Goal: Task Accomplishment & Management: Use online tool/utility

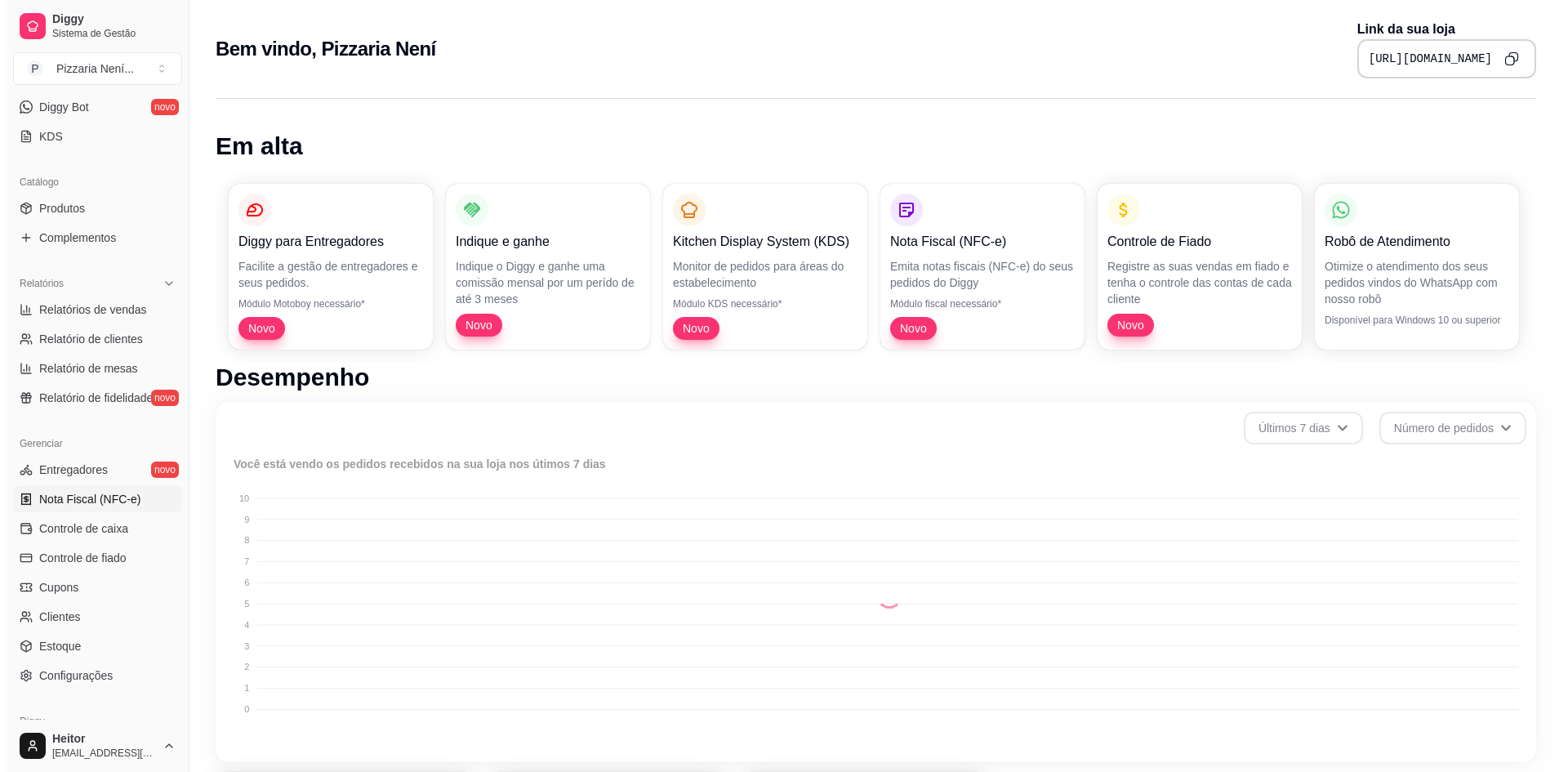
scroll to position [404, 0]
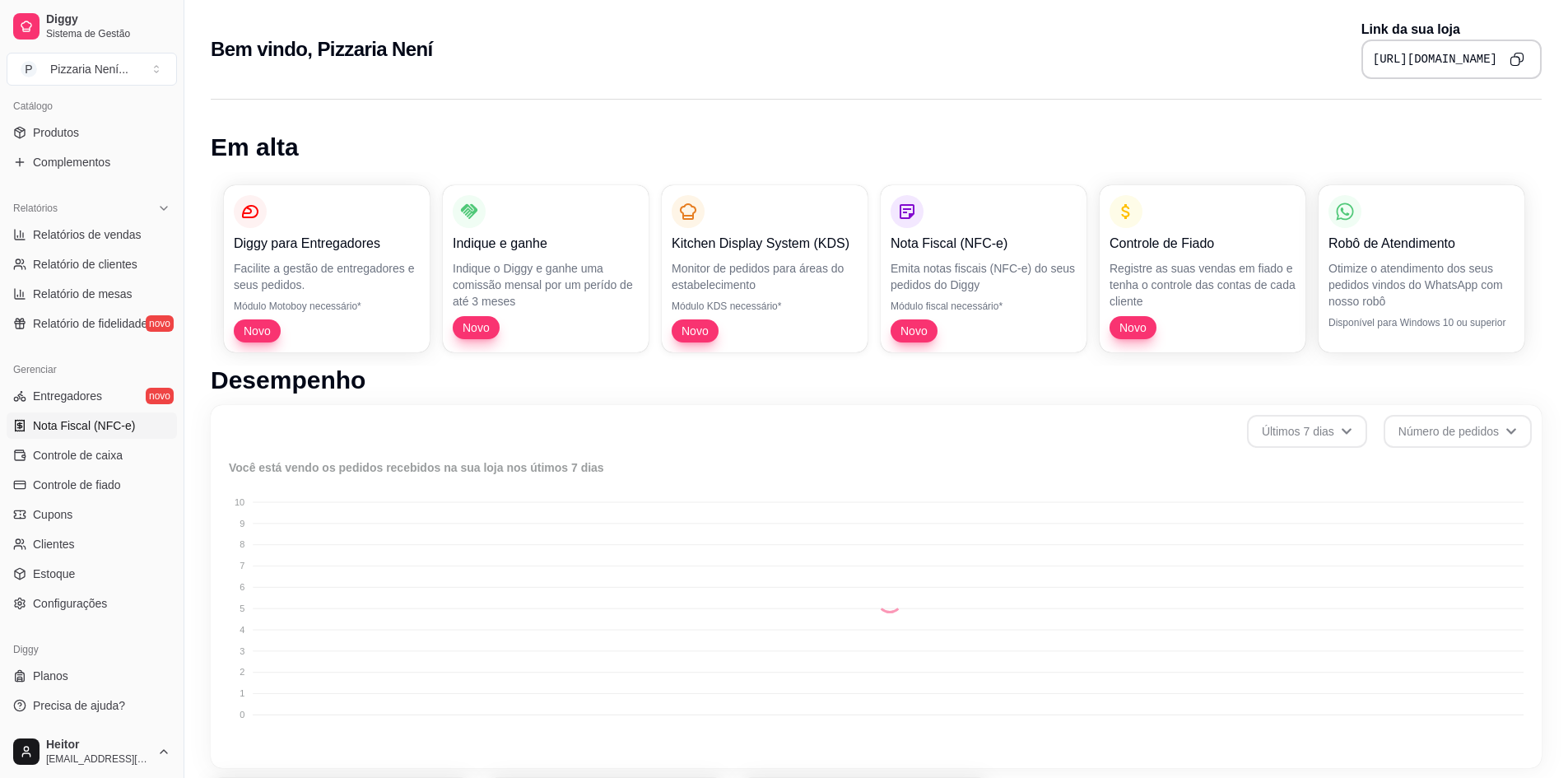
click at [108, 430] on span "Nota Fiscal (NFC-e)" at bounding box center [83, 425] width 102 height 17
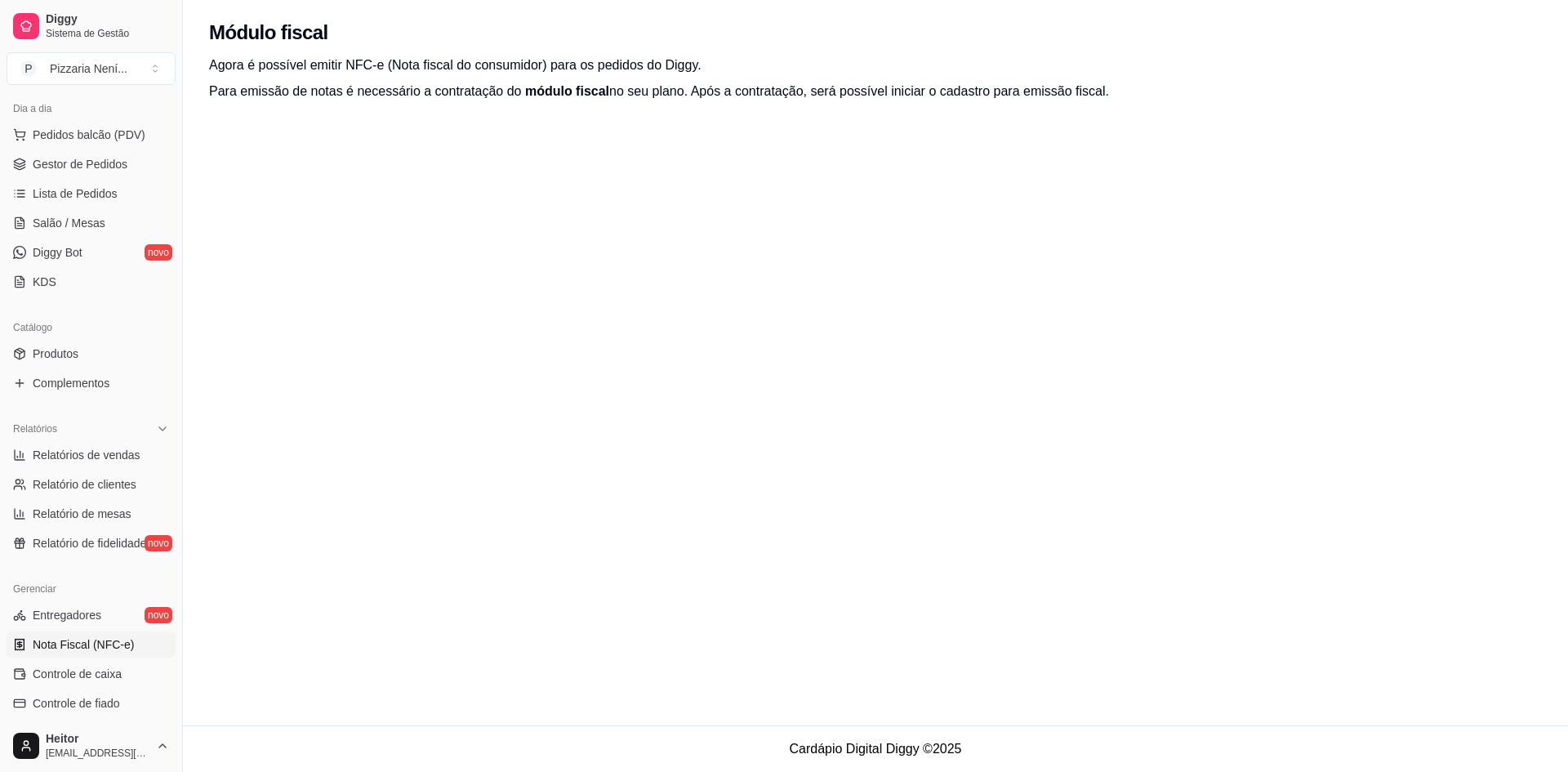
scroll to position [77, 0]
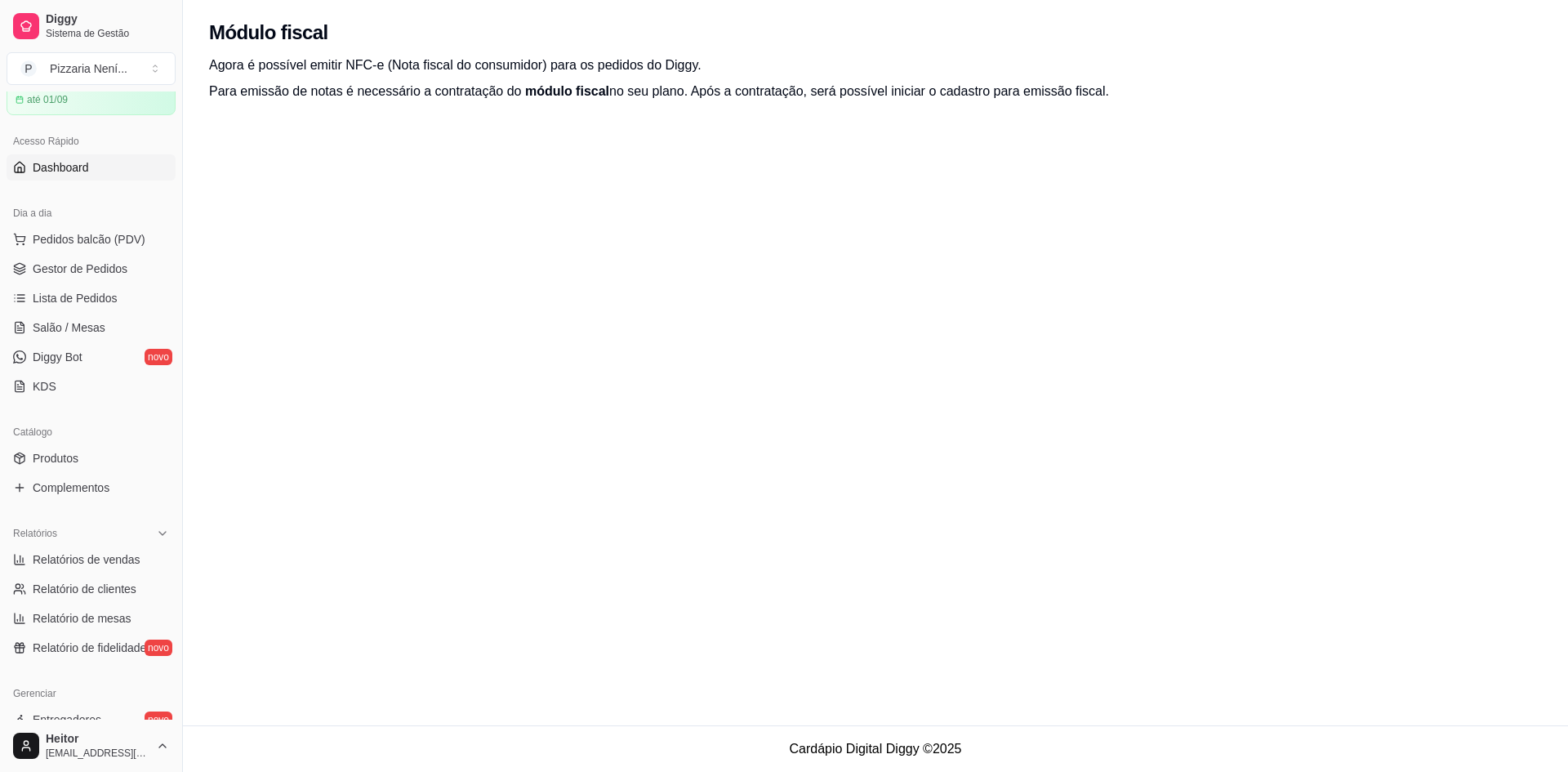
click at [68, 167] on span "Dashboard" at bounding box center [60, 167] width 57 height 17
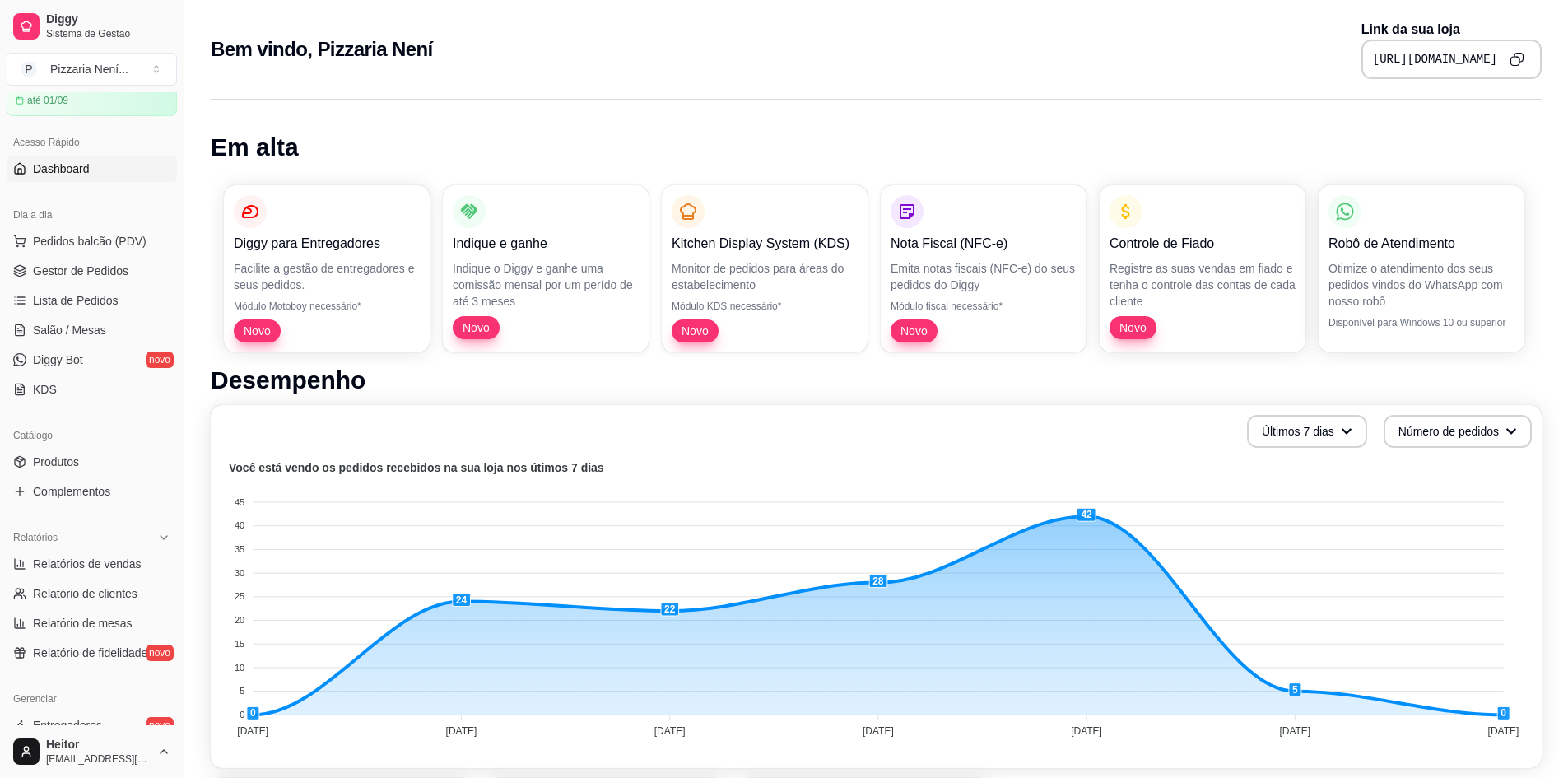
click at [1436, 64] on pre "https://diggy.menu/pizzarianeni" at bounding box center [1434, 59] width 124 height 17
click at [1514, 58] on icon "Copy to clipboard" at bounding box center [1517, 59] width 15 height 15
click at [77, 277] on span "Gestor de Pedidos" at bounding box center [80, 271] width 96 height 17
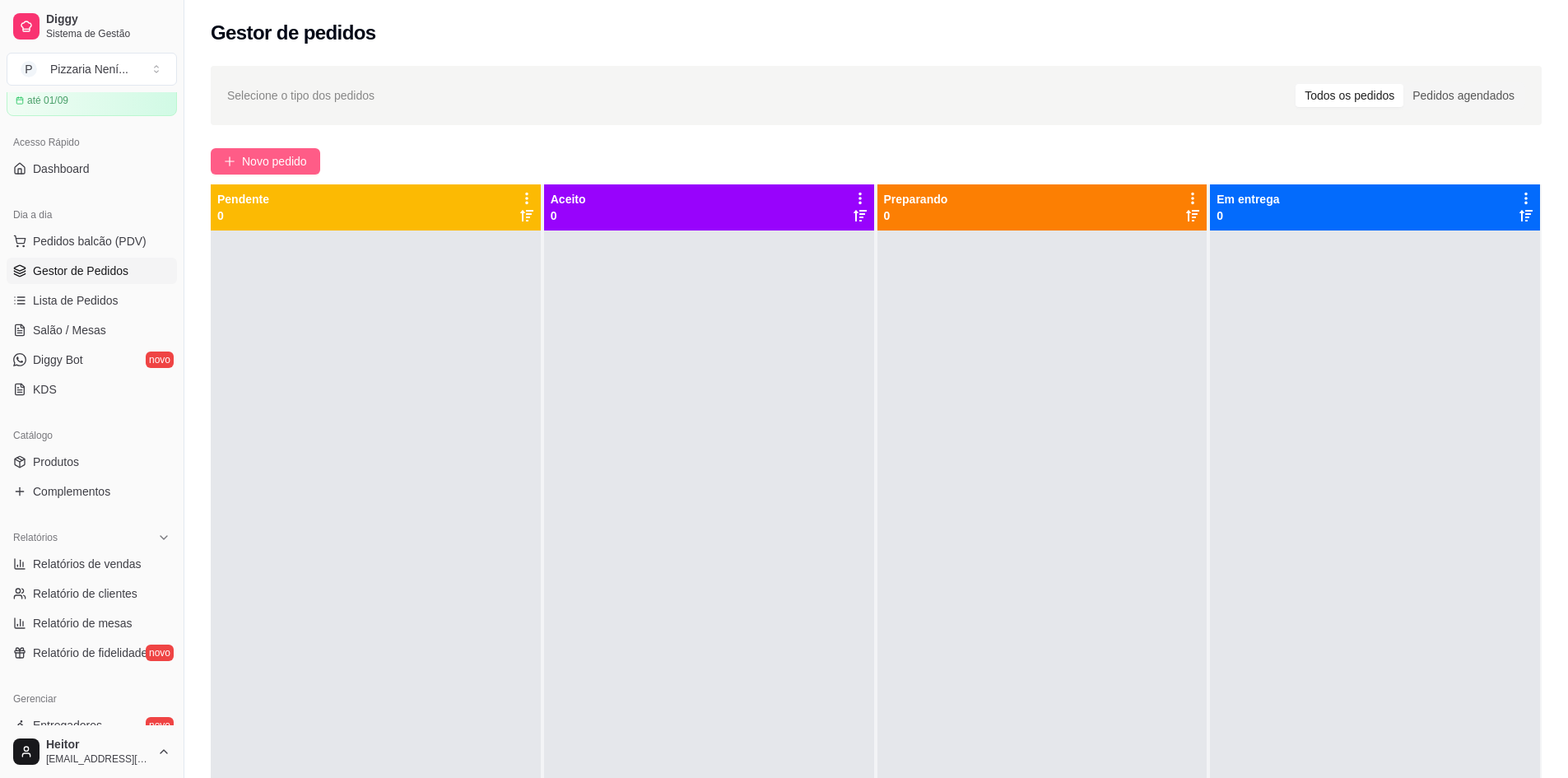
click at [254, 159] on span "Novo pedido" at bounding box center [274, 161] width 65 height 18
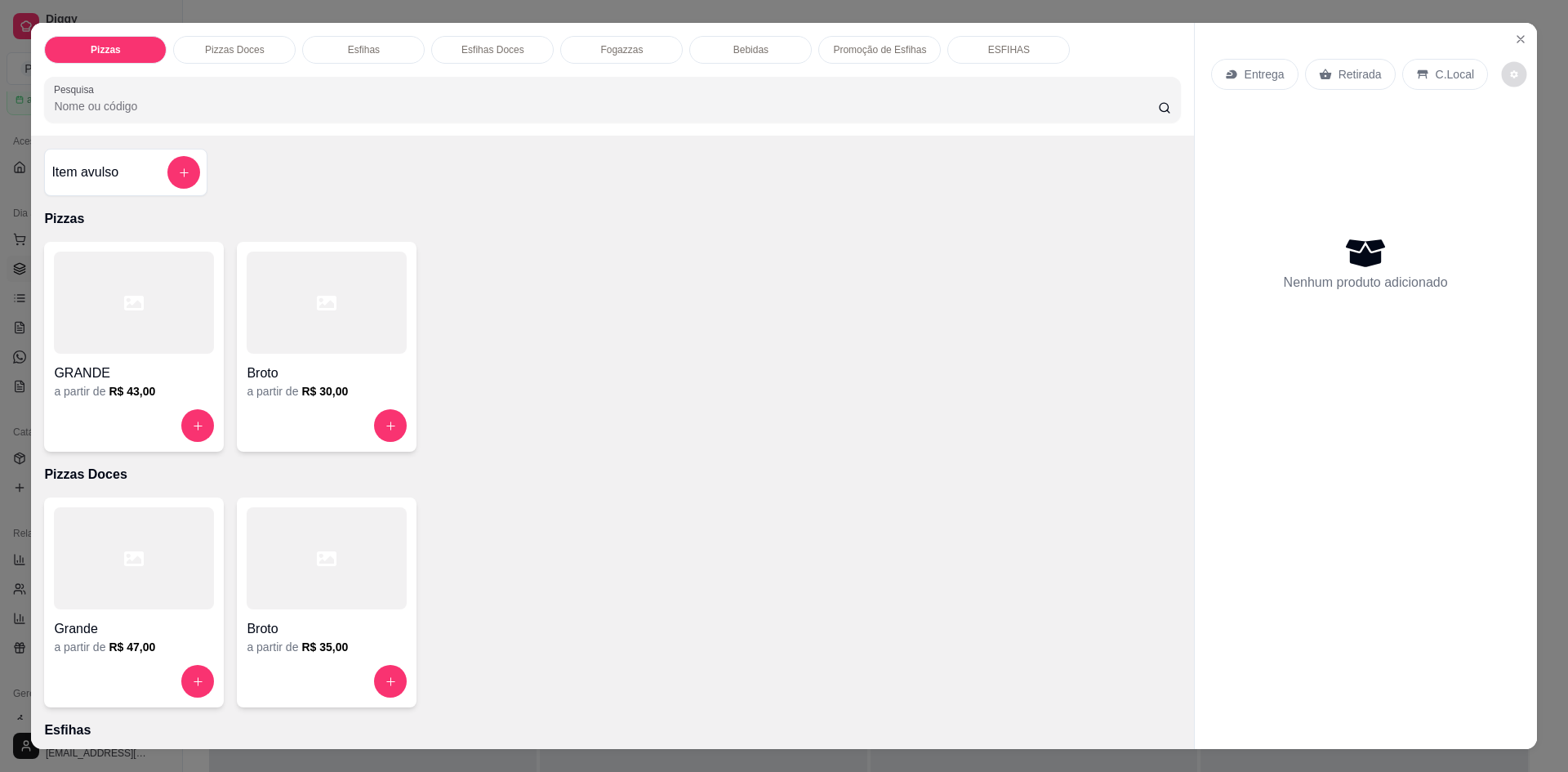
click at [1510, 77] on icon "decrease-product-quantity" at bounding box center [1514, 75] width 10 height 10
click at [1435, 79] on p "C.Local" at bounding box center [1455, 74] width 38 height 17
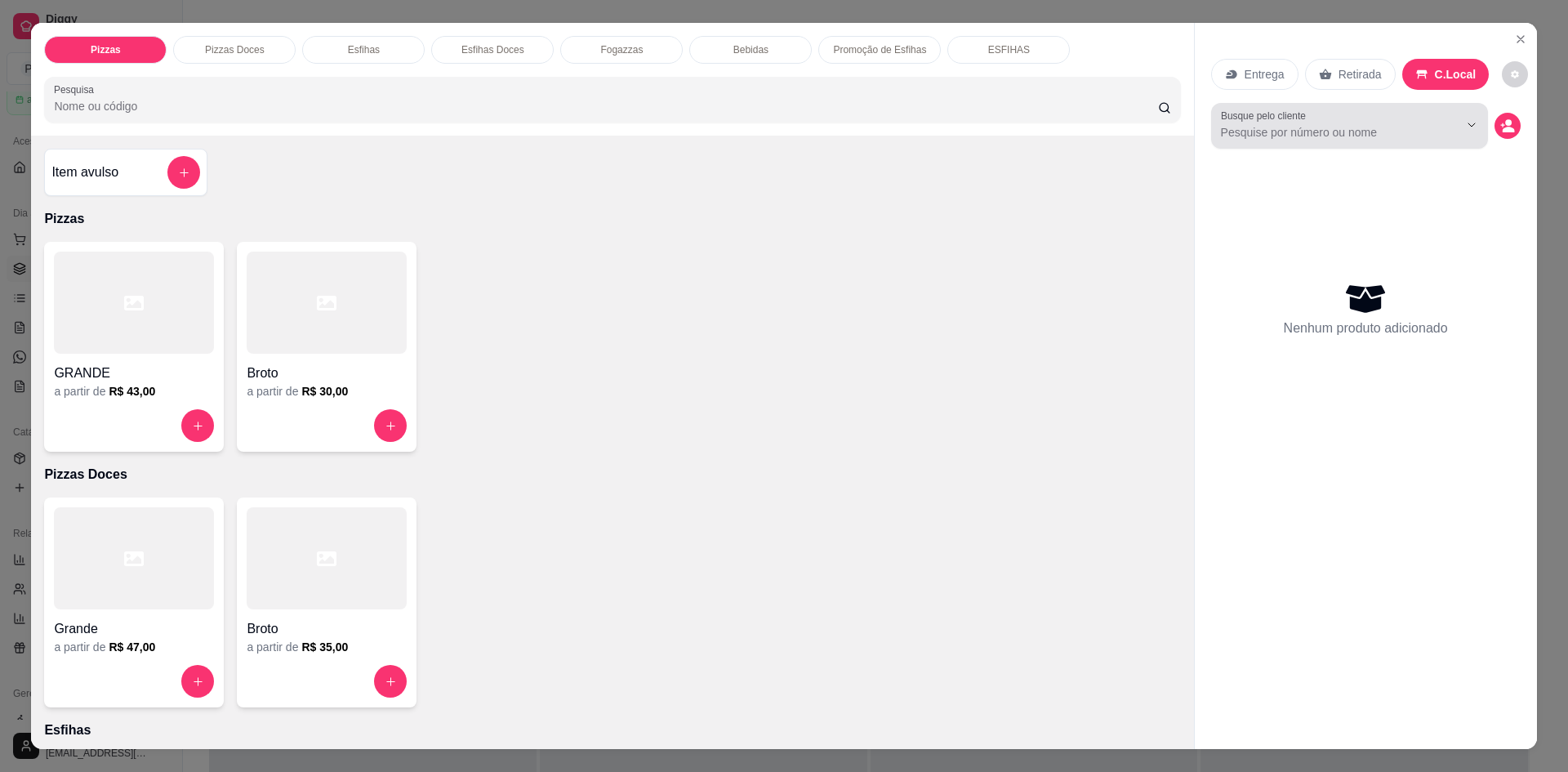
click at [1358, 122] on div at bounding box center [1349, 125] width 257 height 32
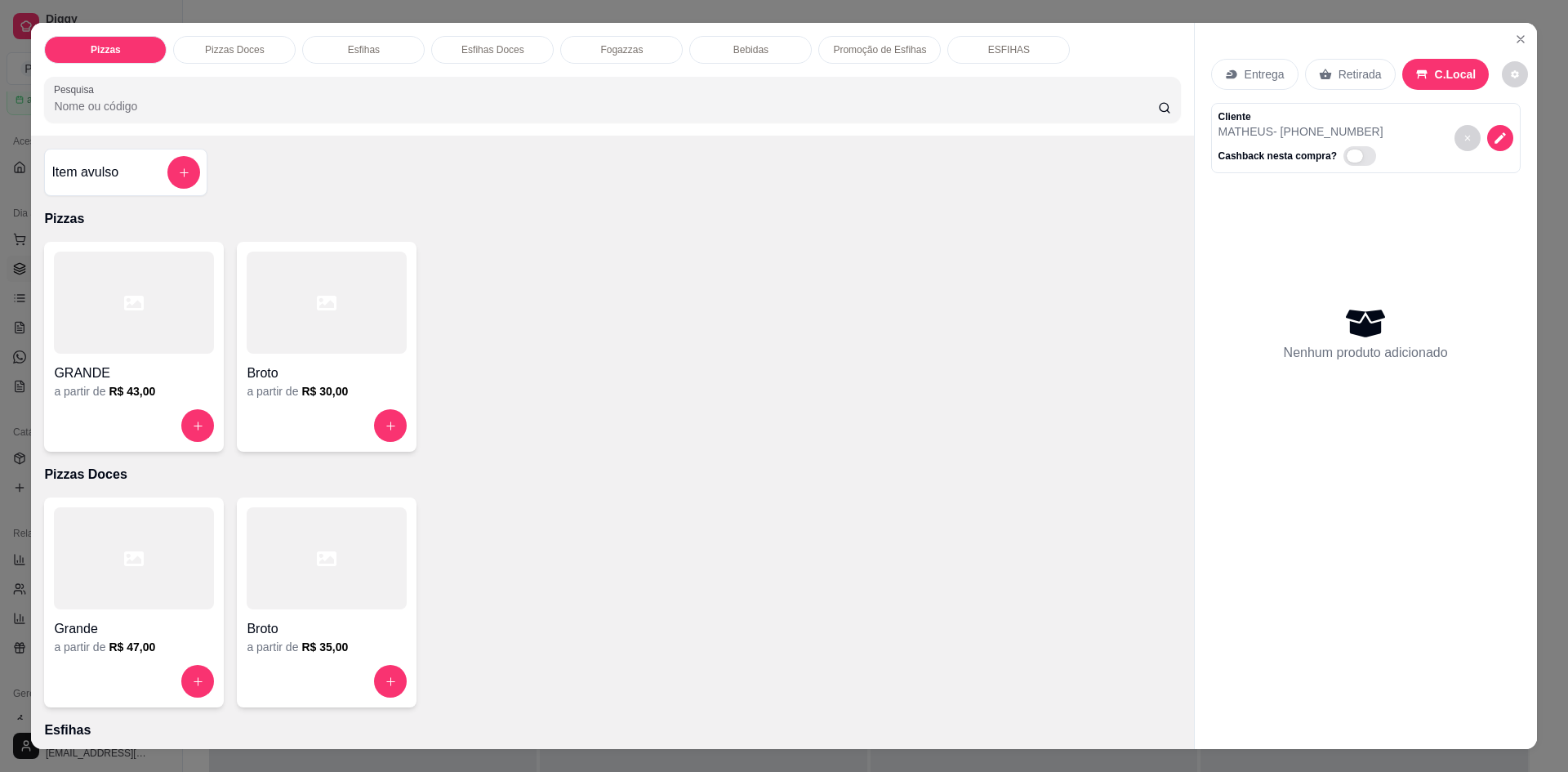
click at [1346, 156] on span "Automatic updates" at bounding box center [1360, 156] width 32 height 19
click at [1346, 160] on input "Automatic updates" at bounding box center [1348, 165] width 10 height 10
click at [1360, 153] on span "Automatic updates" at bounding box center [1366, 155] width 13 height 13
click at [1349, 160] on input "Automatic updates" at bounding box center [1348, 165] width 10 height 10
checkbox input "false"
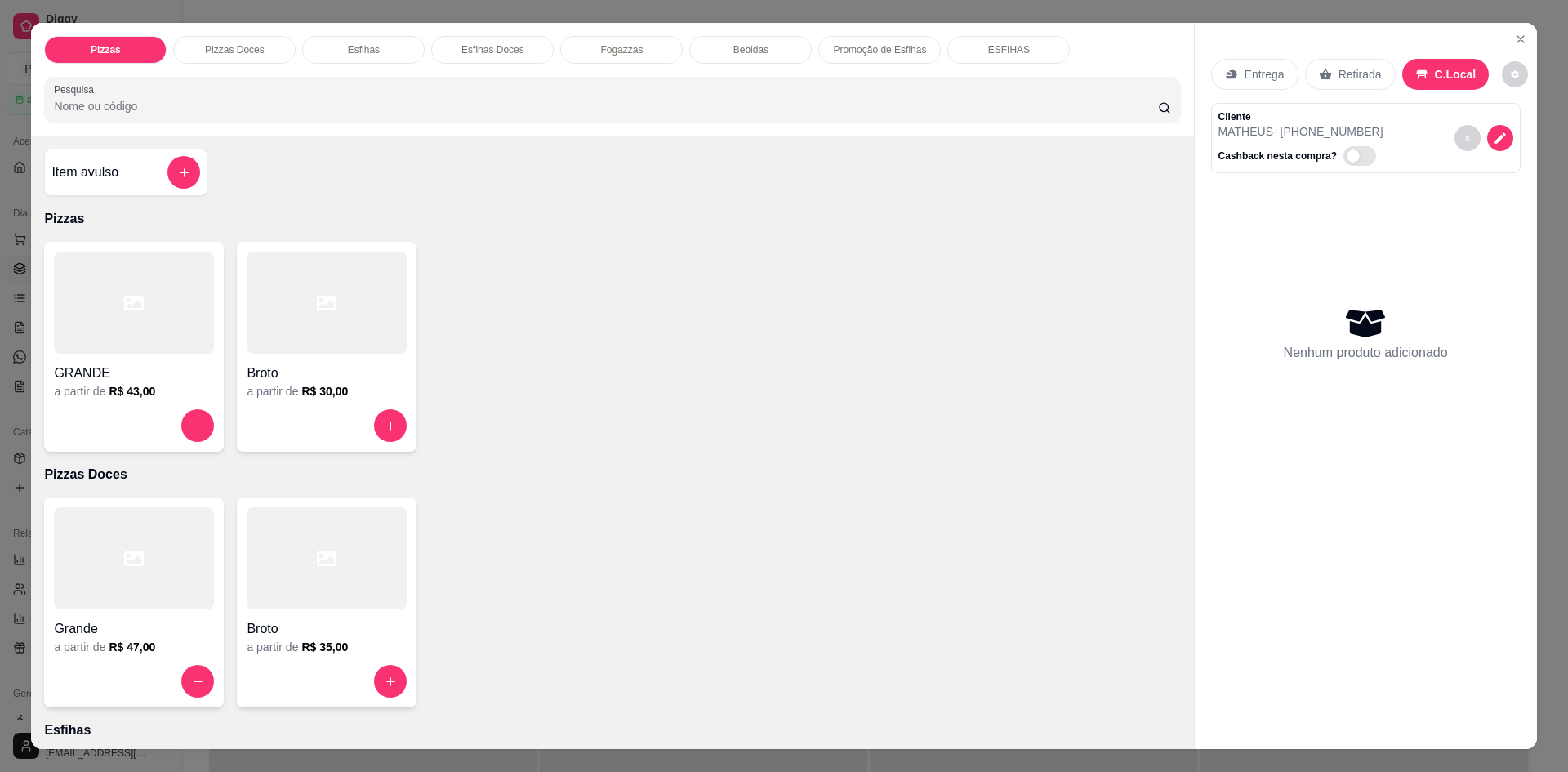
click at [269, 291] on div at bounding box center [327, 302] width 160 height 102
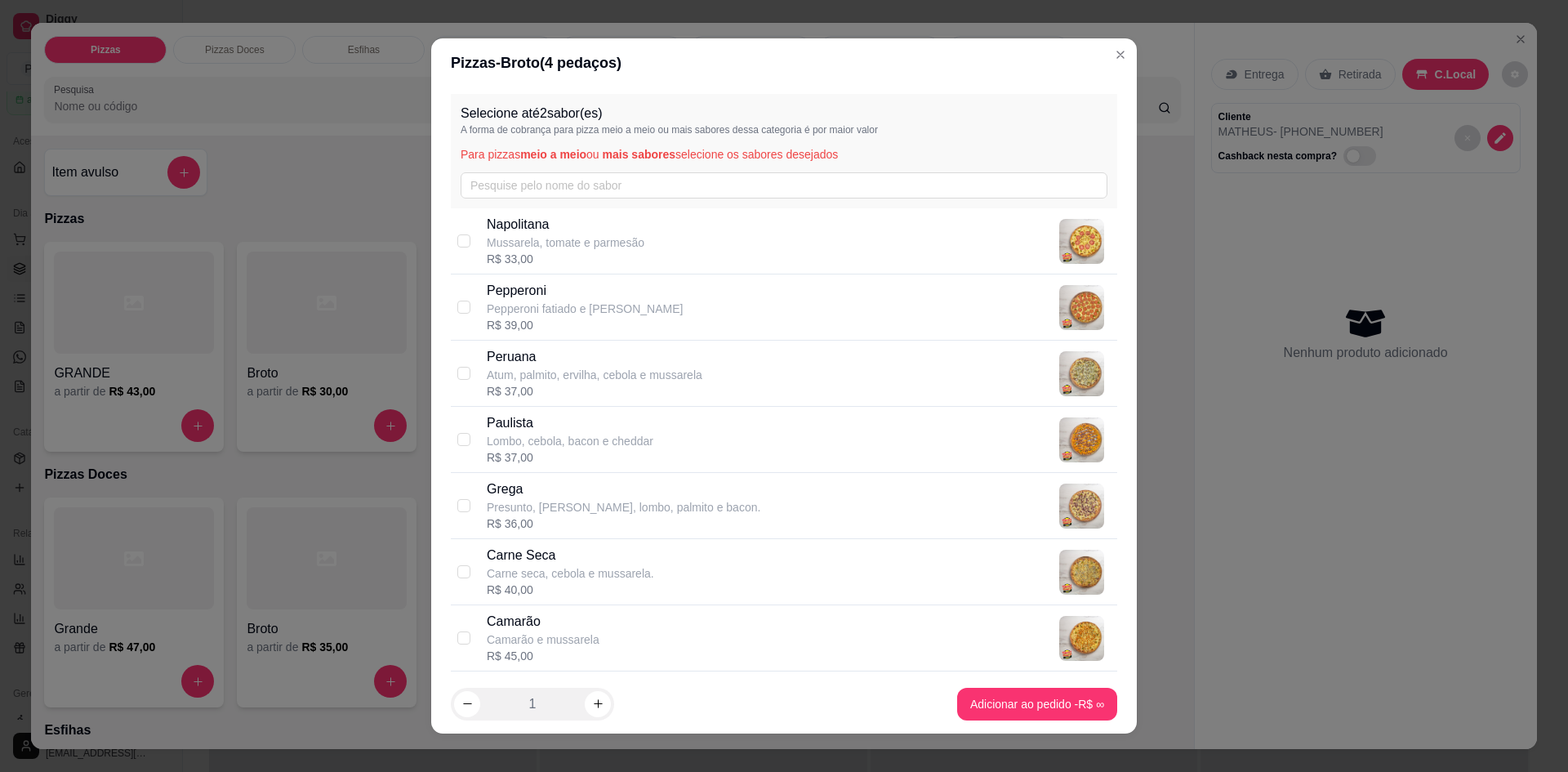
click at [1060, 309] on img at bounding box center [1082, 308] width 45 height 45
checkbox input "true"
click at [685, 362] on p "Peruana" at bounding box center [594, 357] width 215 height 19
checkbox input "true"
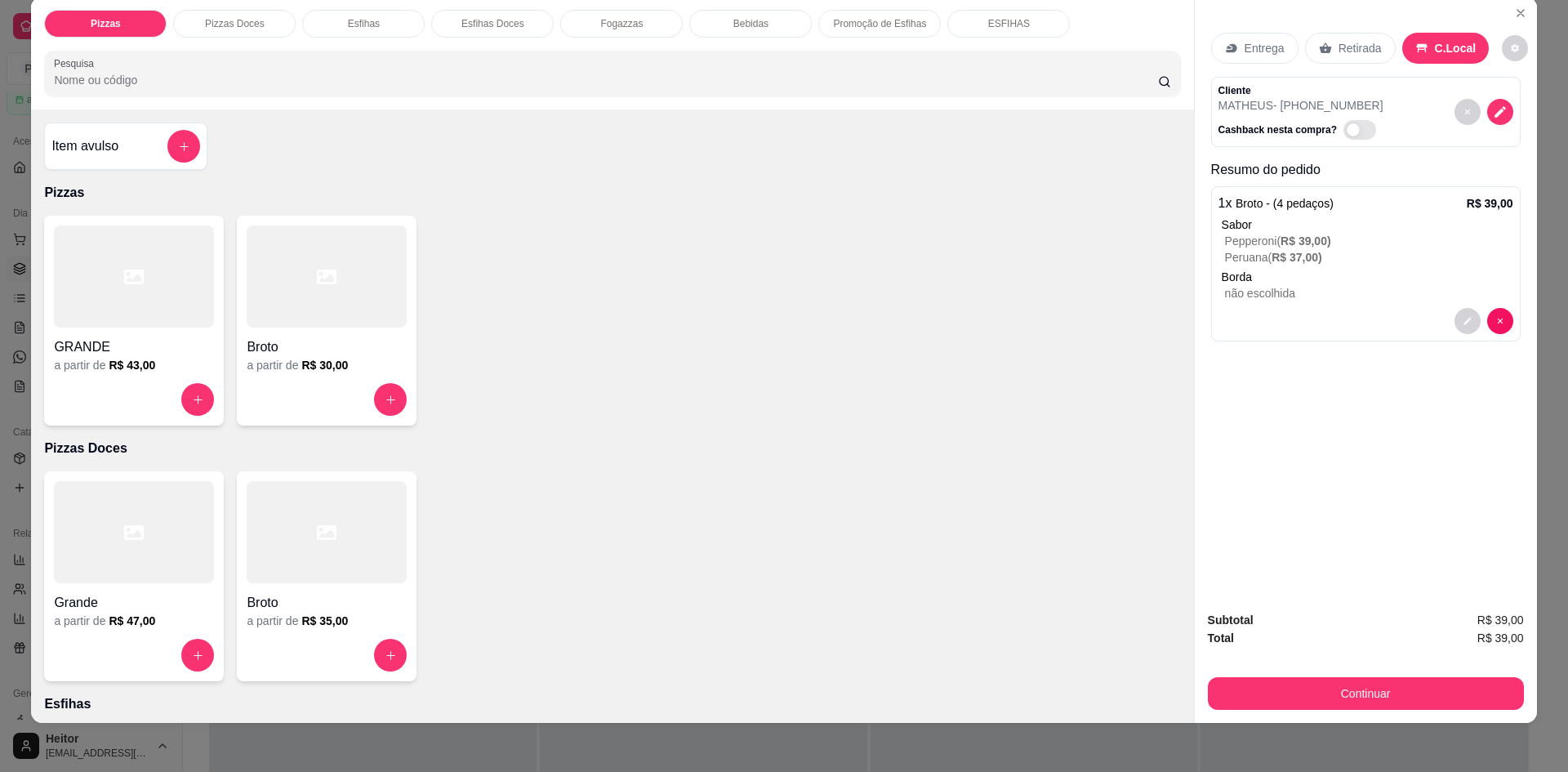
scroll to position [30, 0]
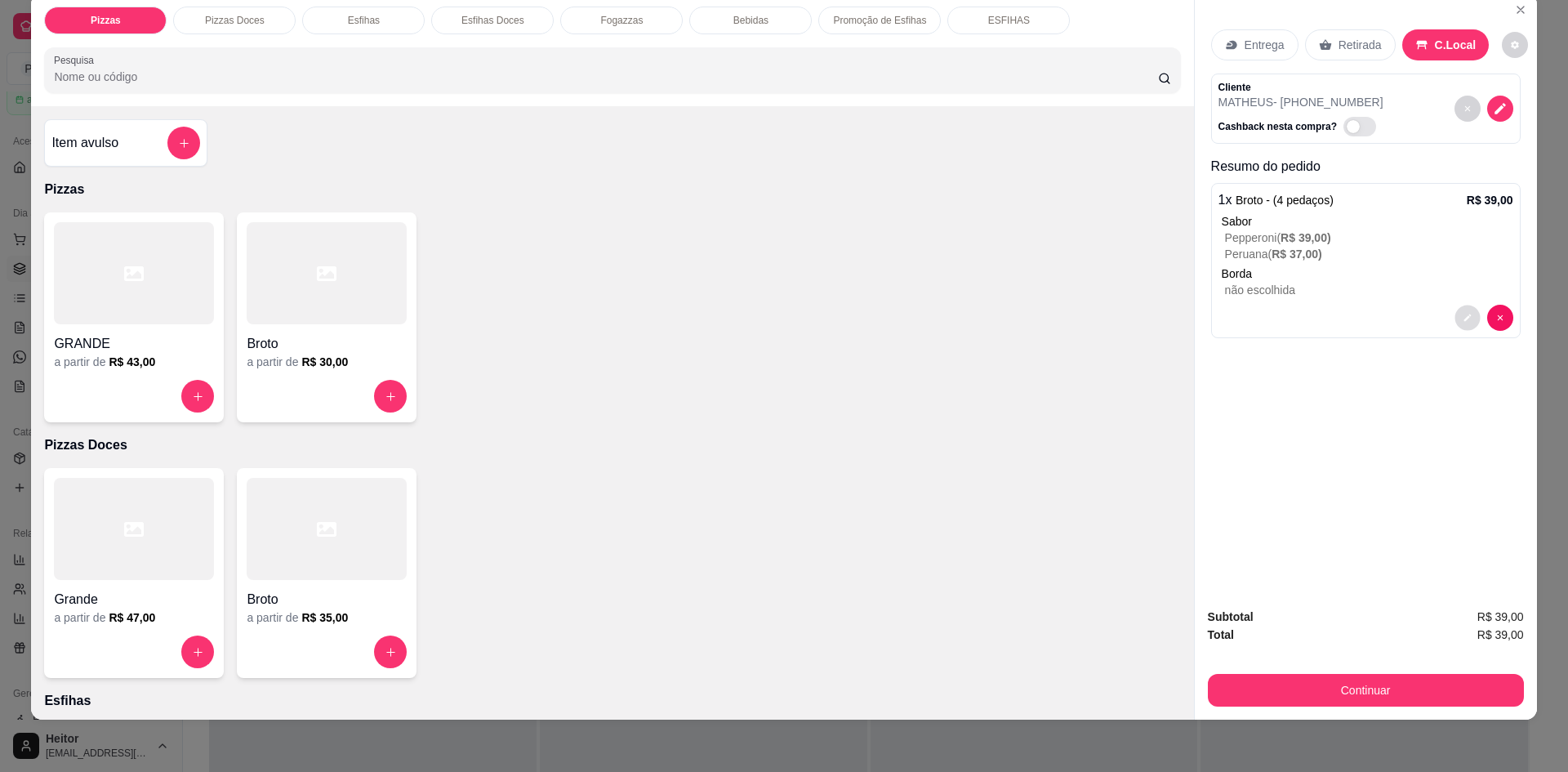
click at [1462, 315] on icon "decrease-product-quantity" at bounding box center [1467, 318] width 10 height 10
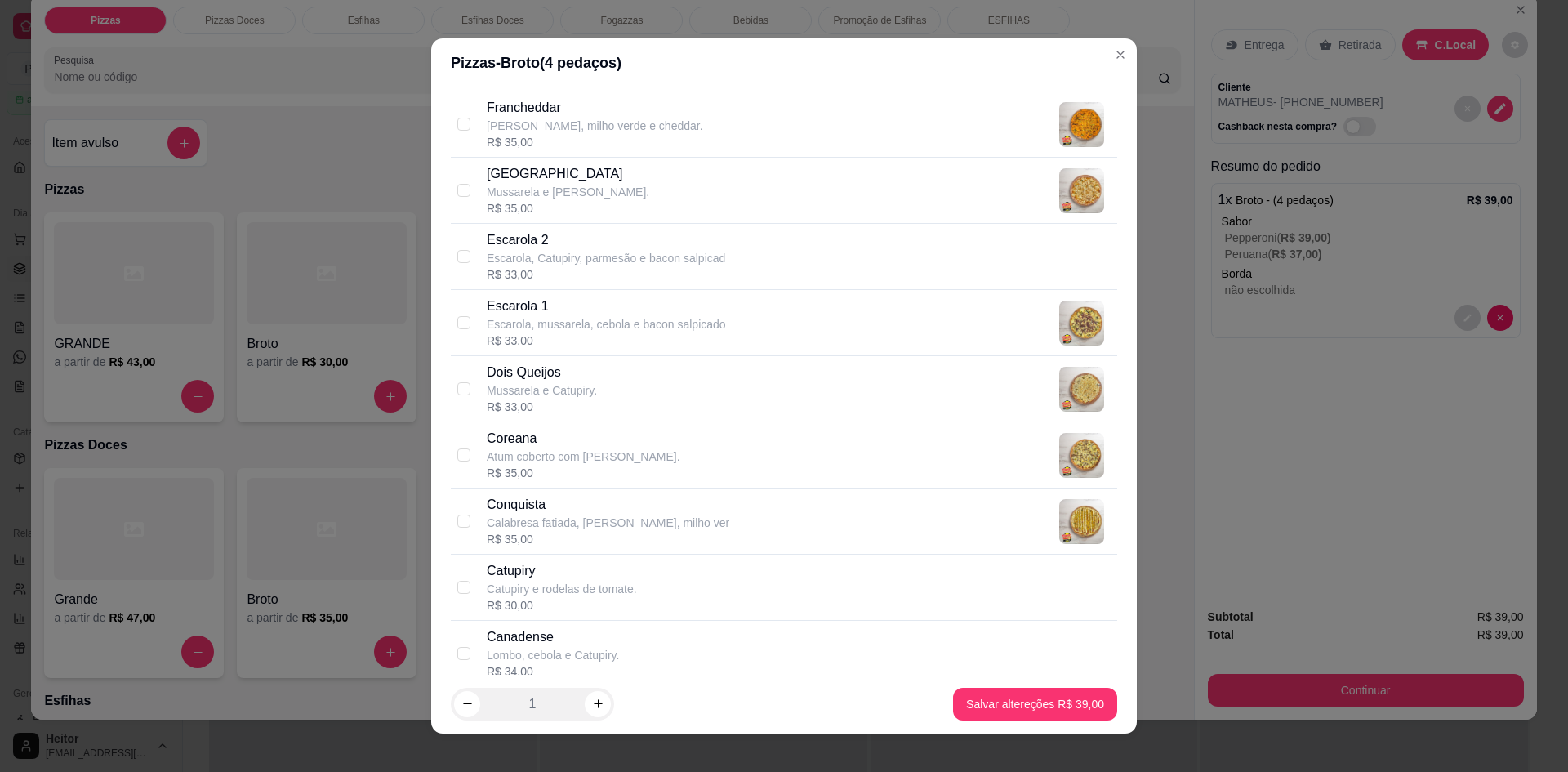
scroll to position [3803, 0]
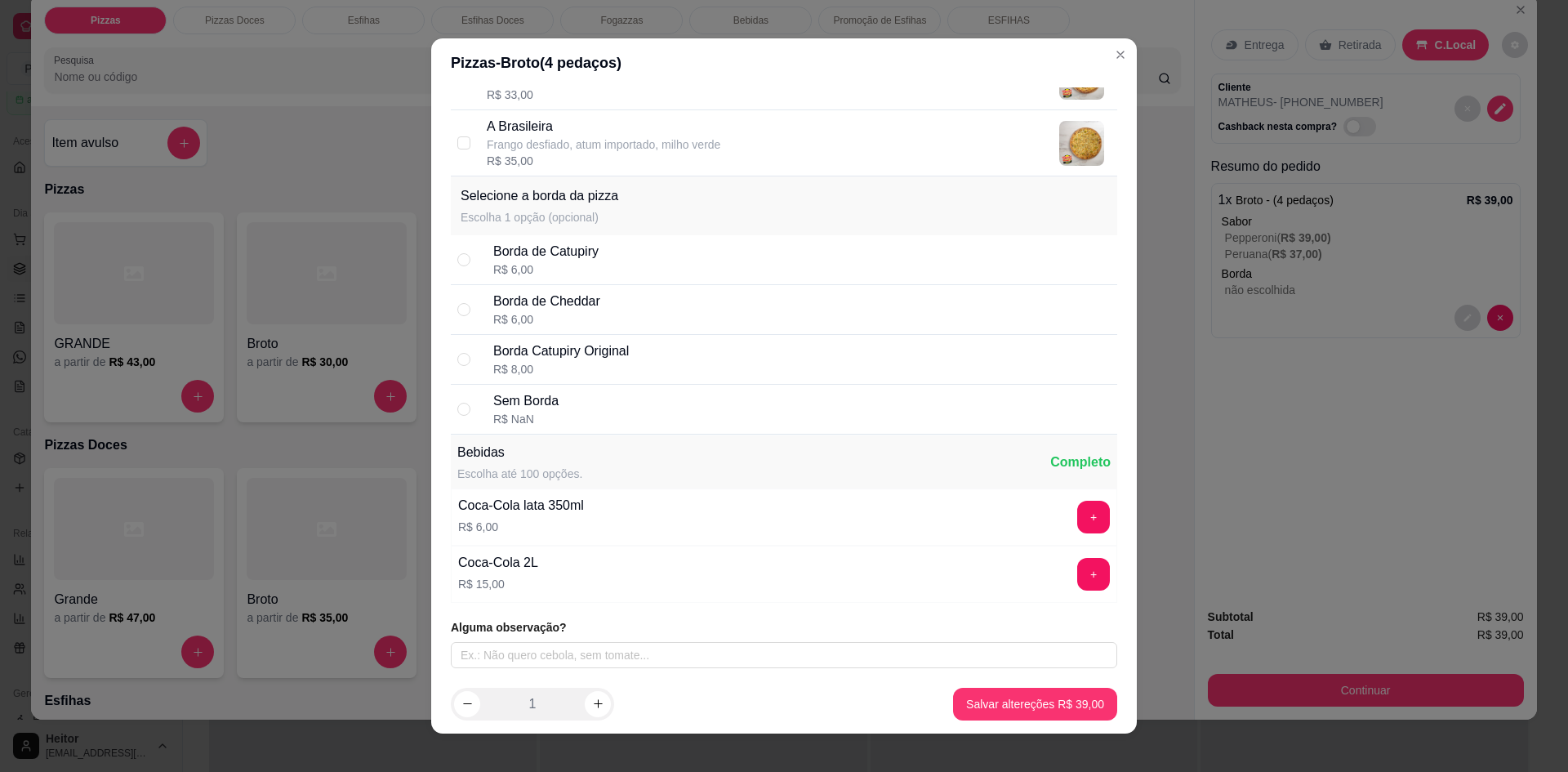
drag, startPoint x: 978, startPoint y: 397, endPoint x: 980, endPoint y: 681, distance: 284.0
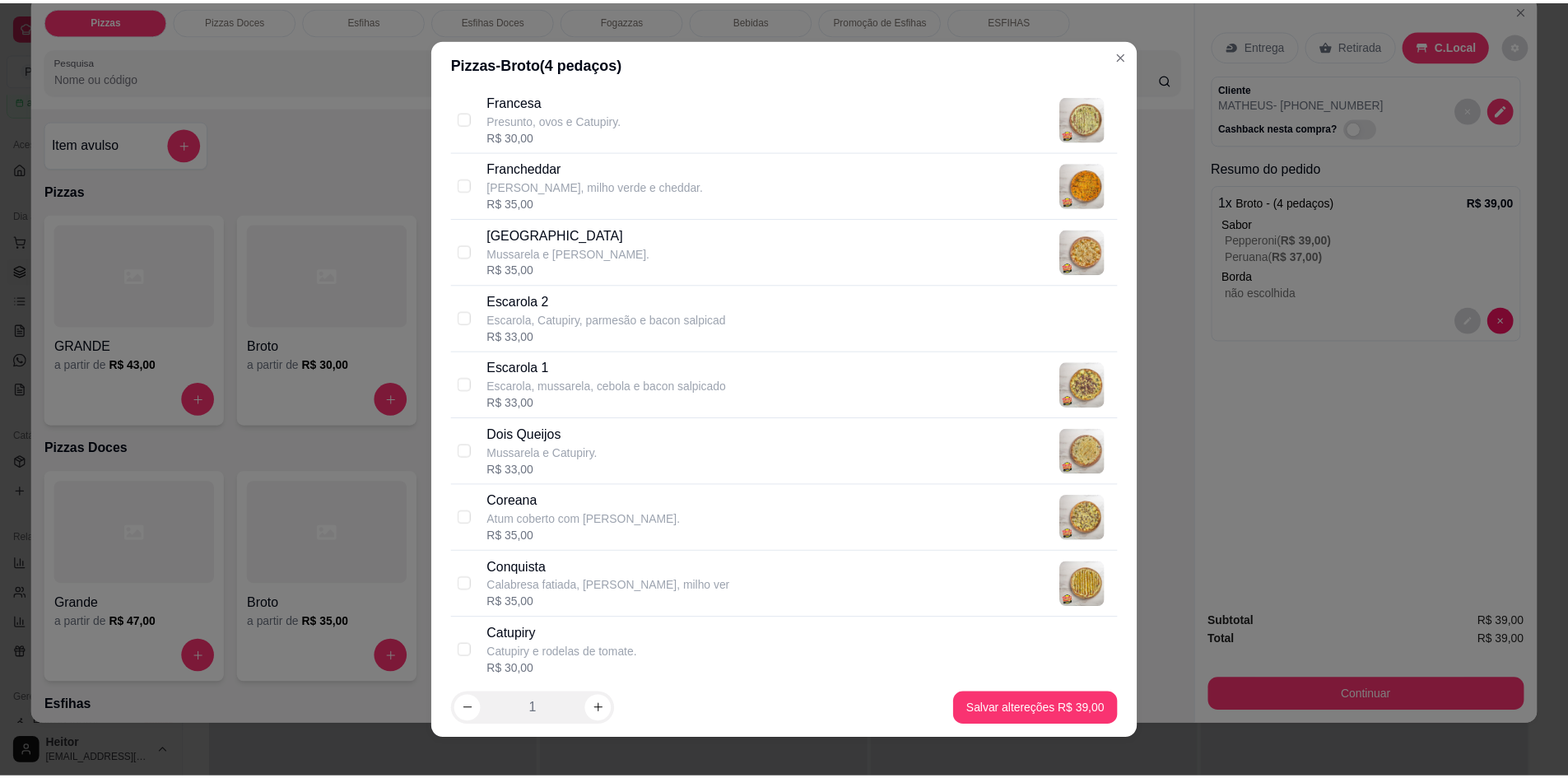
scroll to position [0, 0]
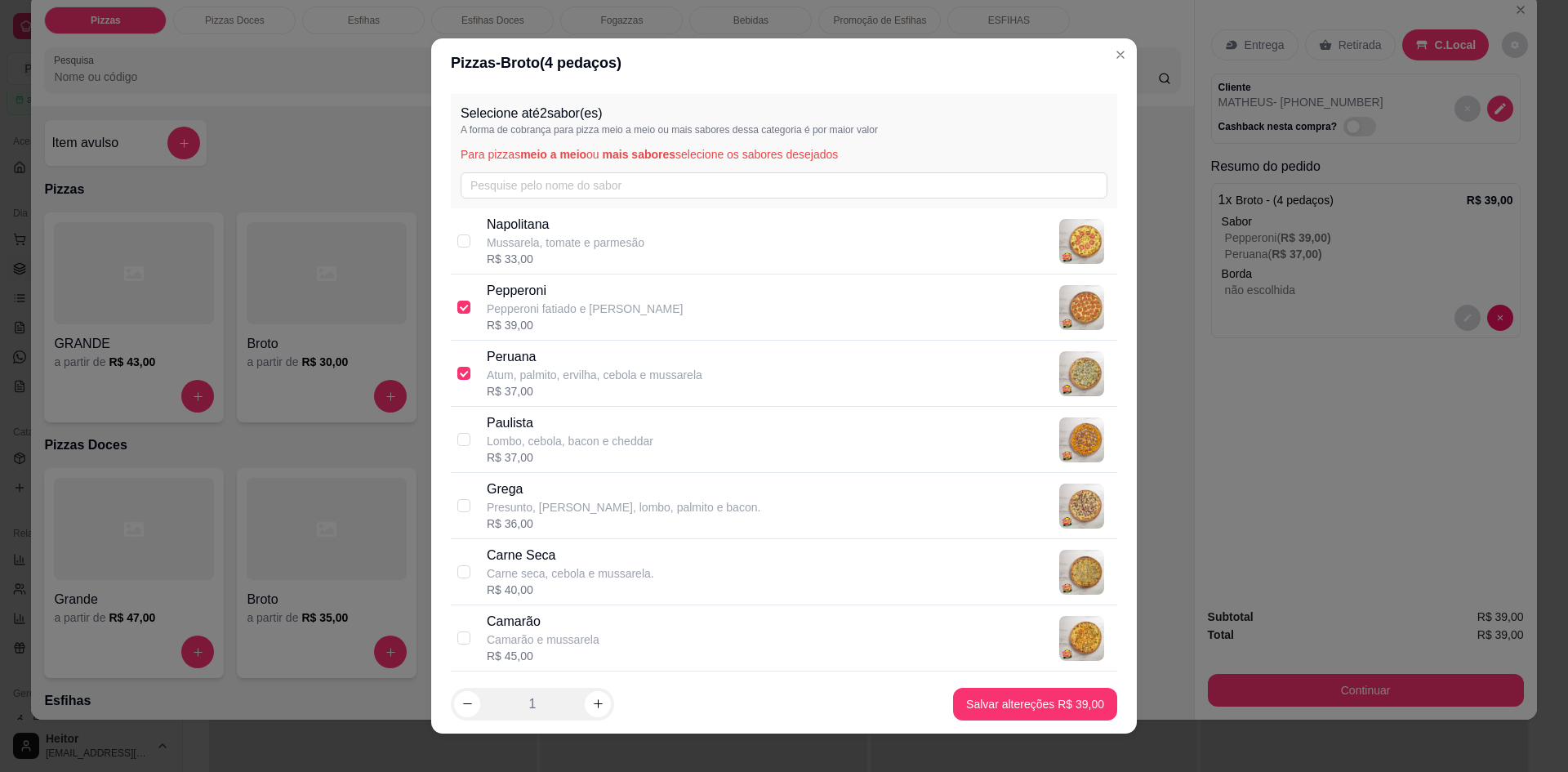
drag, startPoint x: 840, startPoint y: 629, endPoint x: 940, endPoint y: 420, distance: 231.7
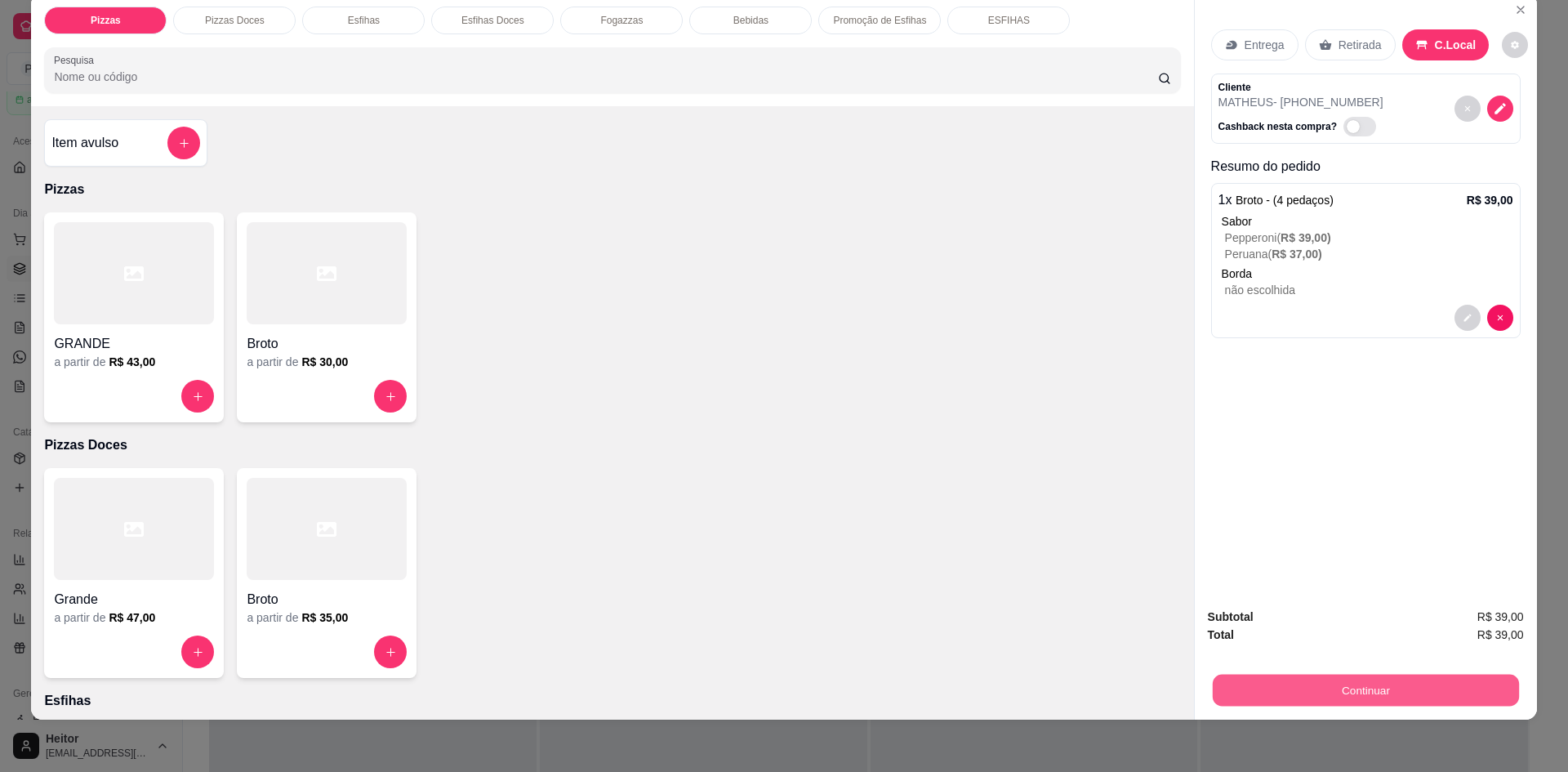
click at [1278, 687] on button "Continuar" at bounding box center [1365, 690] width 306 height 32
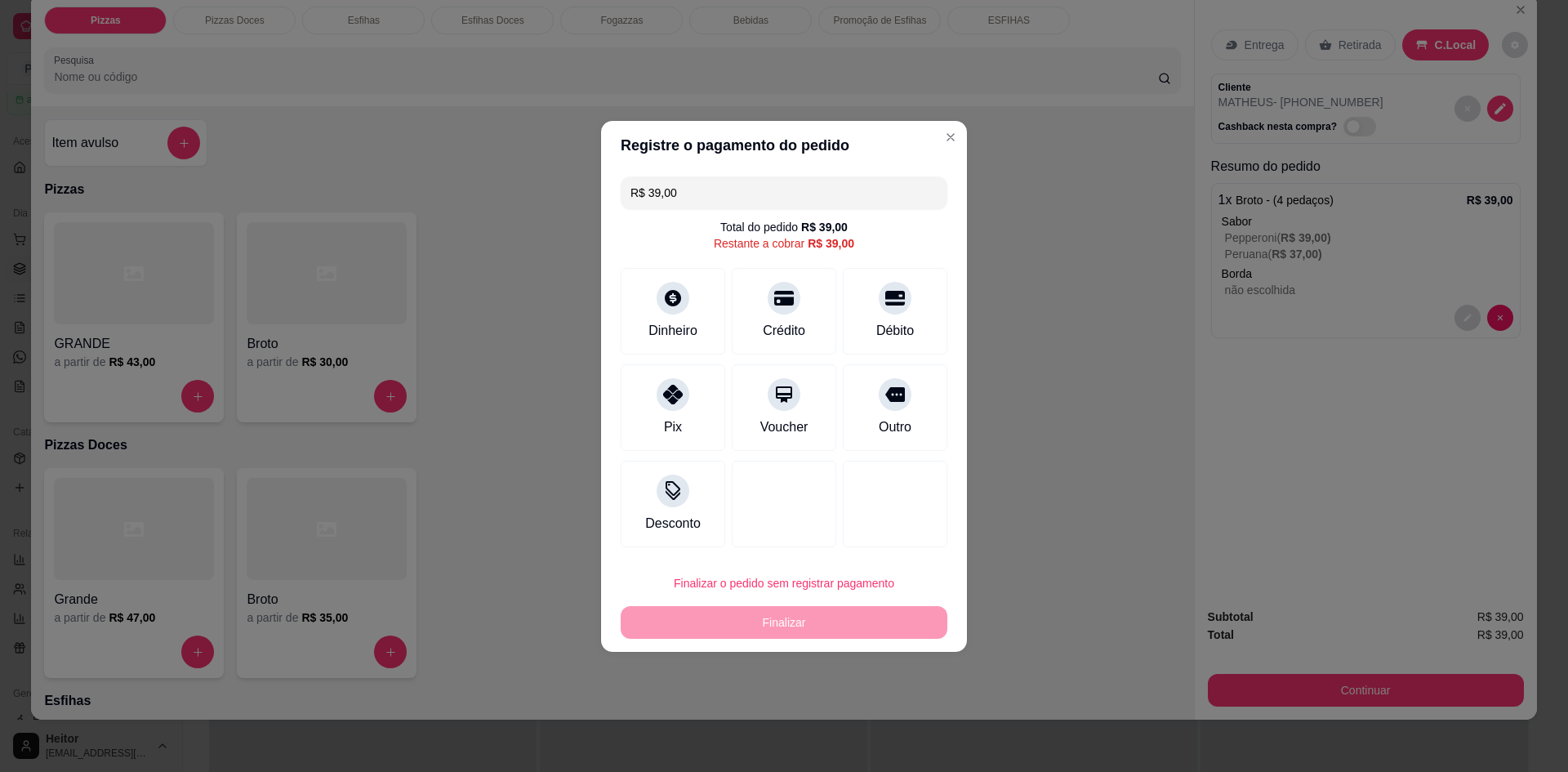
click at [693, 185] on input "R$ 39,00" at bounding box center [784, 192] width 307 height 32
drag, startPoint x: 694, startPoint y: 186, endPoint x: 502, endPoint y: 191, distance: 192.1
click at [529, 194] on div "Registre o pagamento do pedido R$ 39,00 Total do pedido R$ 39,00 Restante a cob…" at bounding box center [784, 386] width 1568 height 772
click at [688, 233] on div "Total do pedido R$ 39,00 Restante a cobrar R$ 39,00" at bounding box center [784, 235] width 327 height 32
click at [680, 326] on div "Dinheiro" at bounding box center [673, 329] width 54 height 21
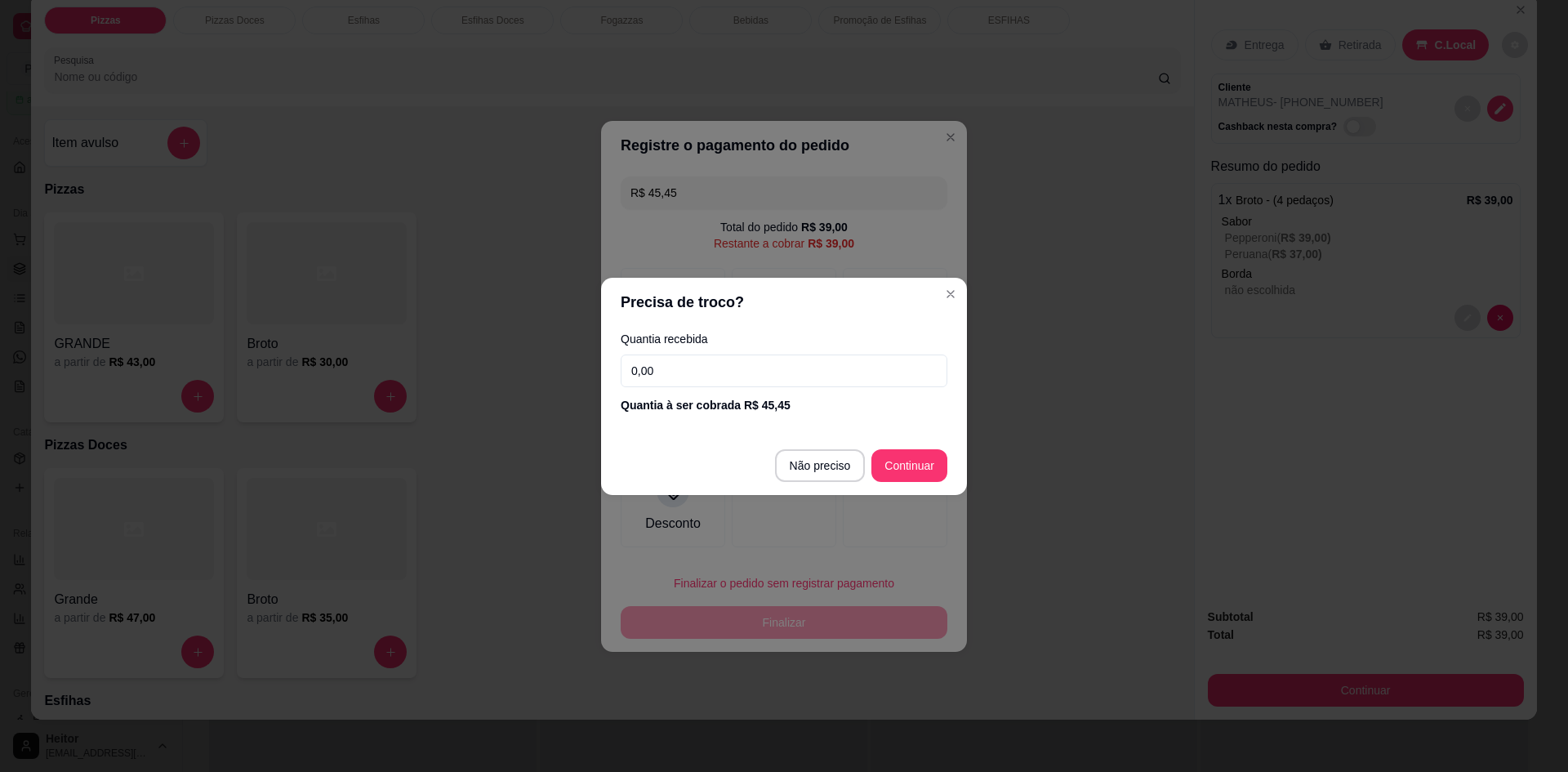
click at [747, 382] on input "0,00" at bounding box center [784, 370] width 327 height 32
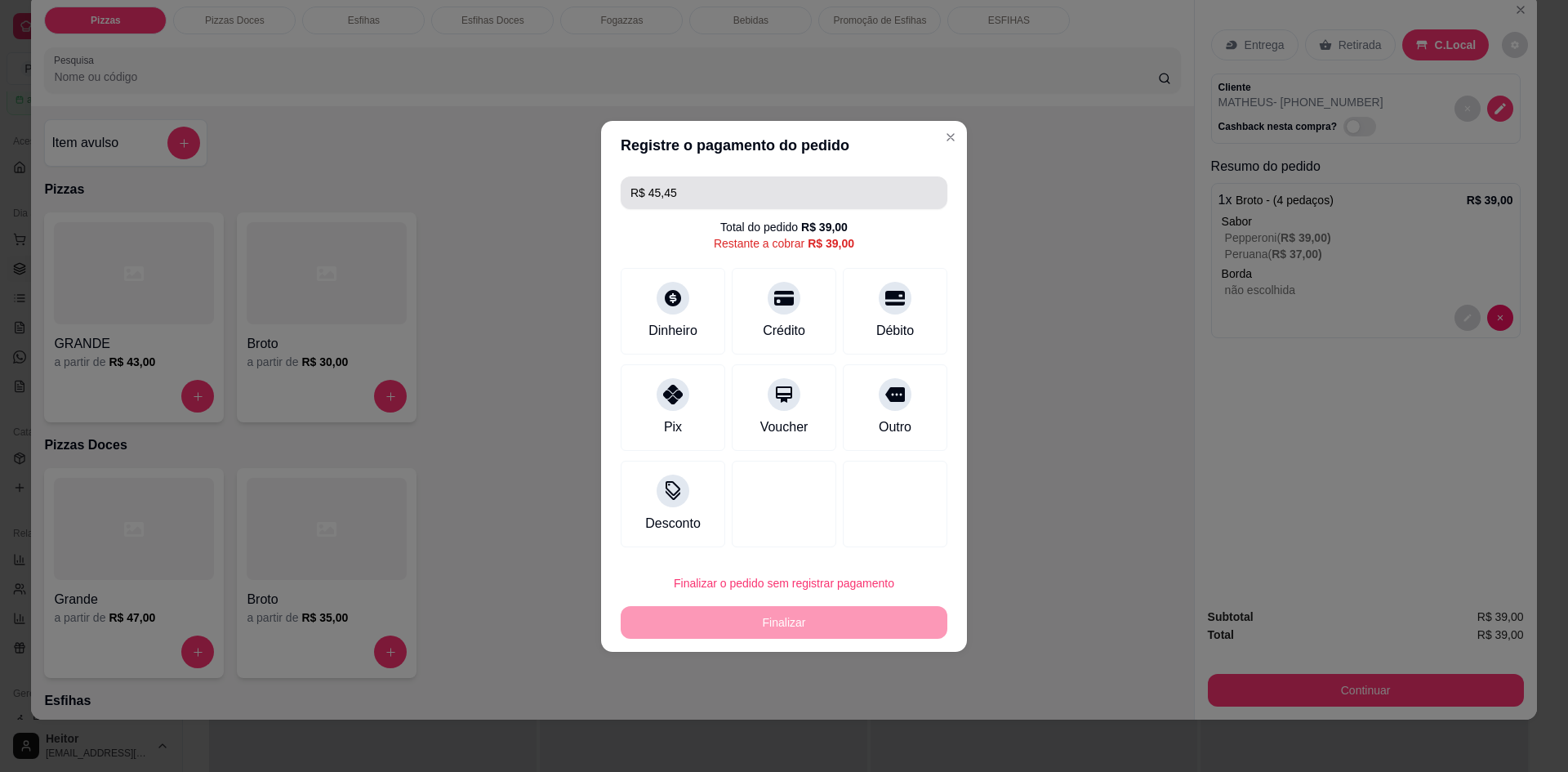
click at [534, 196] on div "Registre o pagamento do pedido R$ 45,45 Total do pedido R$ 39,00 Restante a cob…" at bounding box center [784, 386] width 1568 height 772
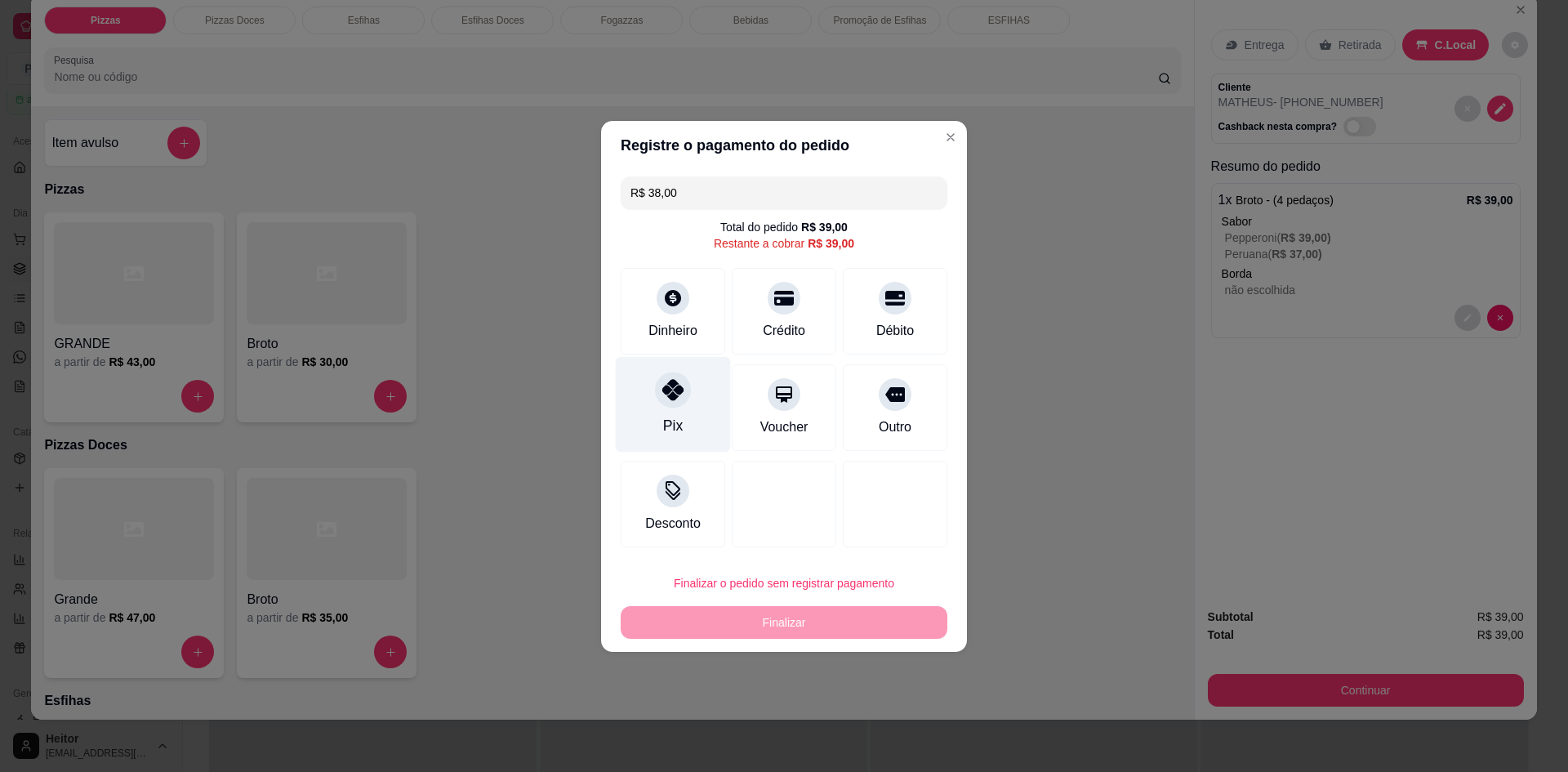
click at [683, 413] on div "Pix" at bounding box center [673, 404] width 115 height 96
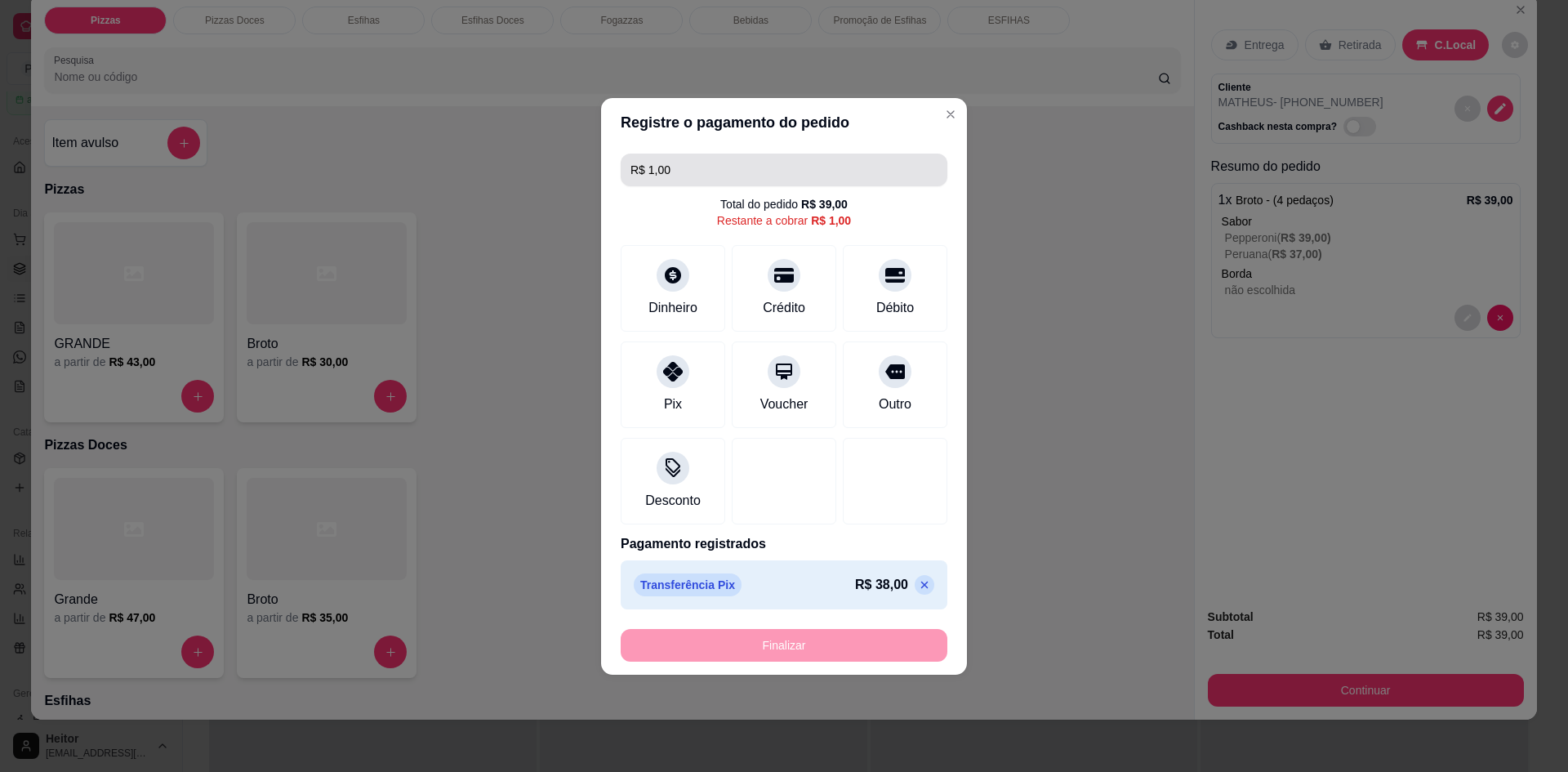
drag, startPoint x: 671, startPoint y: 171, endPoint x: 515, endPoint y: 171, distance: 156.0
click at [515, 171] on div "Registre o pagamento do pedido R$ 1,00 Total do pedido R$ 39,00 Restante a cobr…" at bounding box center [784, 386] width 1568 height 772
click at [699, 204] on div "Total do pedido R$ 39,00 Restante a cobrar R$ 1,00" at bounding box center [784, 212] width 327 height 32
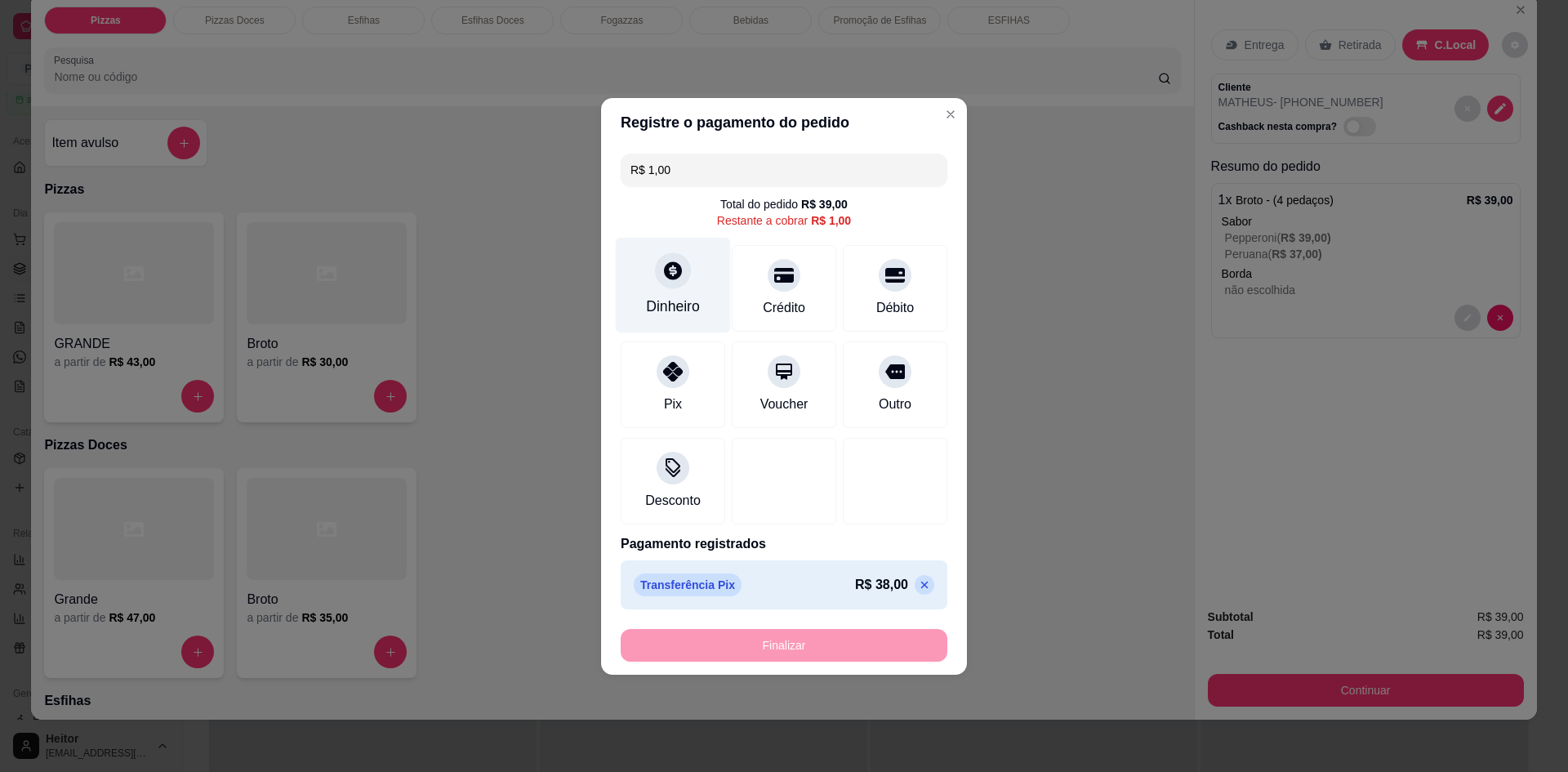
click at [683, 304] on div "Dinheiro" at bounding box center [673, 306] width 54 height 21
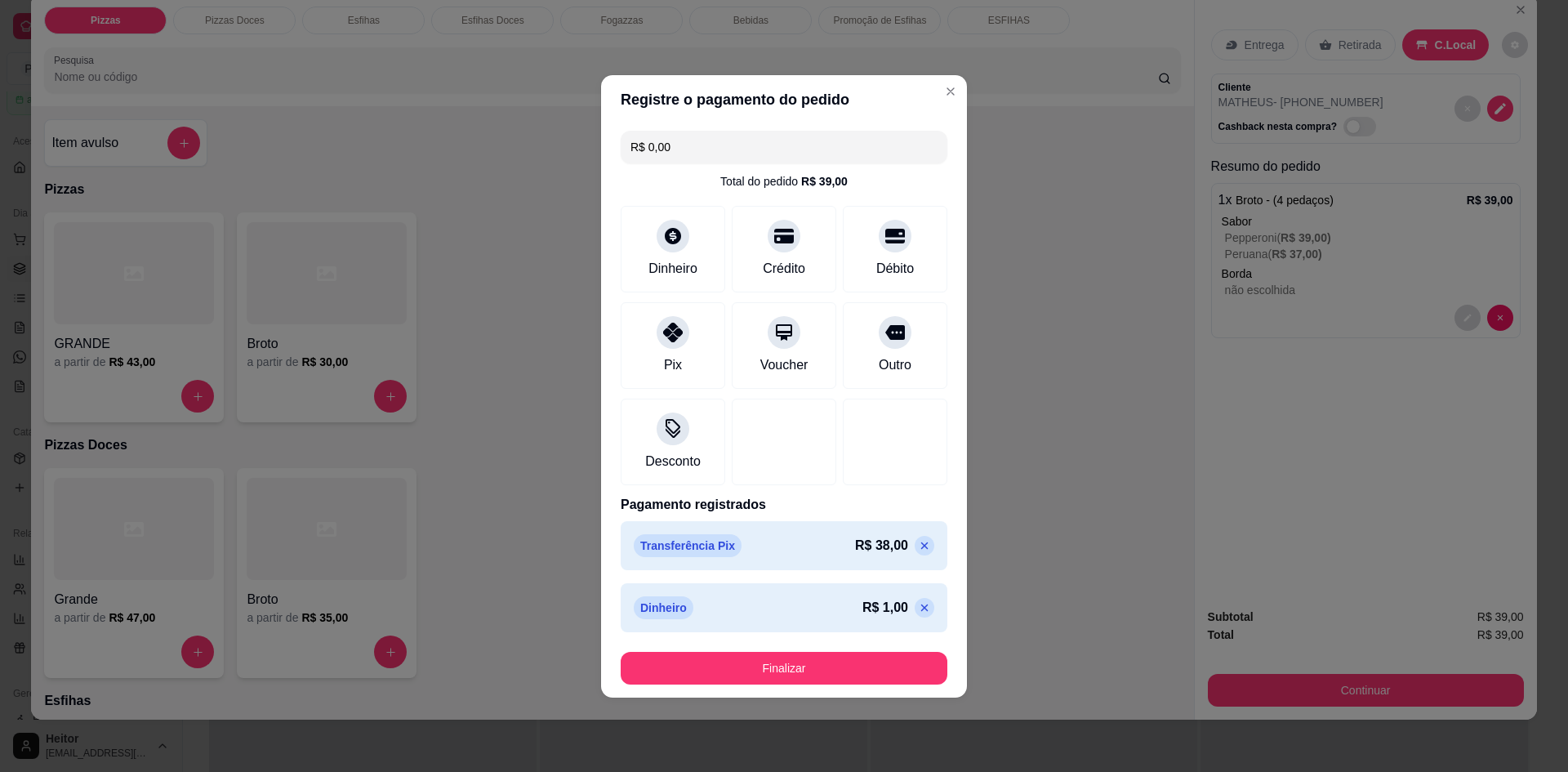
click at [921, 547] on icon at bounding box center [924, 545] width 7 height 7
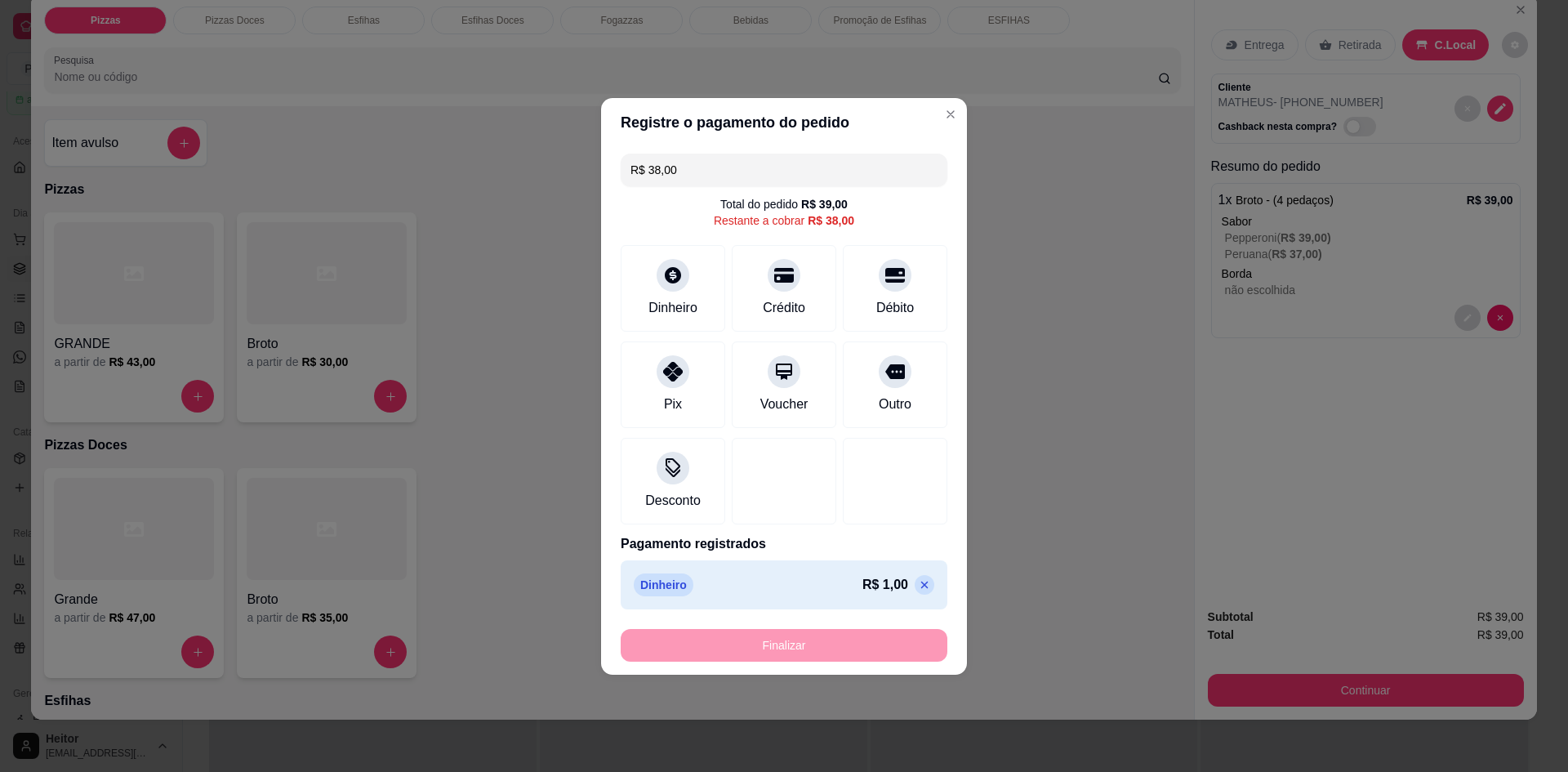
click at [918, 588] on icon at bounding box center [924, 584] width 13 height 13
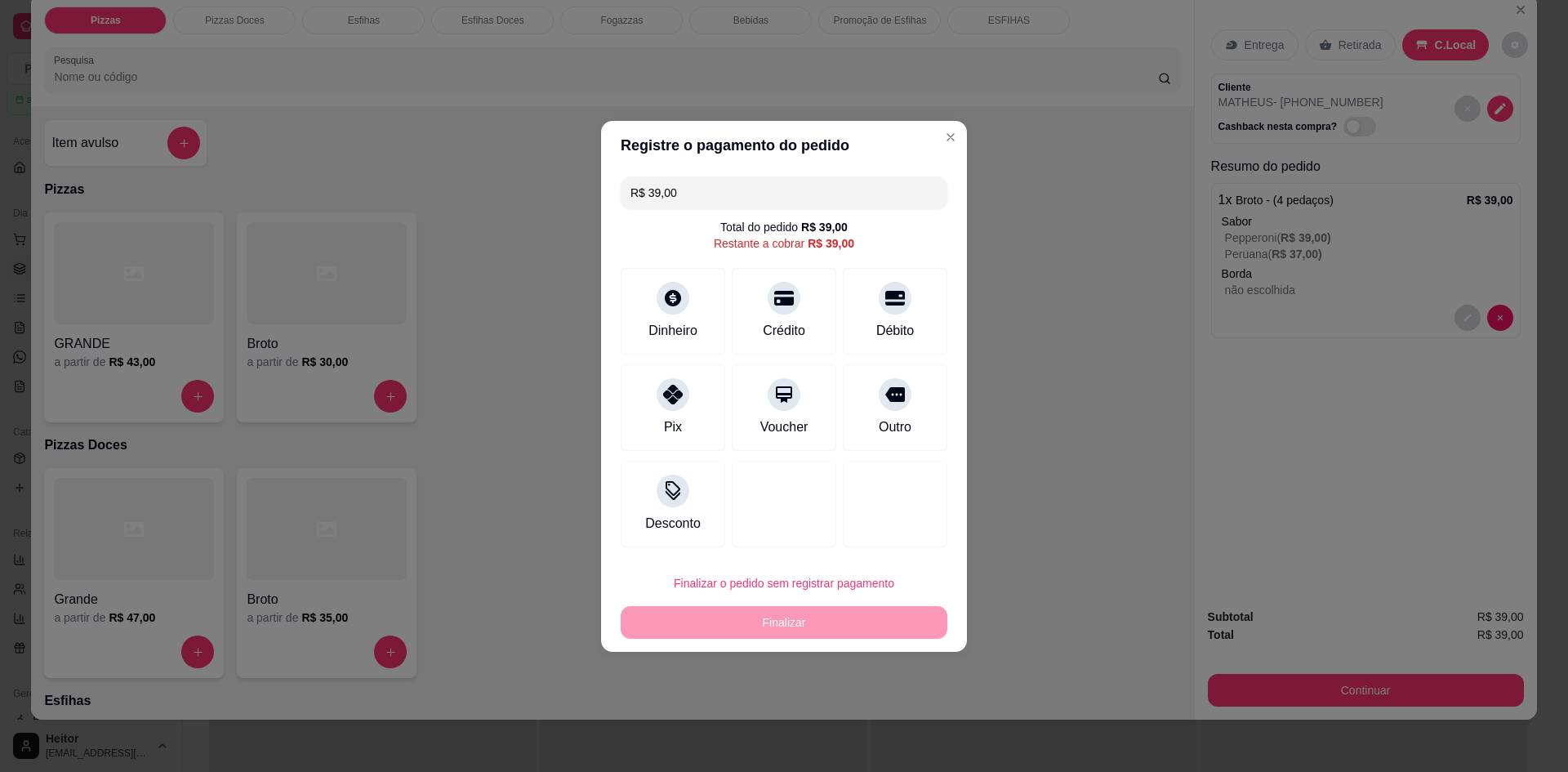
click at [406, 179] on div "Registre o pagamento do pedido R$ 39,00 Total do pedido R$ 39,00 Restante a cob…" at bounding box center [784, 386] width 1568 height 772
click at [689, 326] on div "Dinheiro" at bounding box center [673, 329] width 54 height 21
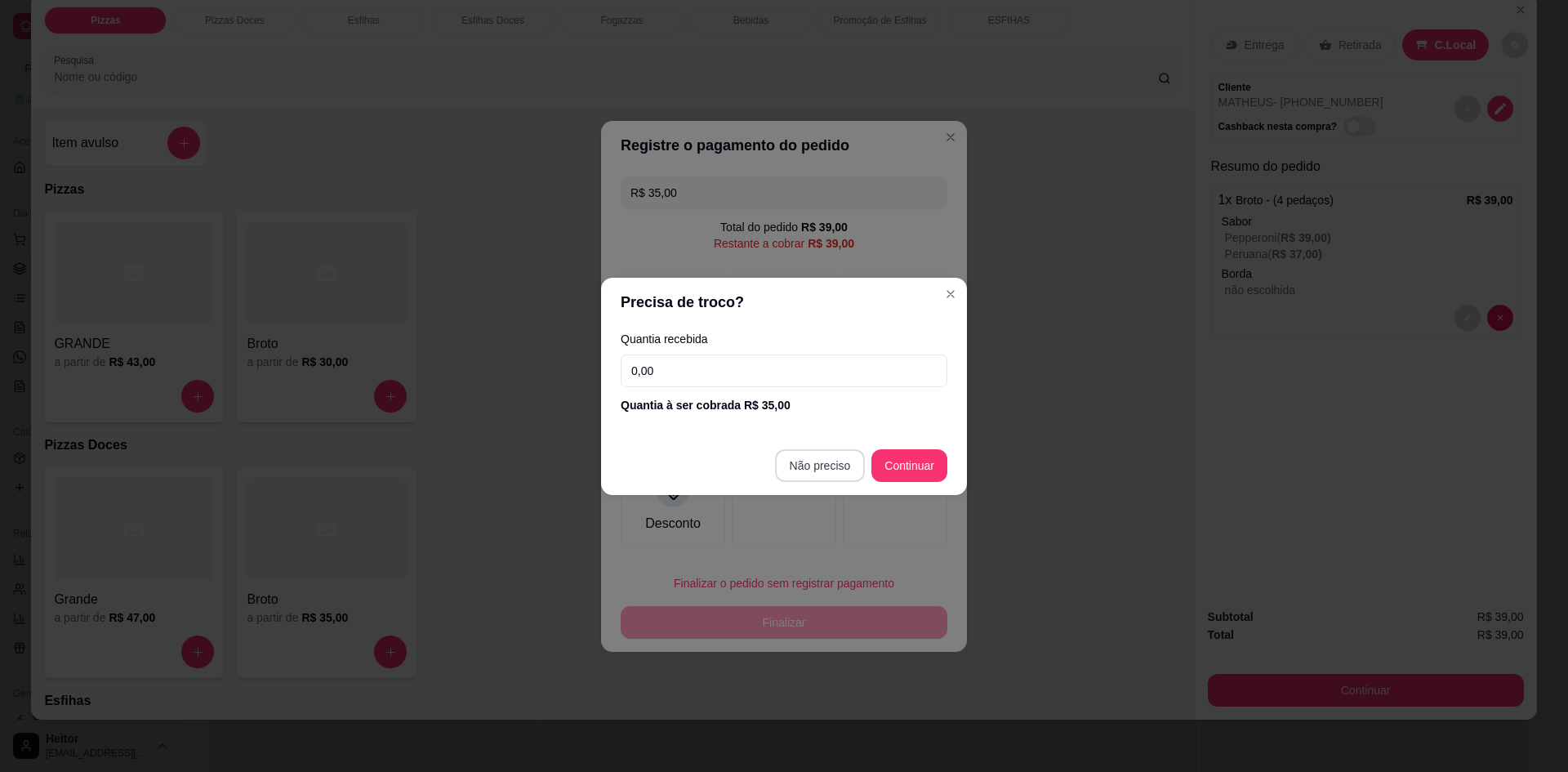
click at [812, 482] on footer "Não preciso Continuar" at bounding box center [784, 465] width 366 height 58
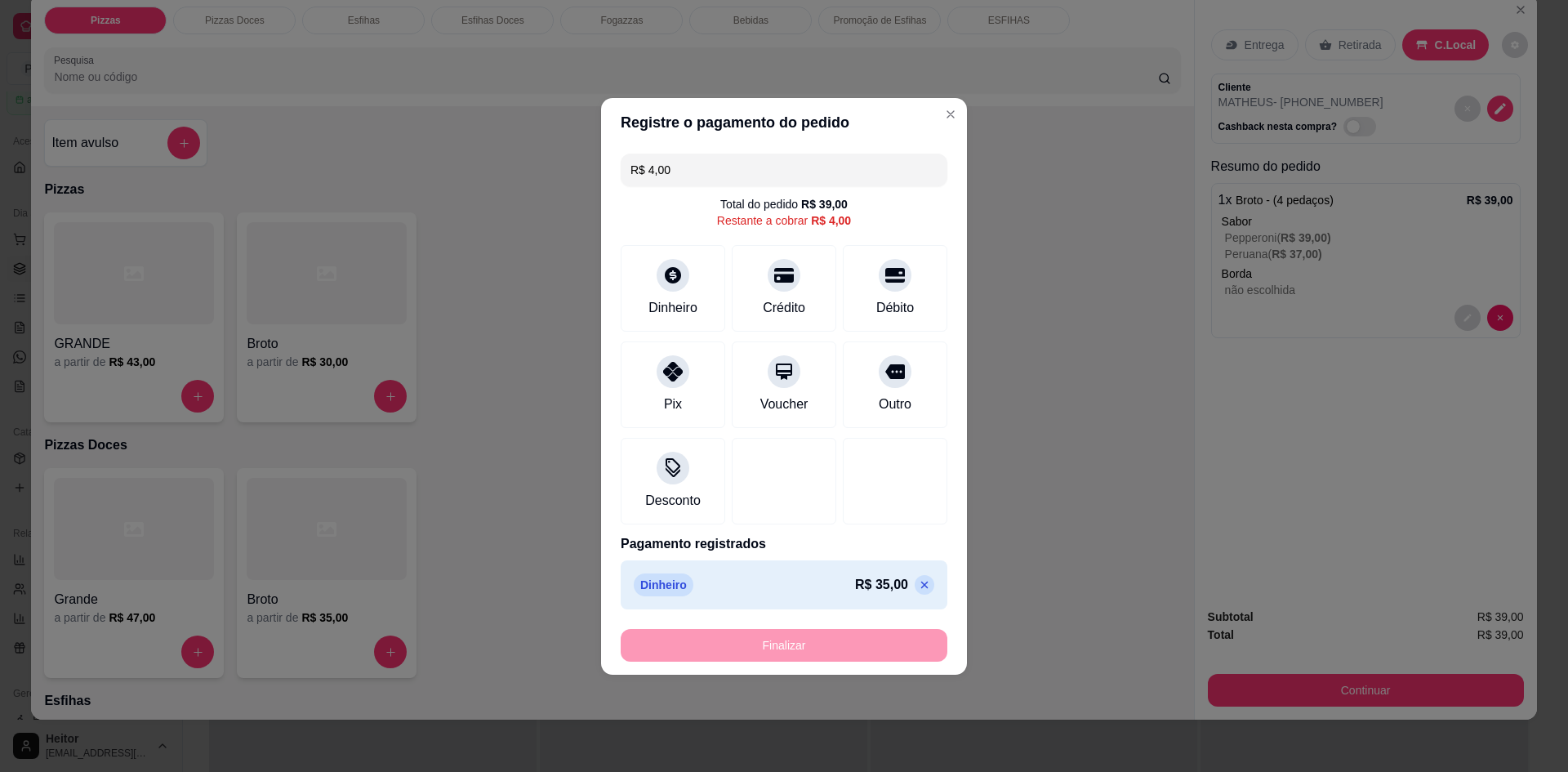
click at [793, 643] on div "Finalizar" at bounding box center [784, 645] width 327 height 32
click at [918, 584] on icon at bounding box center [924, 584] width 13 height 13
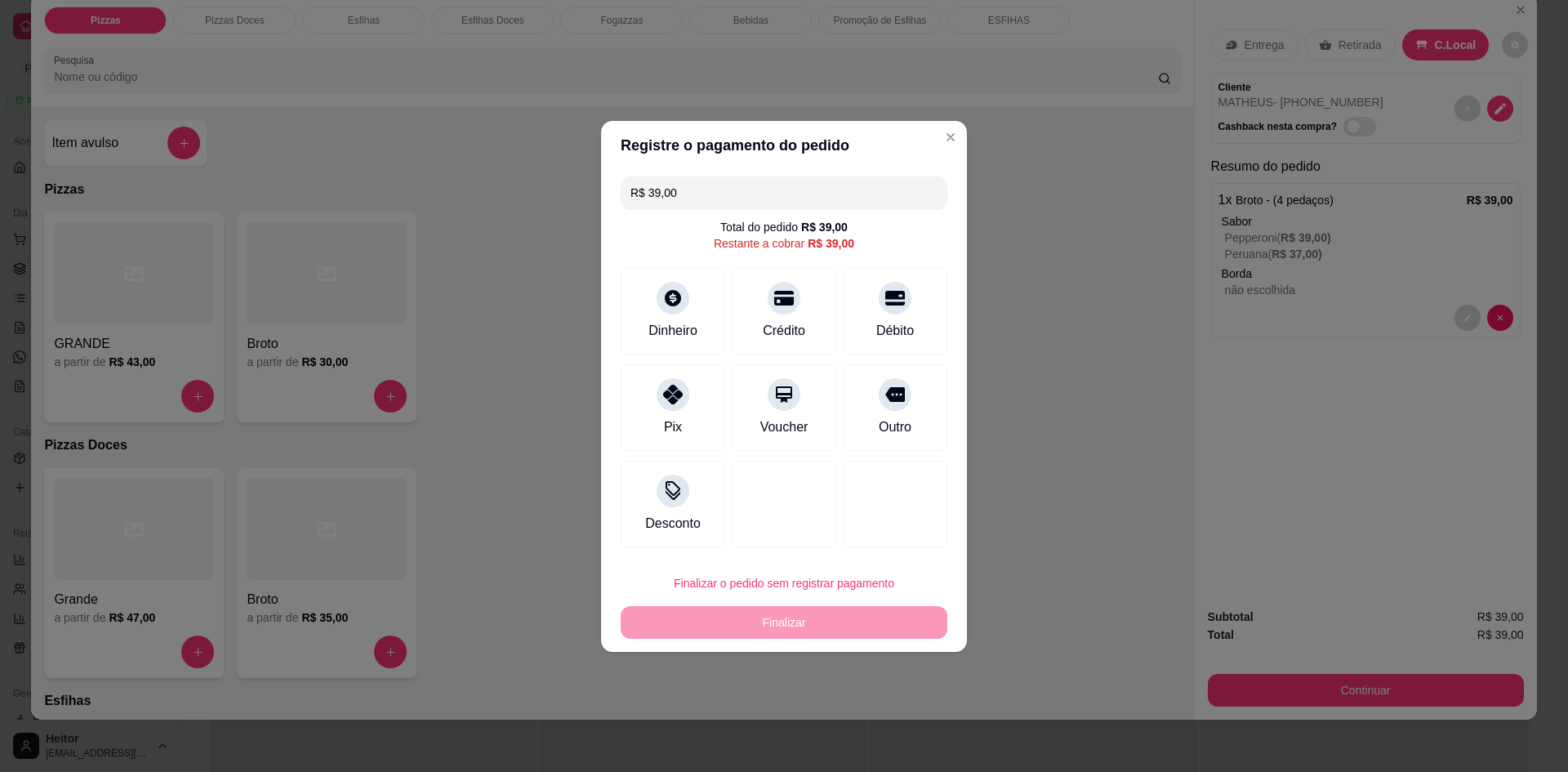
drag, startPoint x: 672, startPoint y: 211, endPoint x: 419, endPoint y: 233, distance: 254.0
click at [434, 232] on div "Registre o pagamento do pedido R$ 39,00 Total do pedido R$ 39,00 Restante a cob…" at bounding box center [784, 386] width 1568 height 772
click at [771, 580] on button "Finalizar o pedido sem registrar pagamento" at bounding box center [784, 583] width 327 height 32
click at [903, 728] on button "Confirmar" at bounding box center [889, 717] width 60 height 25
type input "R$ 0,00"
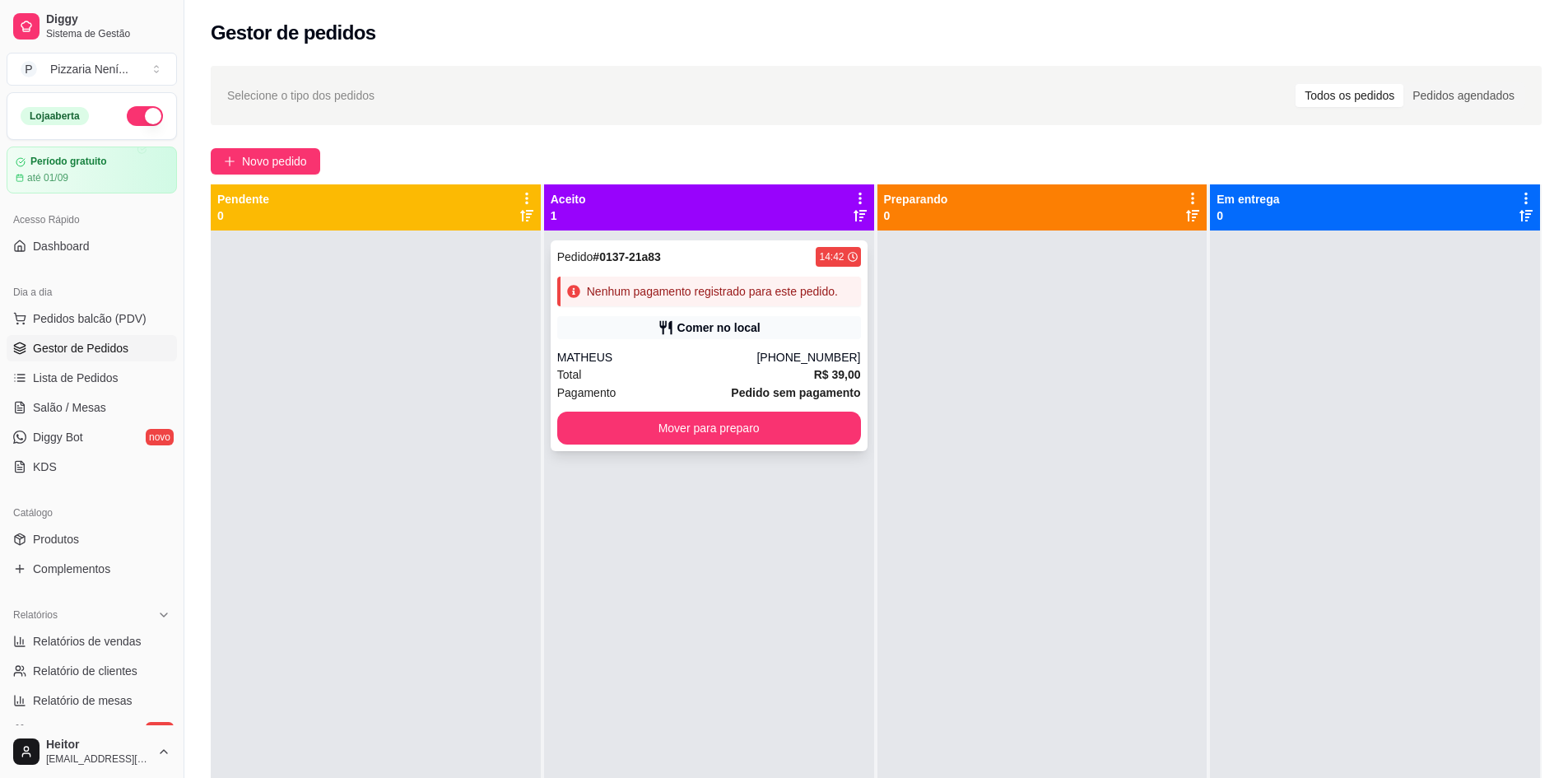
click at [758, 365] on div "MATHEUS" at bounding box center [657, 357] width 200 height 17
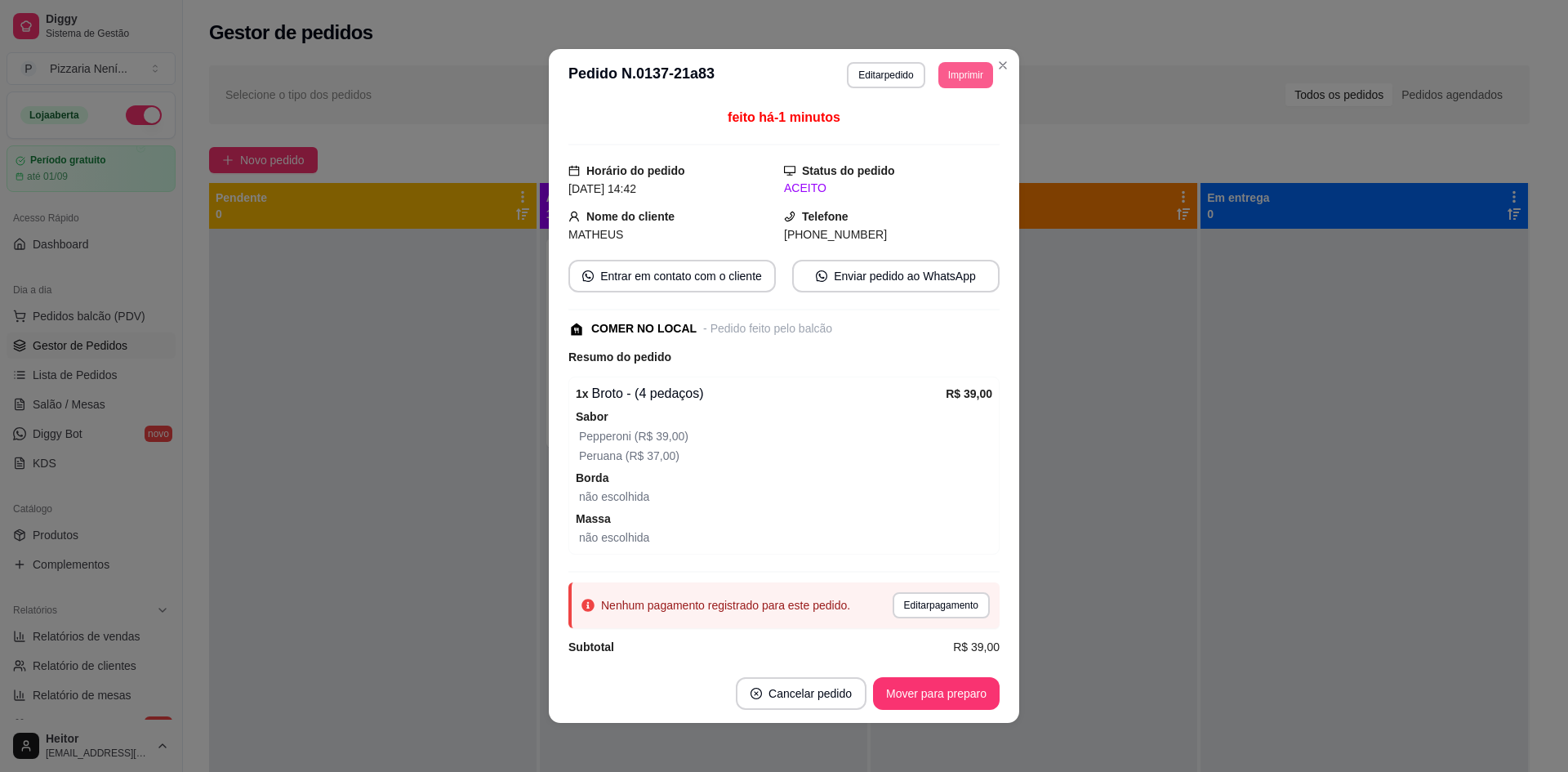
click at [956, 82] on button "Imprimir" at bounding box center [965, 75] width 55 height 26
click at [944, 133] on button "IMPRESSORA" at bounding box center [929, 132] width 114 height 25
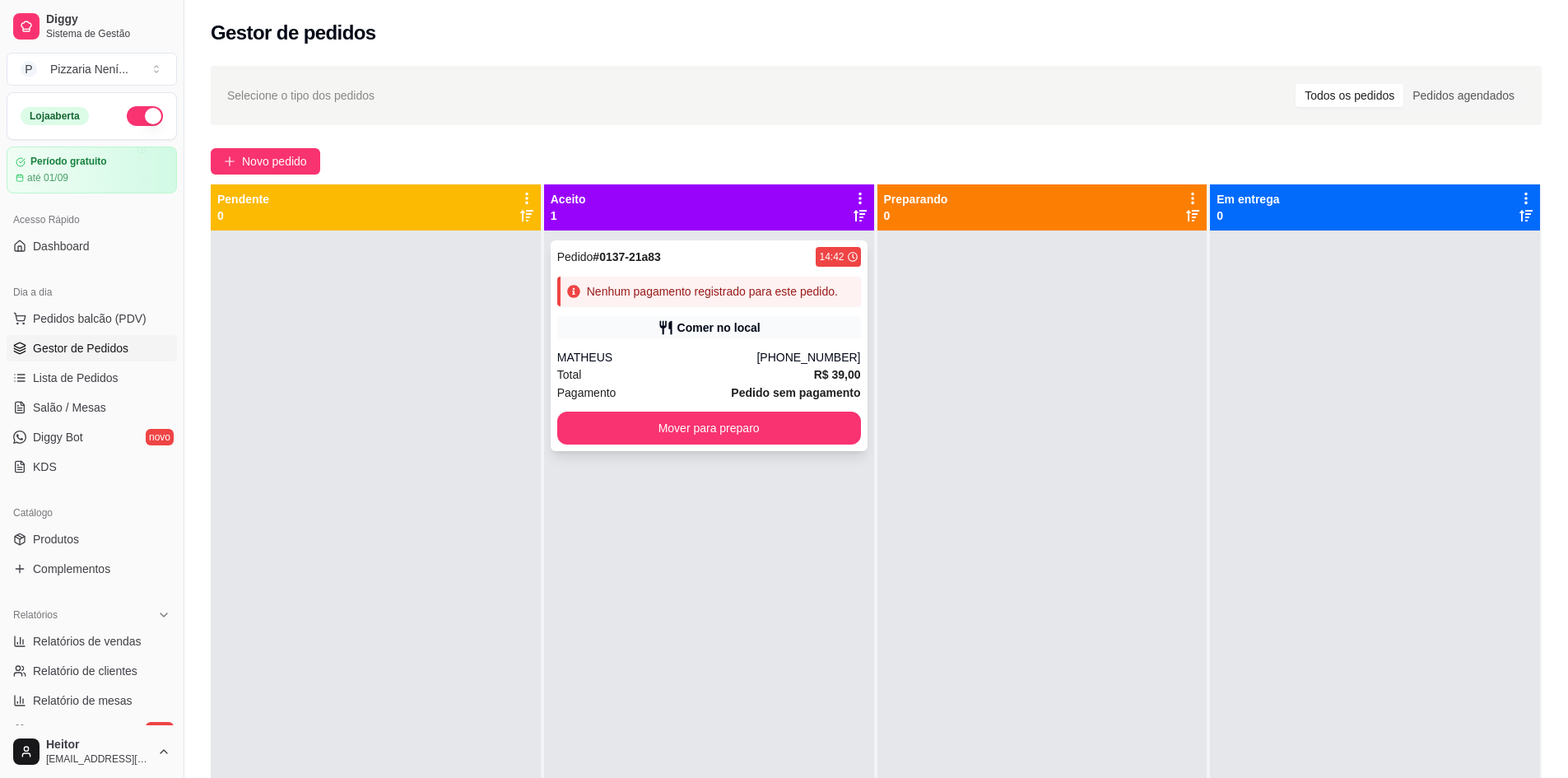
click at [760, 338] on div "Comer no local" at bounding box center [709, 328] width 304 height 23
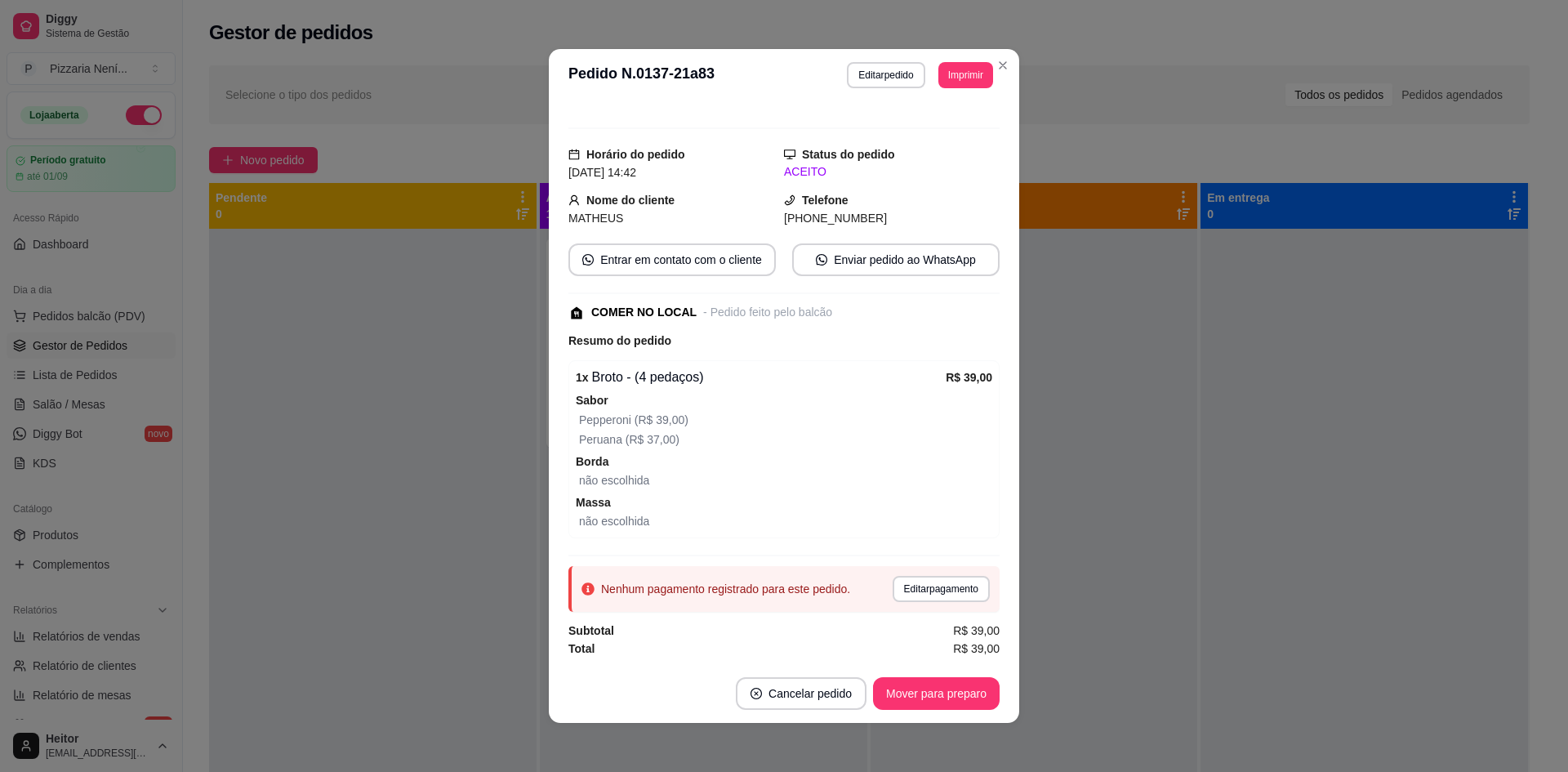
scroll to position [3, 0]
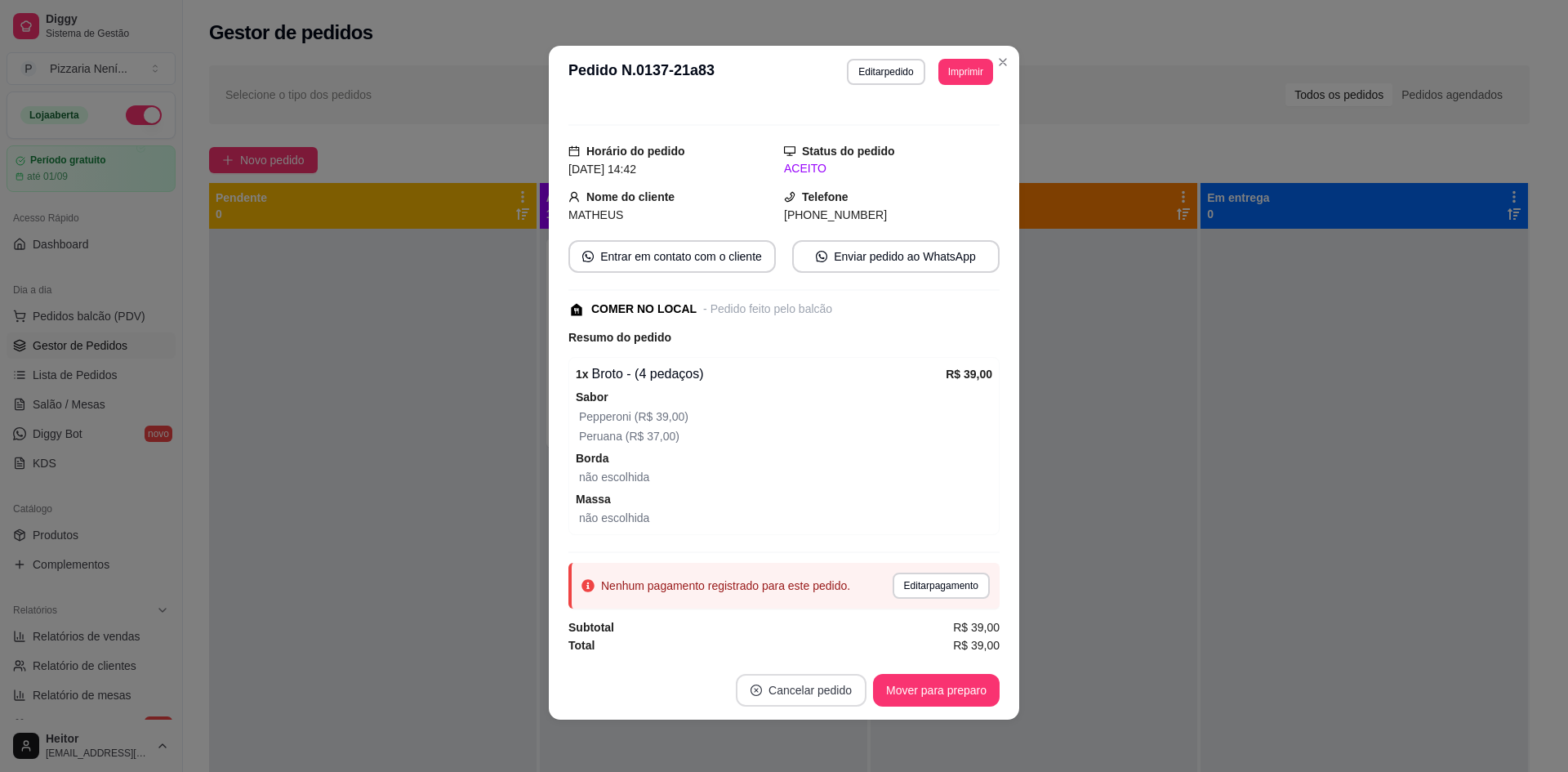
click at [811, 688] on button "Cancelar pedido" at bounding box center [801, 690] width 131 height 32
click at [835, 646] on button "Sim" at bounding box center [840, 649] width 65 height 32
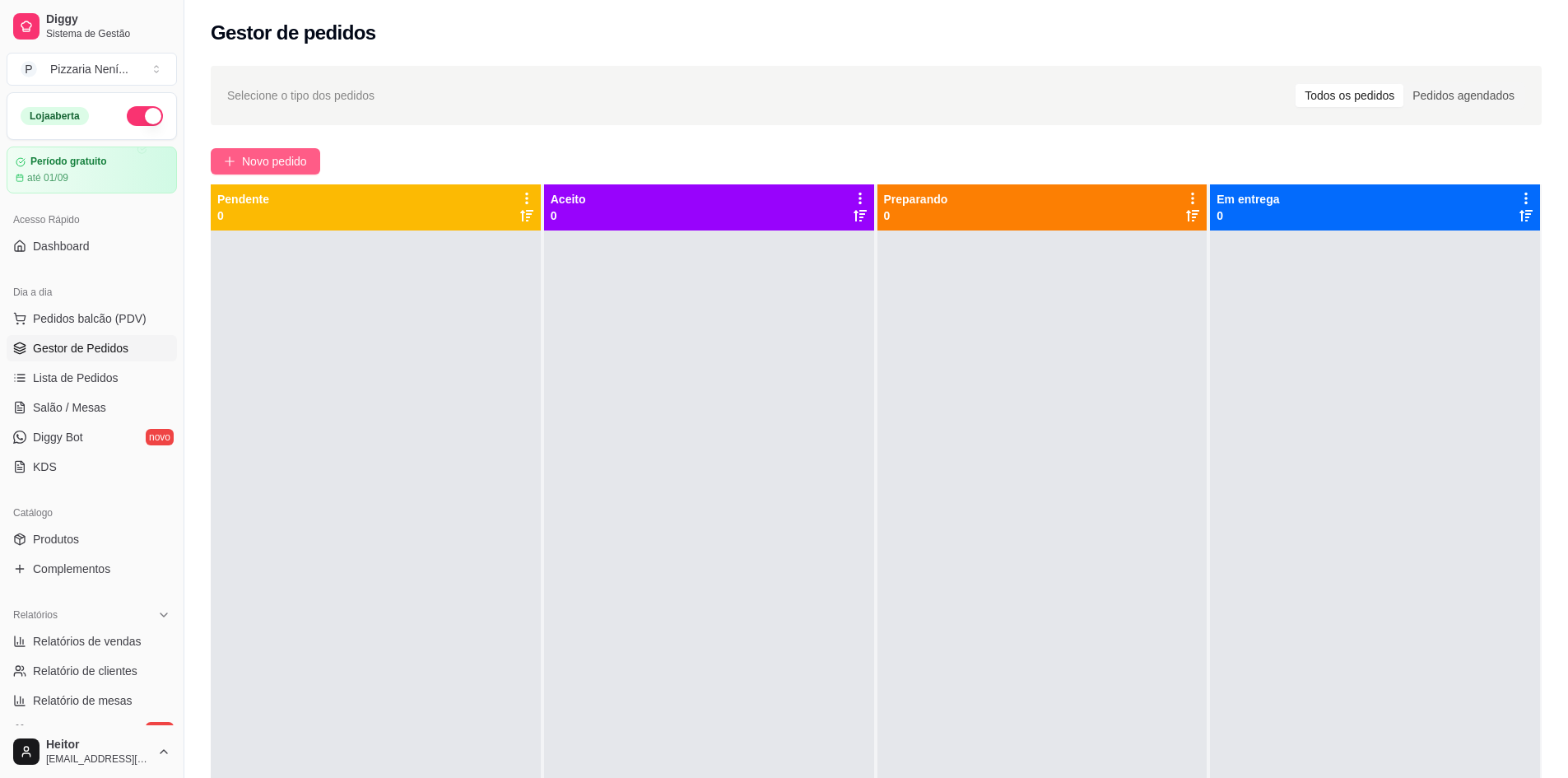
click at [280, 149] on button "Novo pedido" at bounding box center [265, 162] width 110 height 26
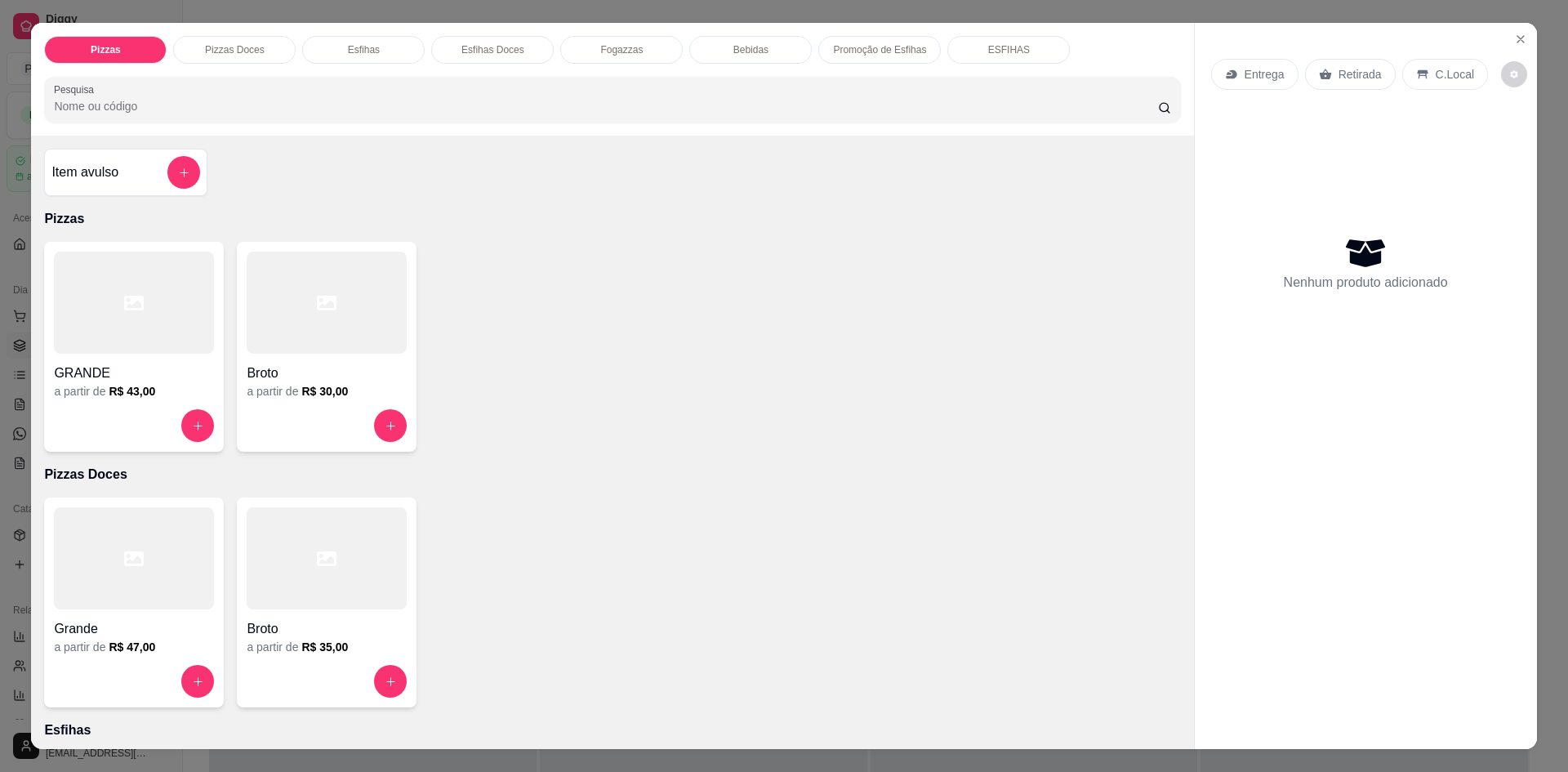
click at [1455, 69] on p "C.Local" at bounding box center [1455, 74] width 38 height 17
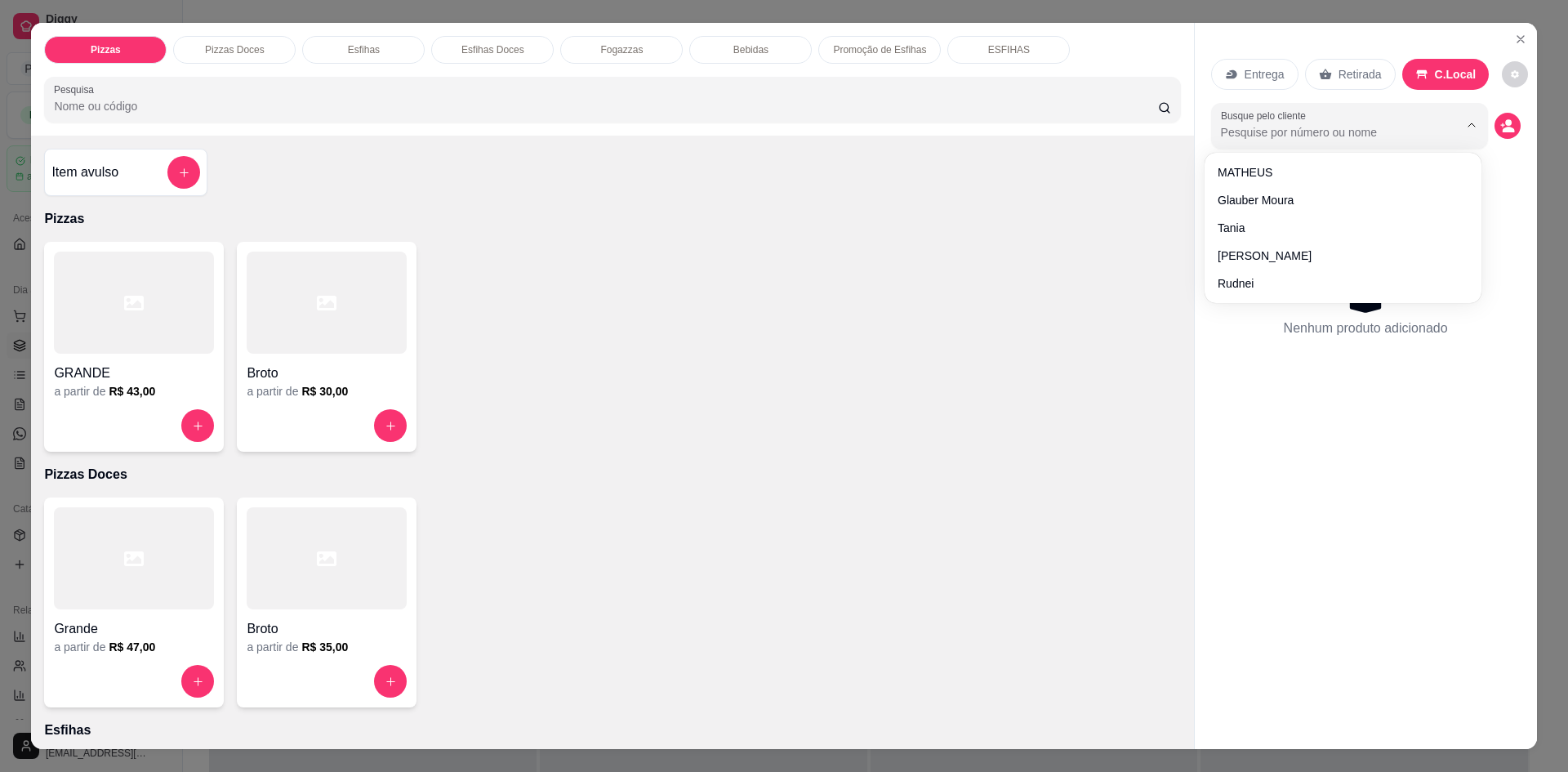
click at [1310, 134] on input "Busque pelo cliente" at bounding box center [1326, 132] width 212 height 17
click at [1348, 84] on div "Retirada" at bounding box center [1351, 74] width 91 height 31
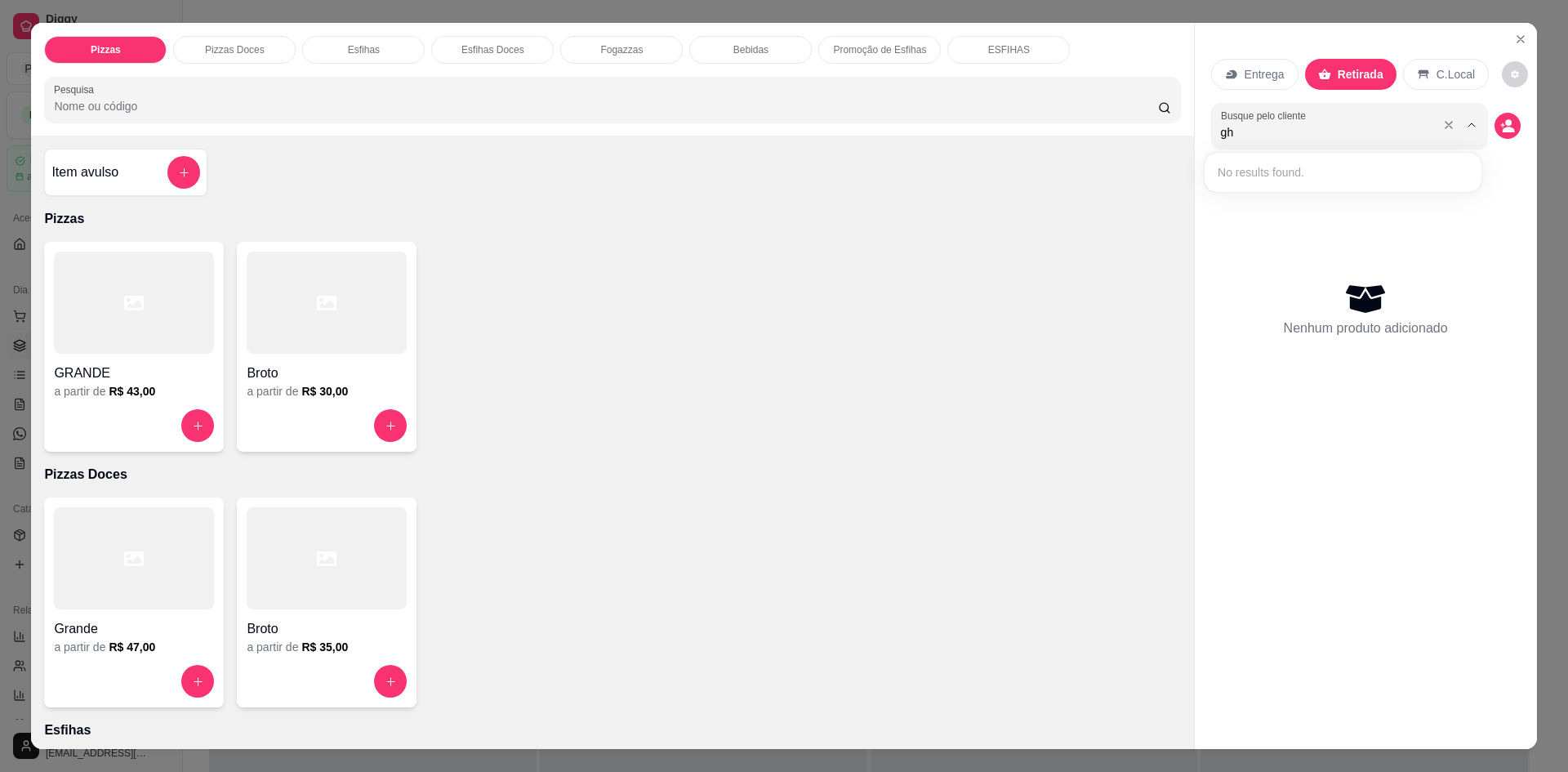
type input "g"
type input "he"
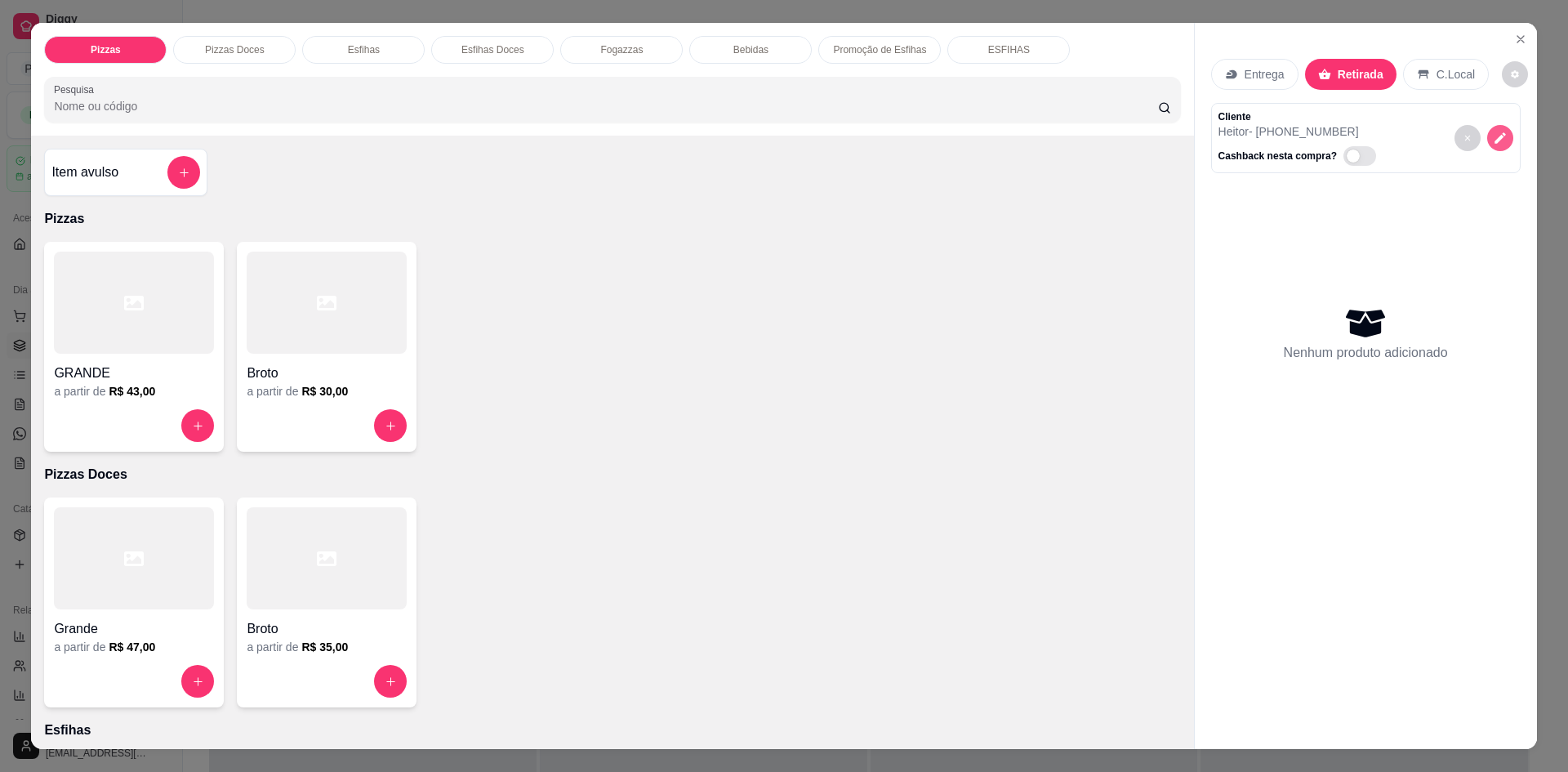
click at [1495, 146] on button "decrease-product-quantity" at bounding box center [1500, 138] width 26 height 26
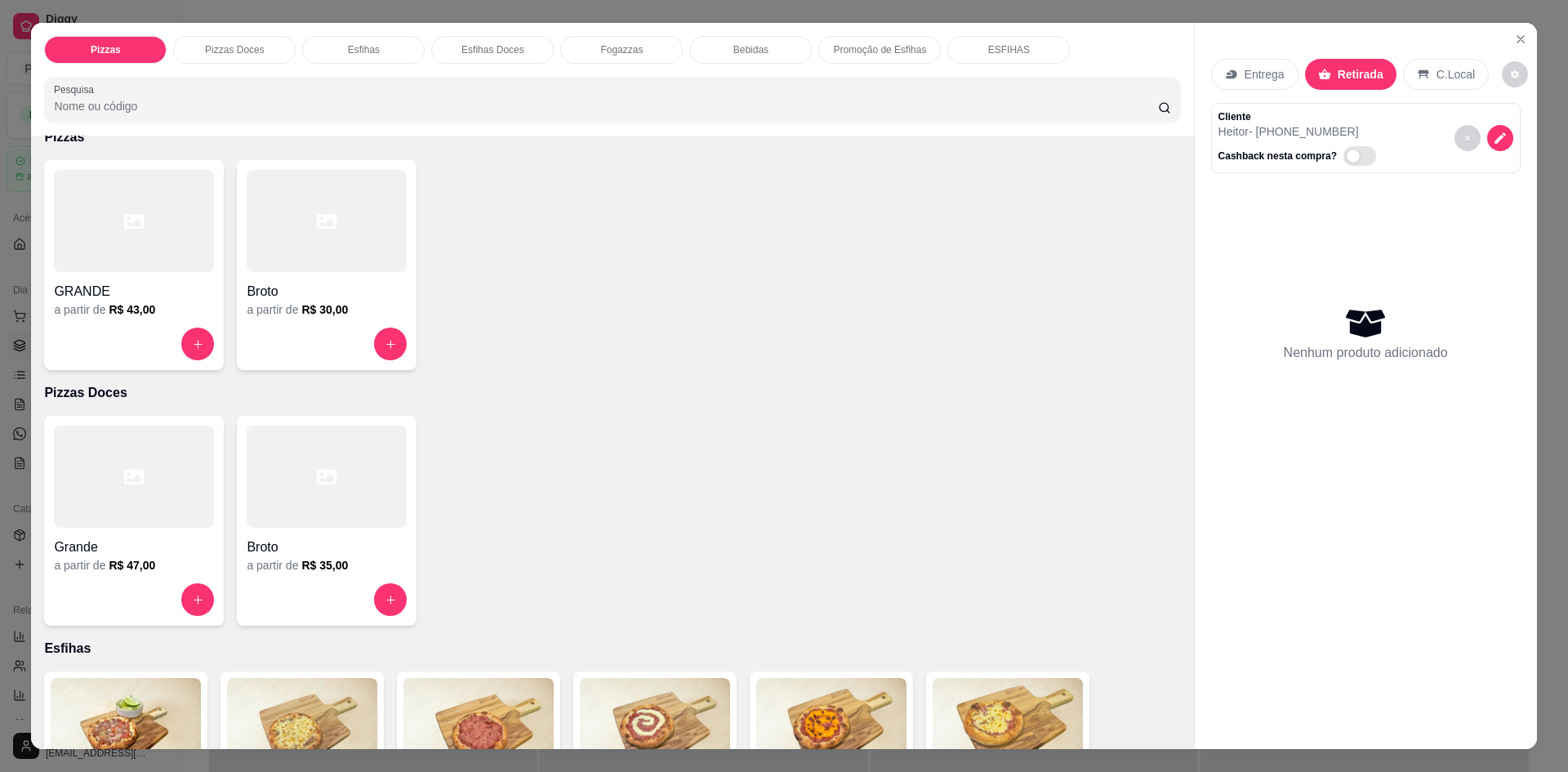
click at [137, 307] on h6 "R$ 43,00" at bounding box center [132, 310] width 46 height 17
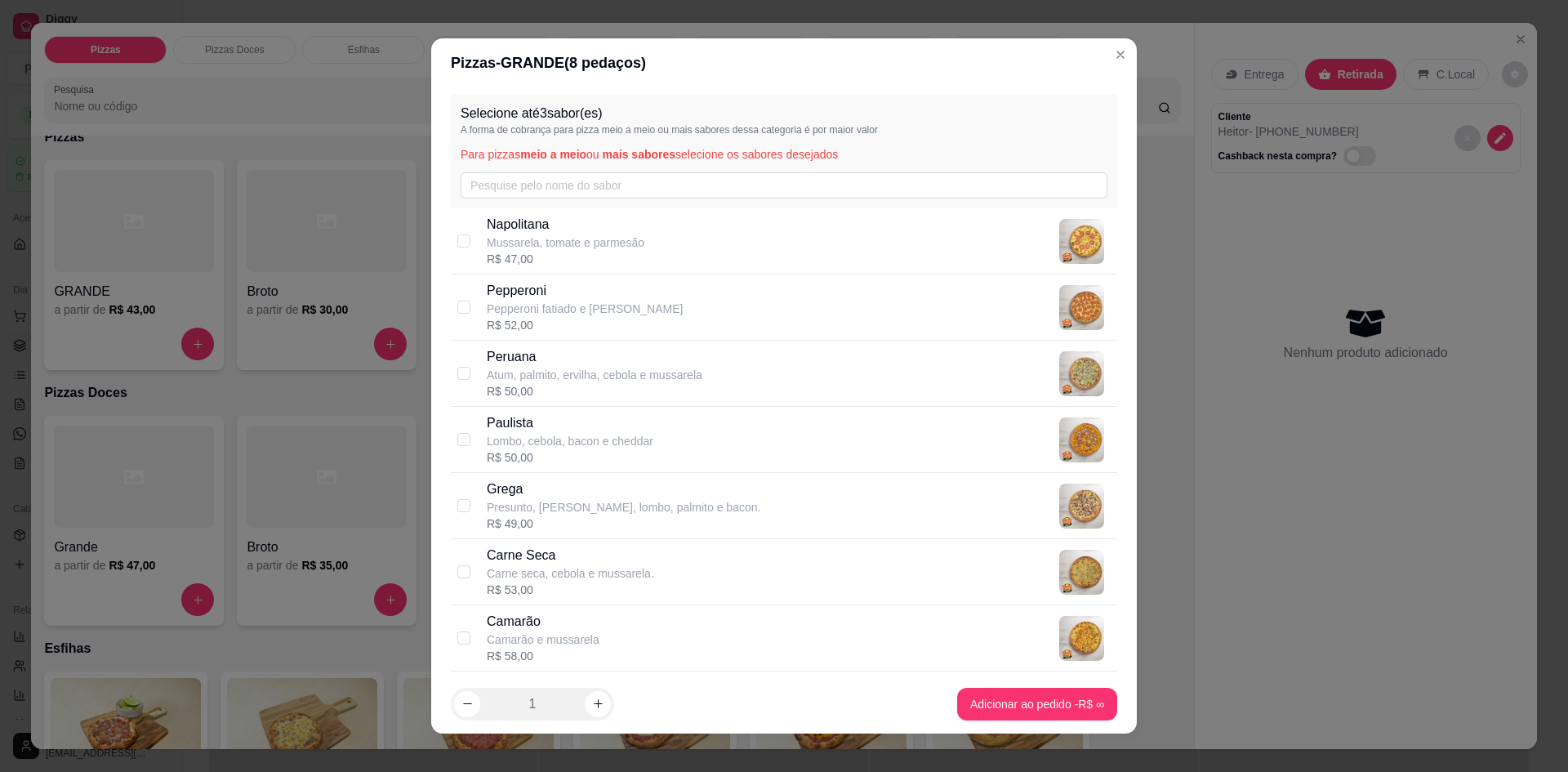
click at [525, 312] on p "Pepperoni fatiado e [PERSON_NAME]" at bounding box center [584, 309] width 196 height 17
checkbox input "true"
click at [513, 372] on p "Atum, palmito, ervilha, cebola e mussarela" at bounding box center [594, 375] width 215 height 17
checkbox input "true"
click at [517, 434] on p "Lombo, cebola, bacon e cheddar" at bounding box center [569, 441] width 167 height 17
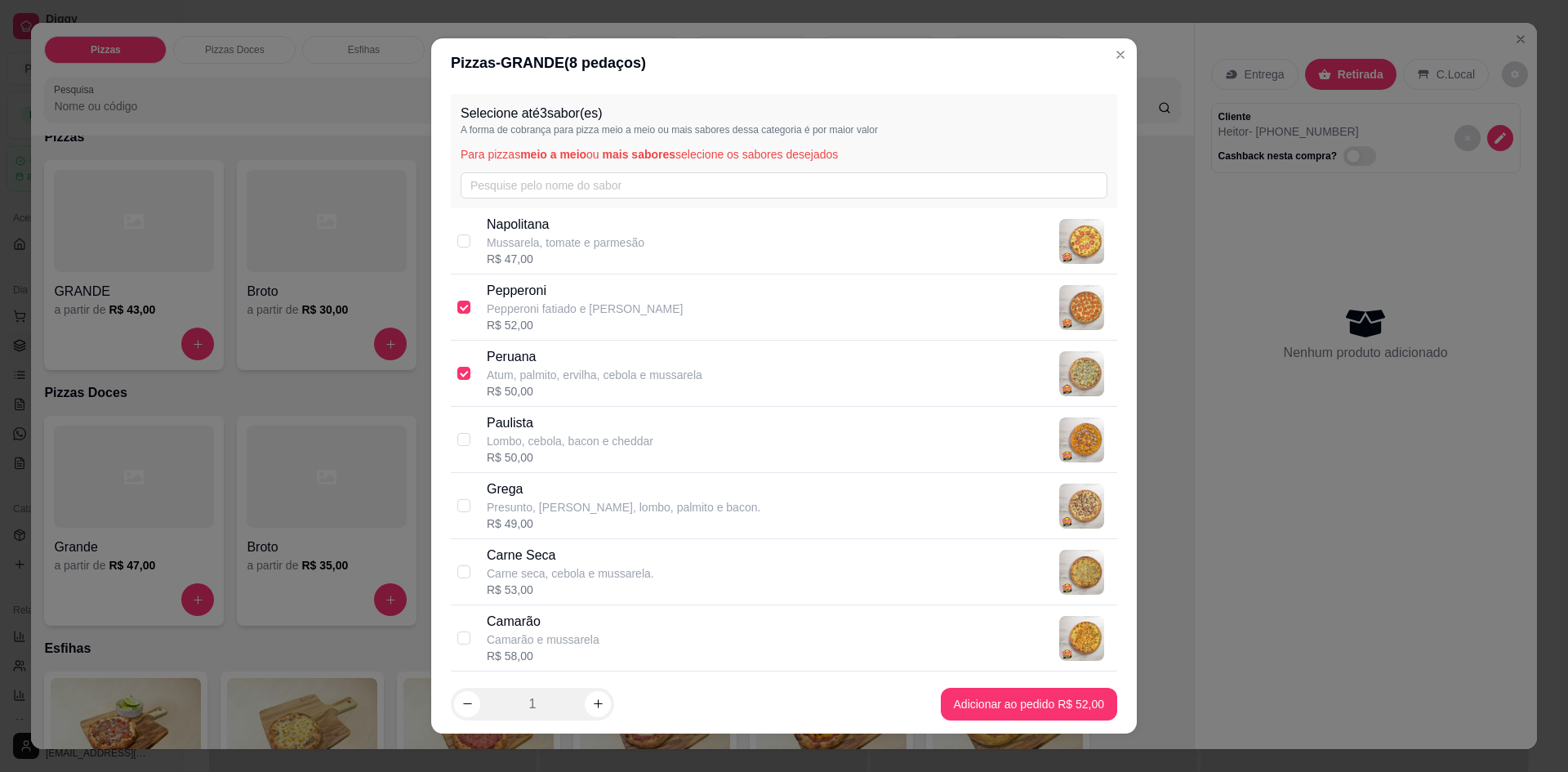
checkbox input "true"
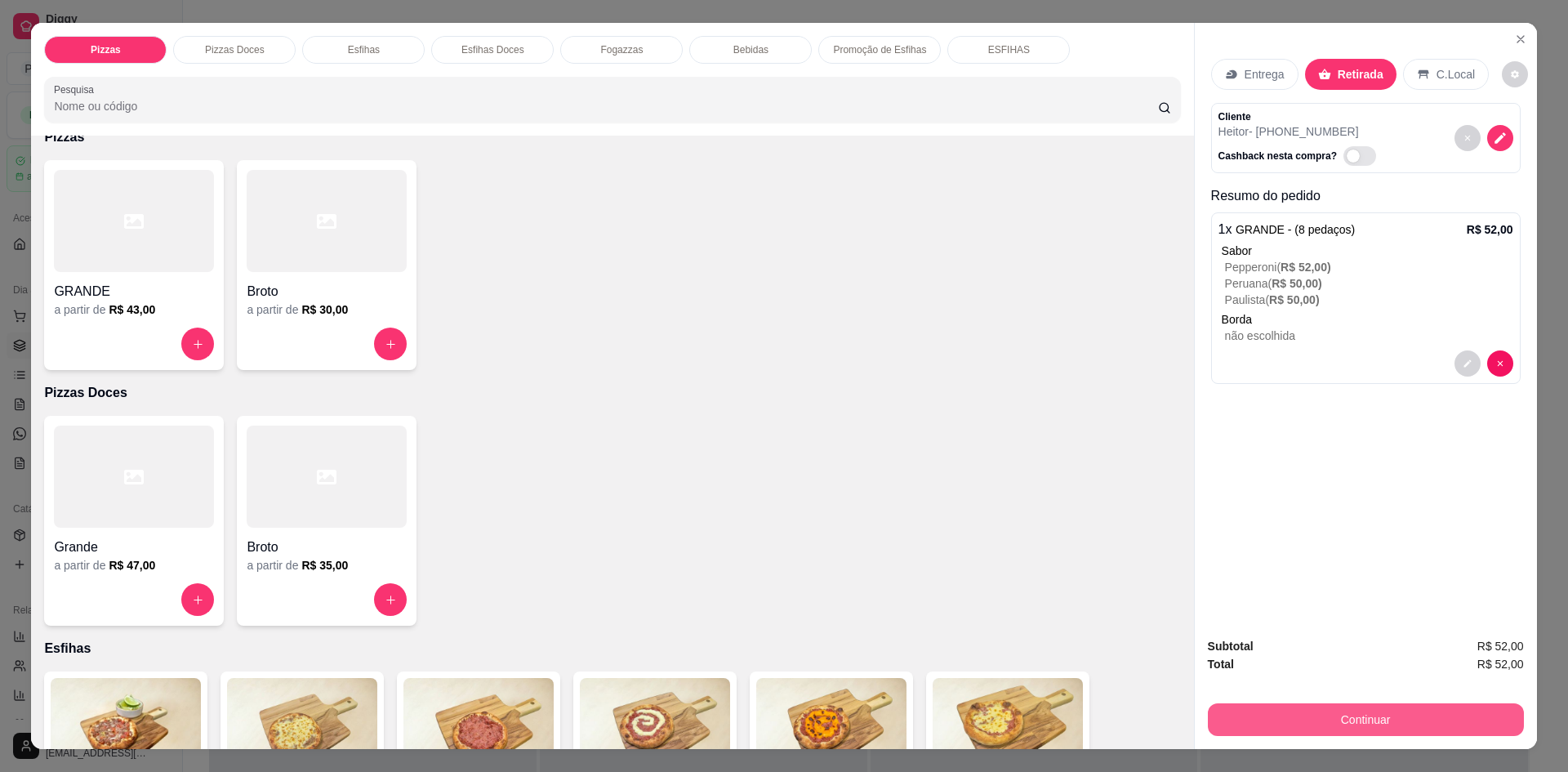
click at [1293, 714] on button "Continuar" at bounding box center [1366, 719] width 316 height 32
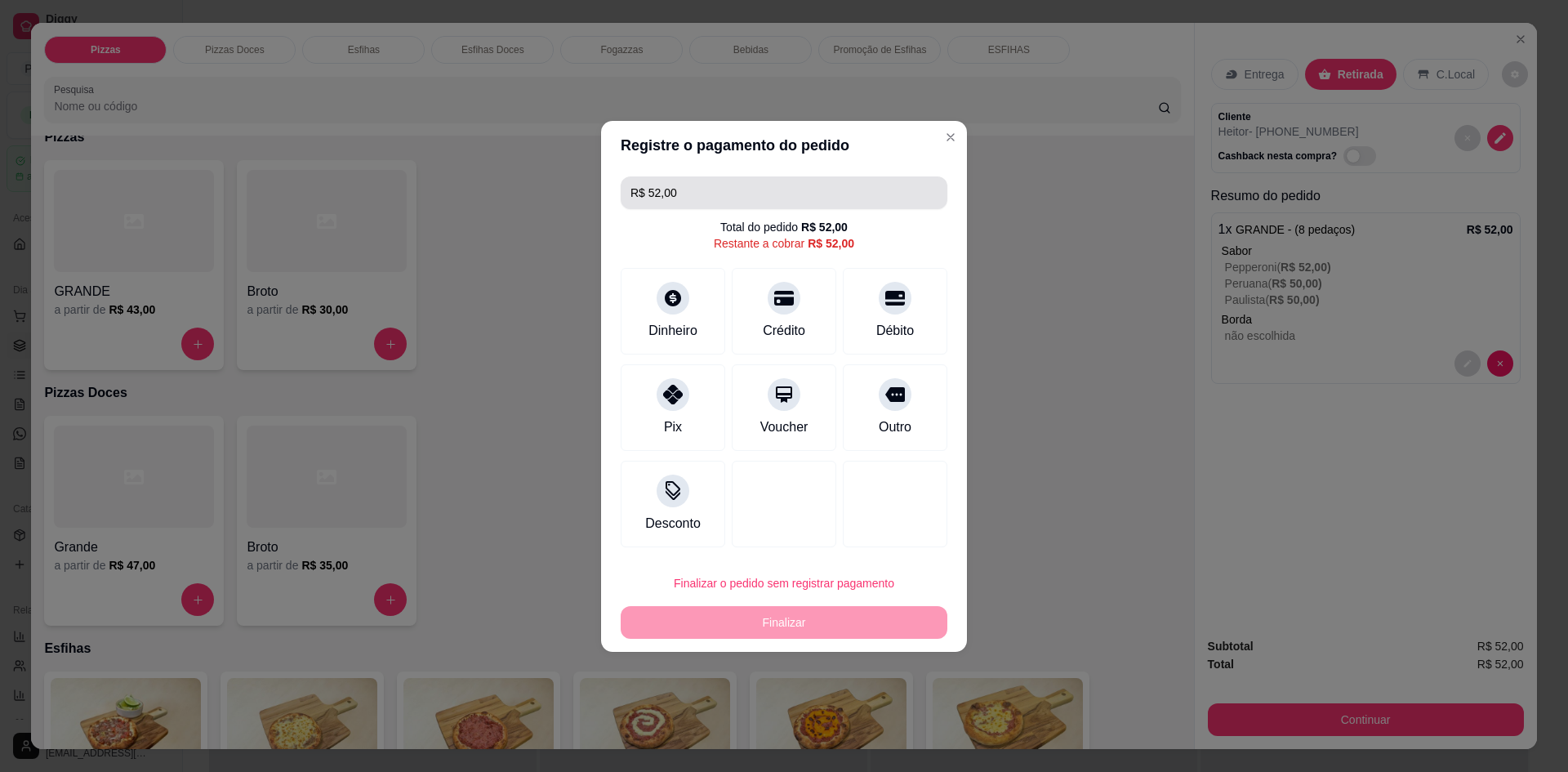
drag, startPoint x: 747, startPoint y: 204, endPoint x: 556, endPoint y: 193, distance: 191.3
click at [587, 195] on div "Registre o pagamento do pedido R$ 52,00 Total do pedido R$ 52,00 Restante a cob…" at bounding box center [784, 386] width 1568 height 772
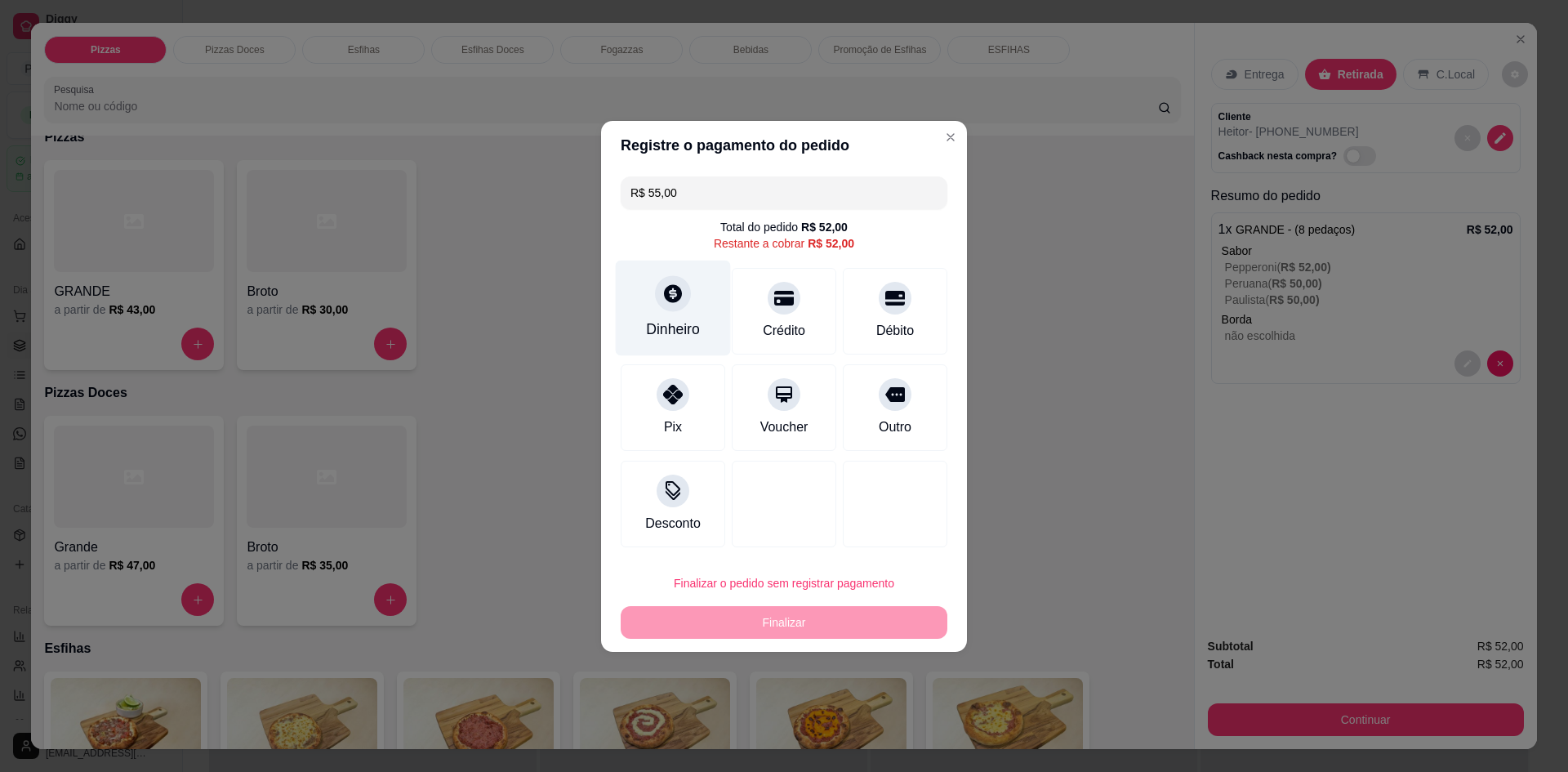
click at [688, 310] on div "Dinheiro" at bounding box center [673, 308] width 115 height 96
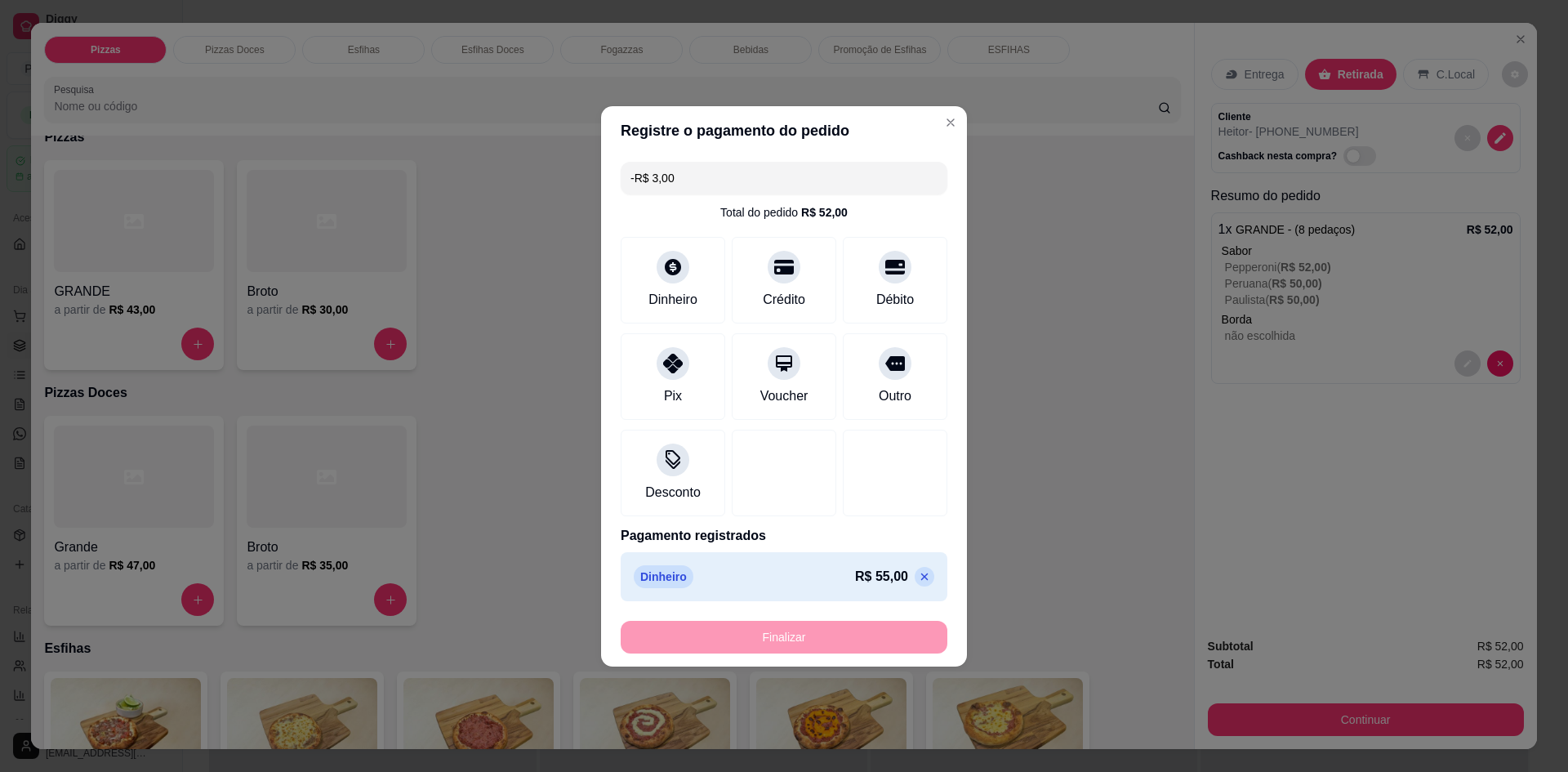
click at [816, 621] on div "Finalizar" at bounding box center [784, 637] width 327 height 32
click at [810, 635] on div "Finalizar" at bounding box center [784, 637] width 327 height 32
click at [901, 370] on div "Outro" at bounding box center [896, 373] width 115 height 96
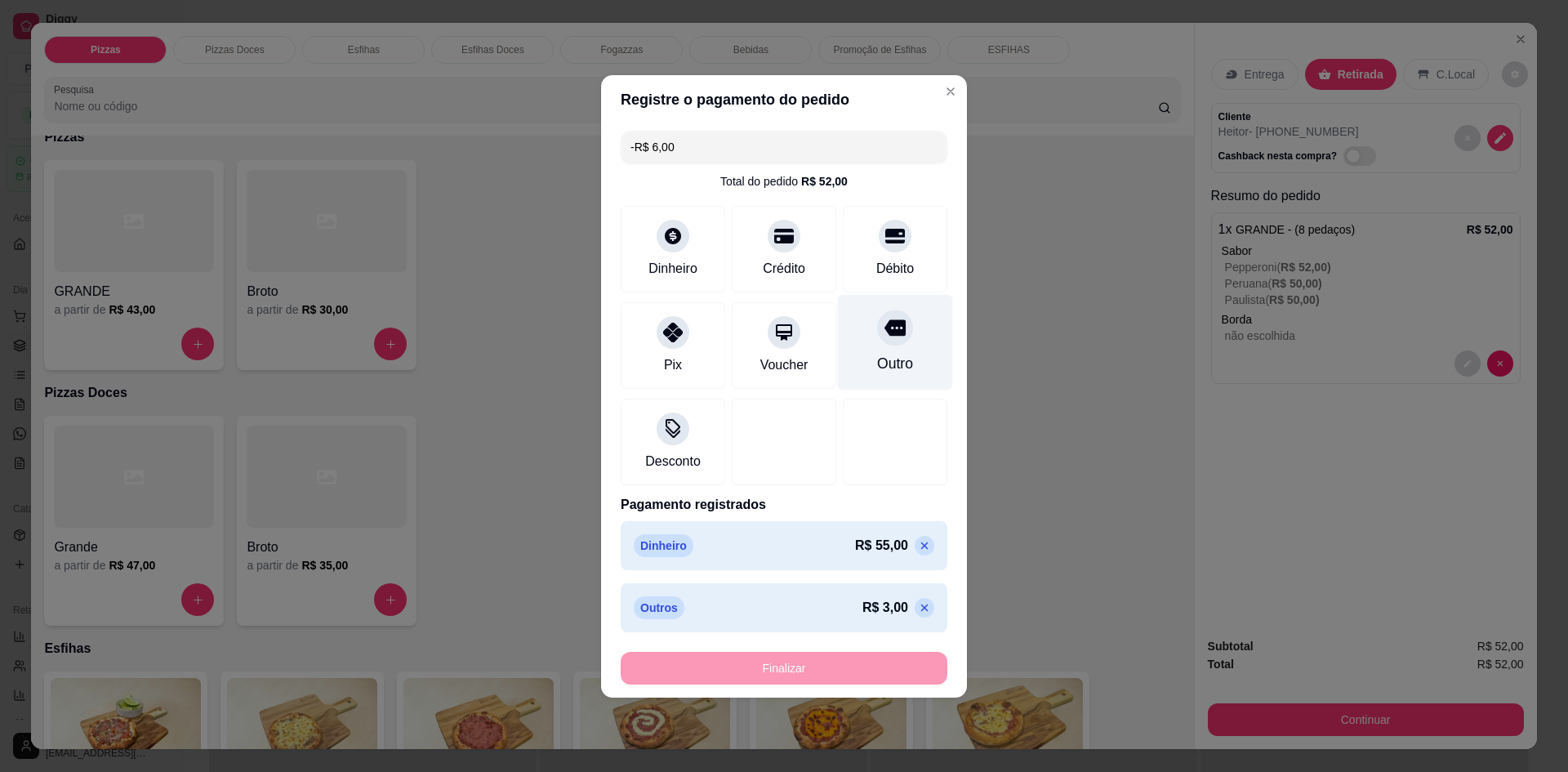
click at [893, 343] on div at bounding box center [895, 327] width 36 height 36
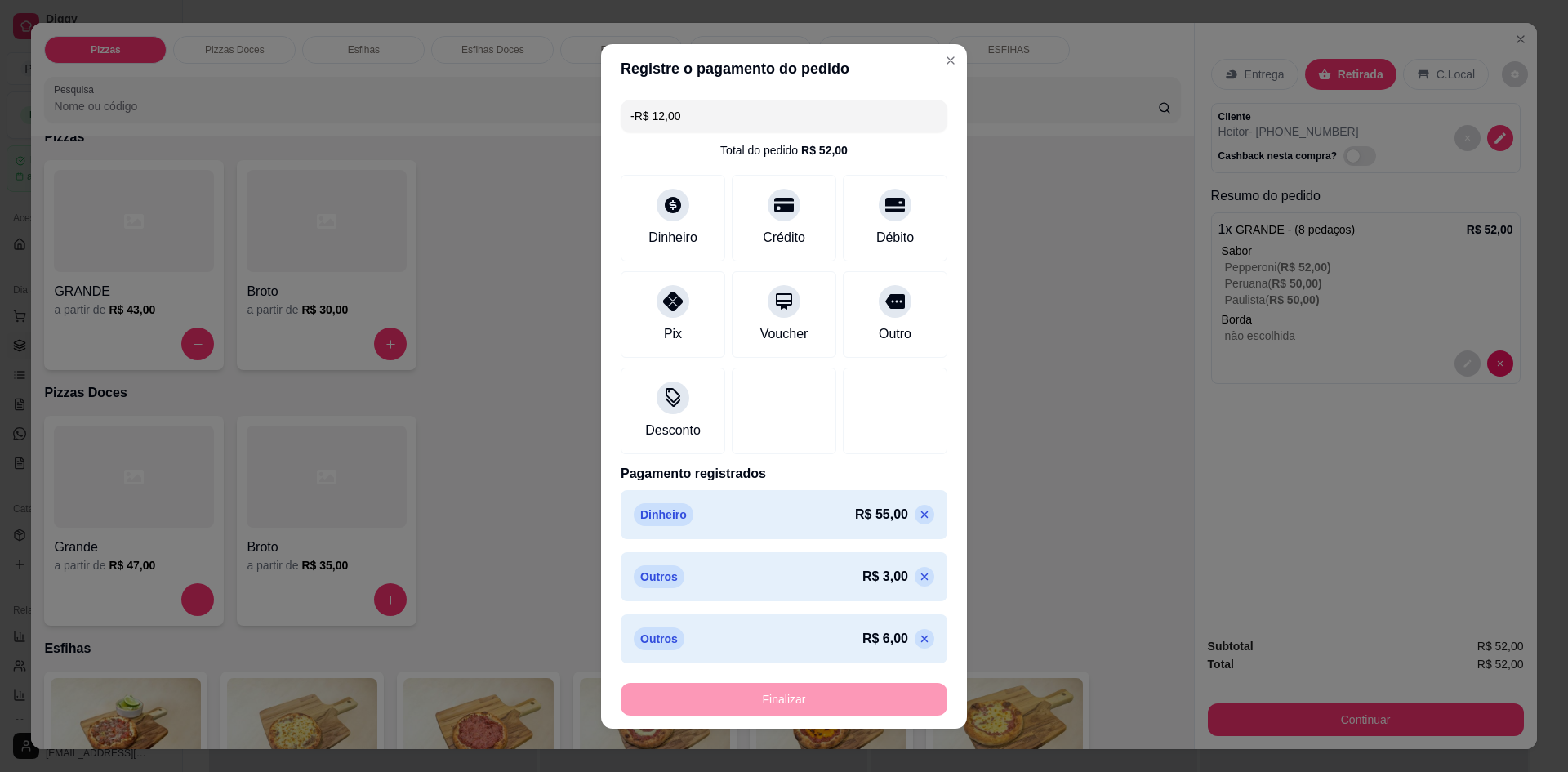
click at [918, 577] on icon at bounding box center [924, 577] width 13 height 13
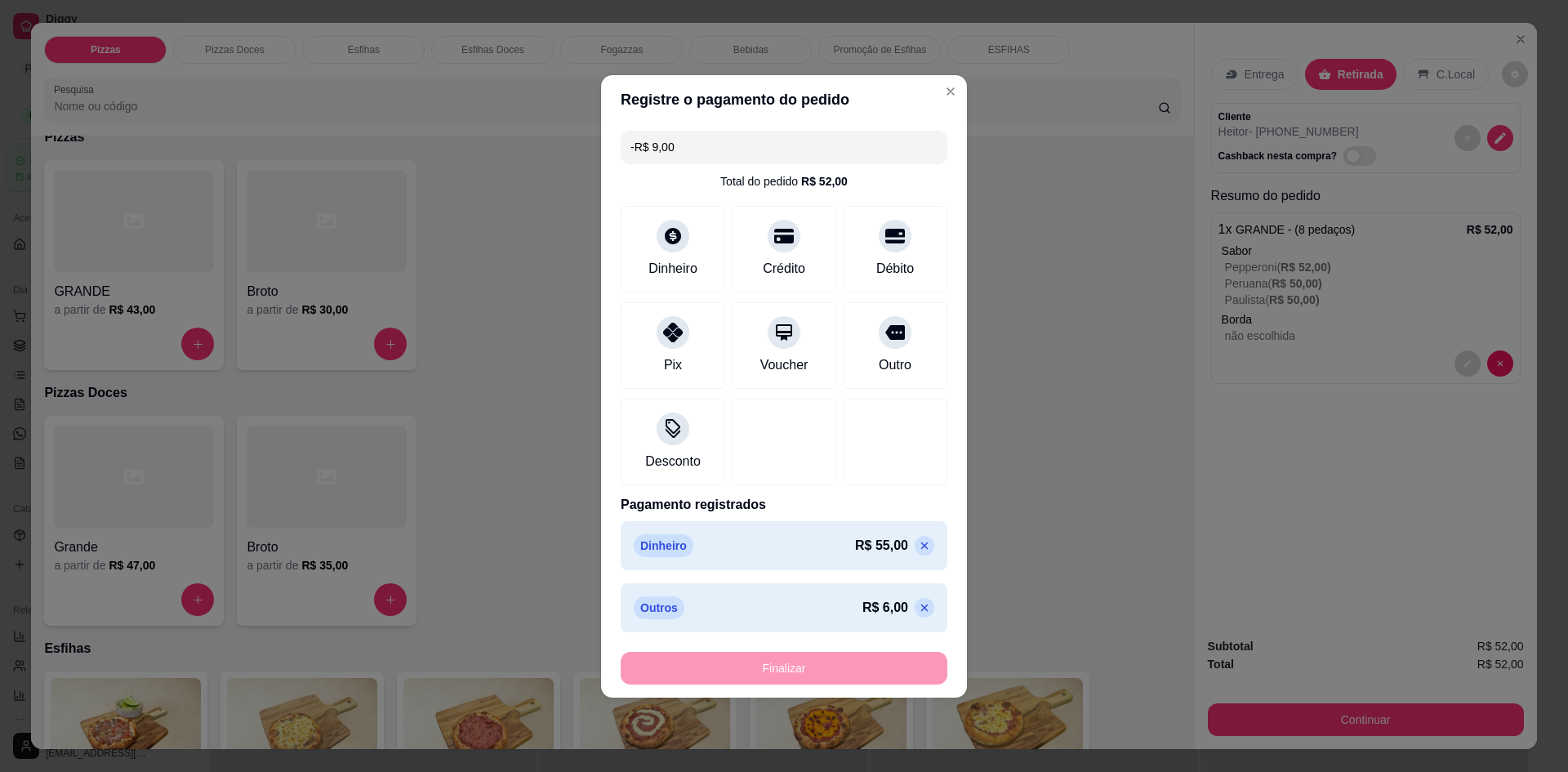
click at [890, 656] on div "Finalizar" at bounding box center [784, 667] width 327 height 32
click at [913, 328] on div "Outro" at bounding box center [896, 342] width 115 height 96
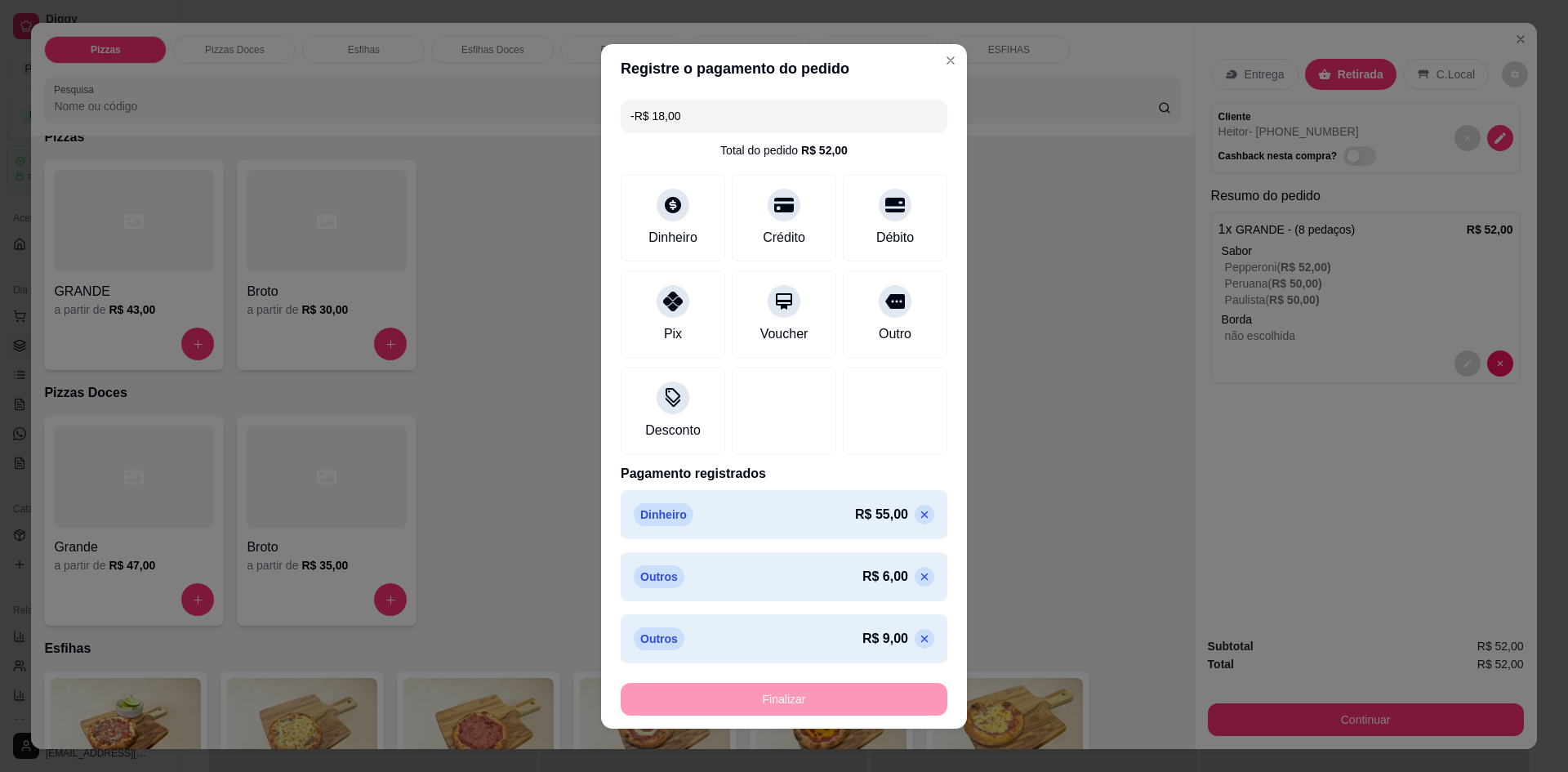
click at [830, 708] on div "Finalizar" at bounding box center [784, 699] width 327 height 32
click at [831, 707] on div "Finalizar" at bounding box center [784, 699] width 327 height 32
click at [655, 406] on div at bounding box center [672, 393] width 36 height 36
click at [918, 517] on icon at bounding box center [924, 515] width 13 height 13
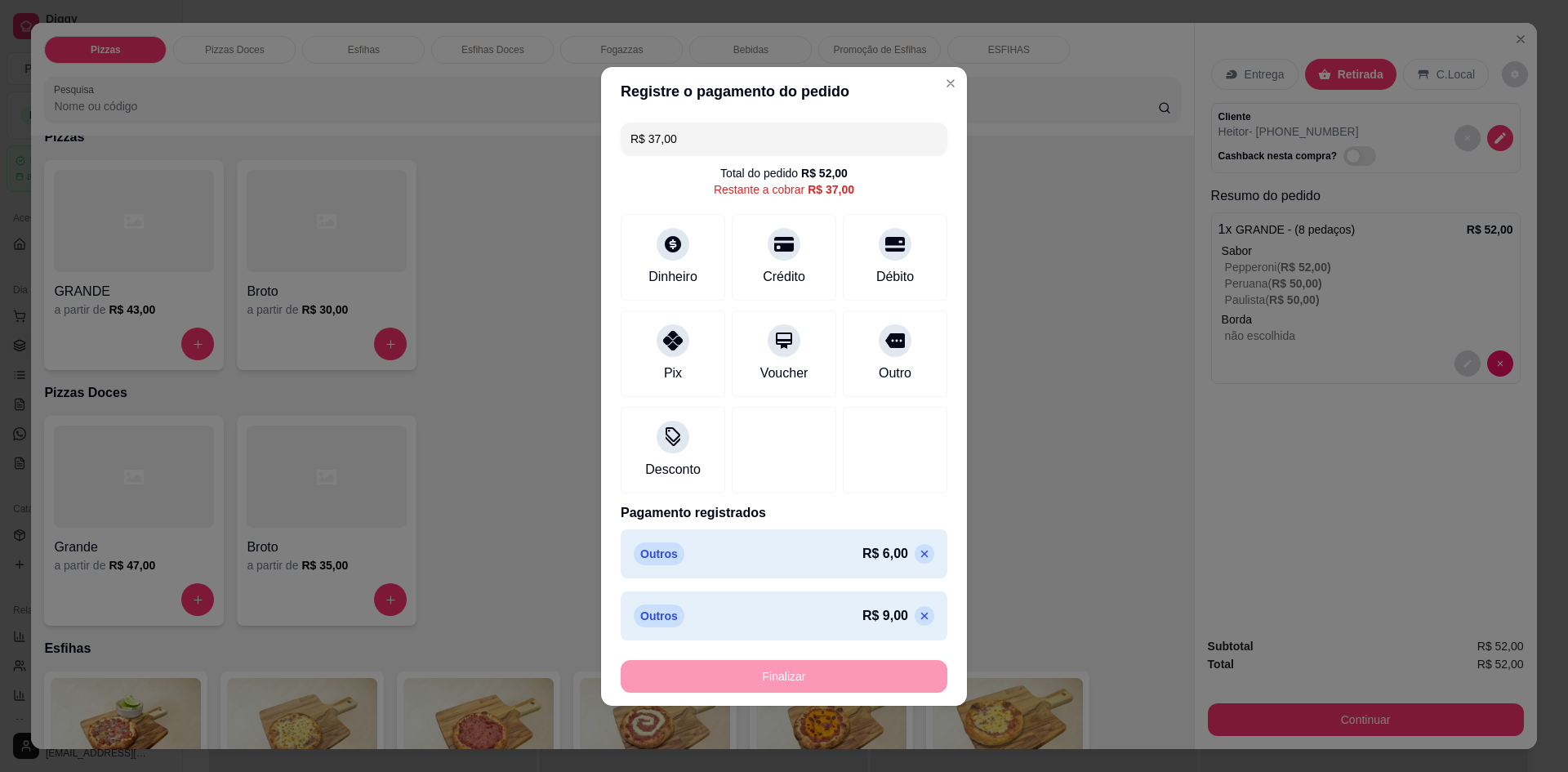
click at [907, 517] on p "Pagamento registrados" at bounding box center [784, 513] width 327 height 19
click at [918, 547] on icon at bounding box center [924, 553] width 13 height 13
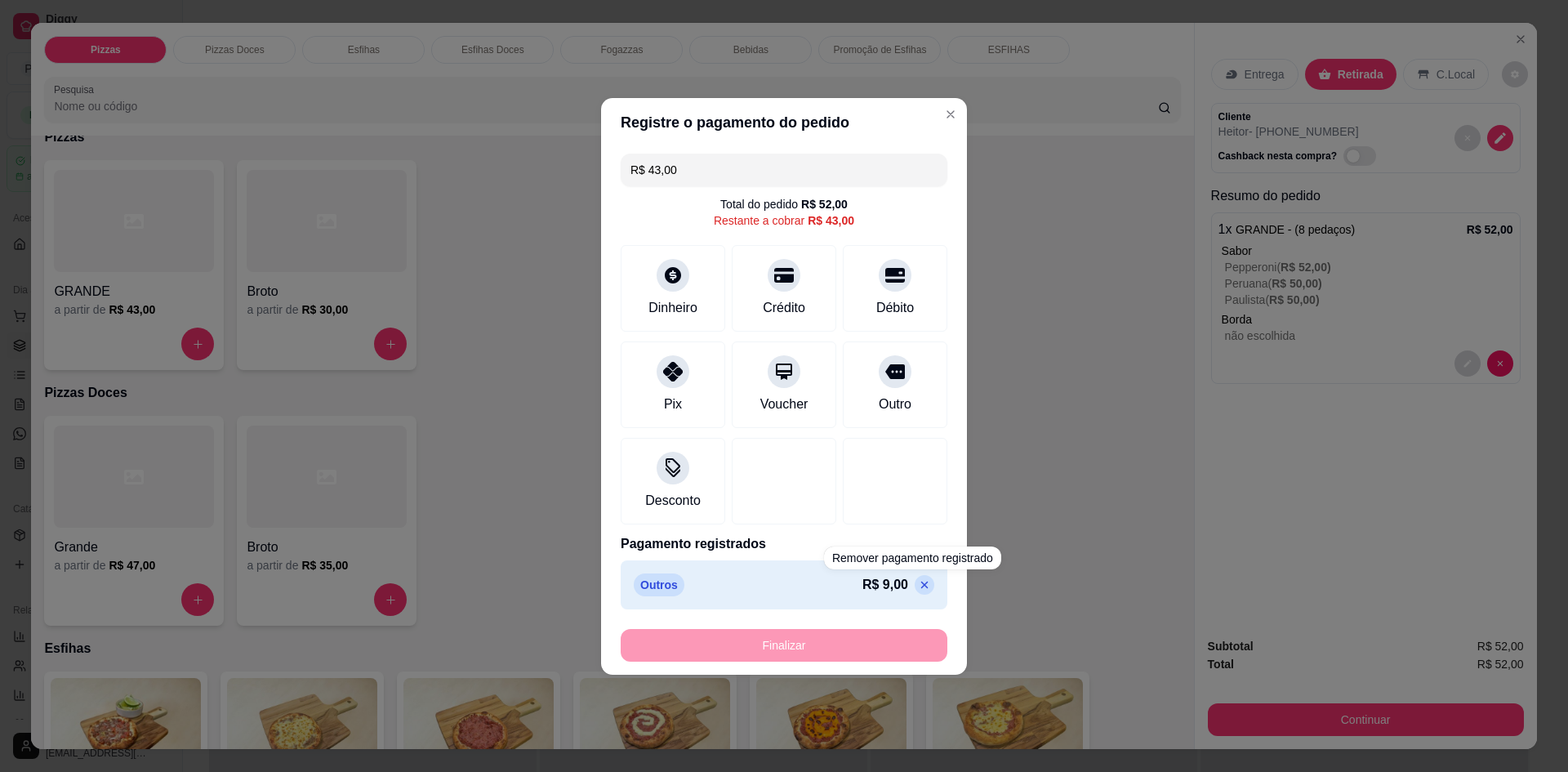
click at [922, 583] on div "Outros R$ 9,00" at bounding box center [784, 584] width 327 height 49
click at [919, 584] on p at bounding box center [924, 584] width 19 height 19
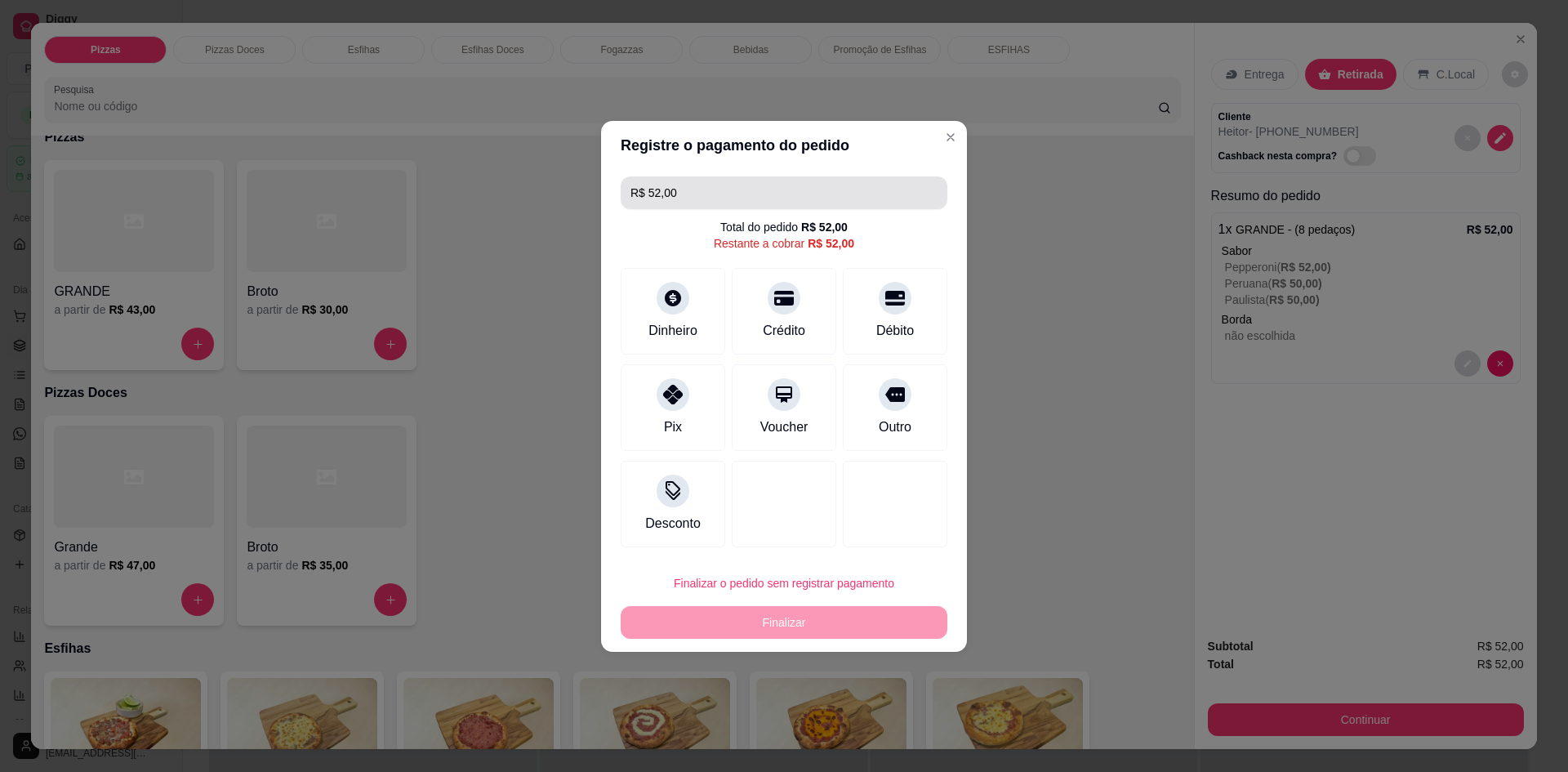
drag, startPoint x: 573, startPoint y: 190, endPoint x: 536, endPoint y: 190, distance: 37.0
click at [540, 190] on div "Registre o pagamento do pedido R$ 52,00 Total do pedido R$ 52,00 Restante a cob…" at bounding box center [784, 386] width 1568 height 772
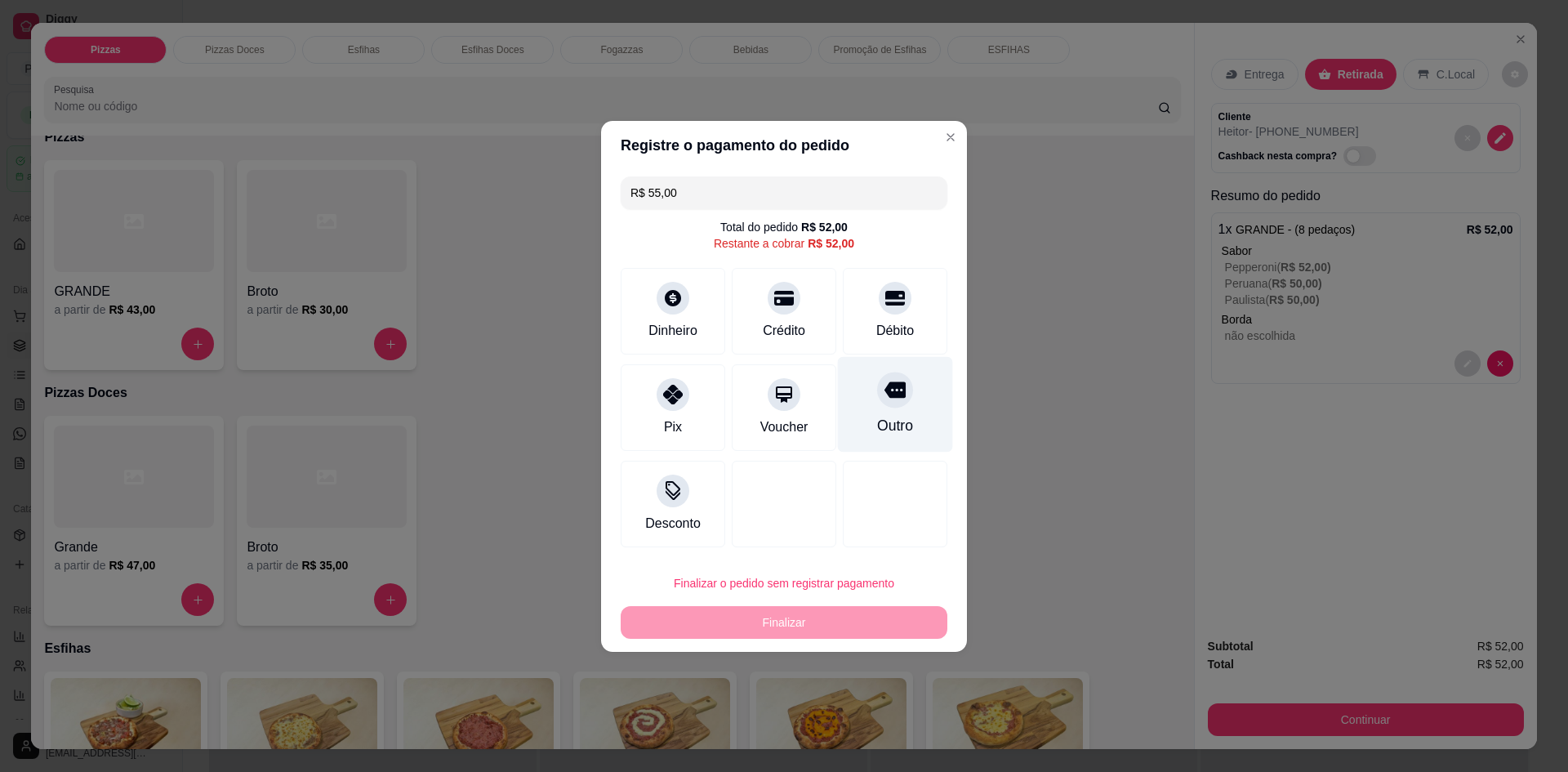
click at [850, 444] on div "Outro" at bounding box center [896, 404] width 115 height 96
click at [885, 406] on div at bounding box center [895, 389] width 36 height 36
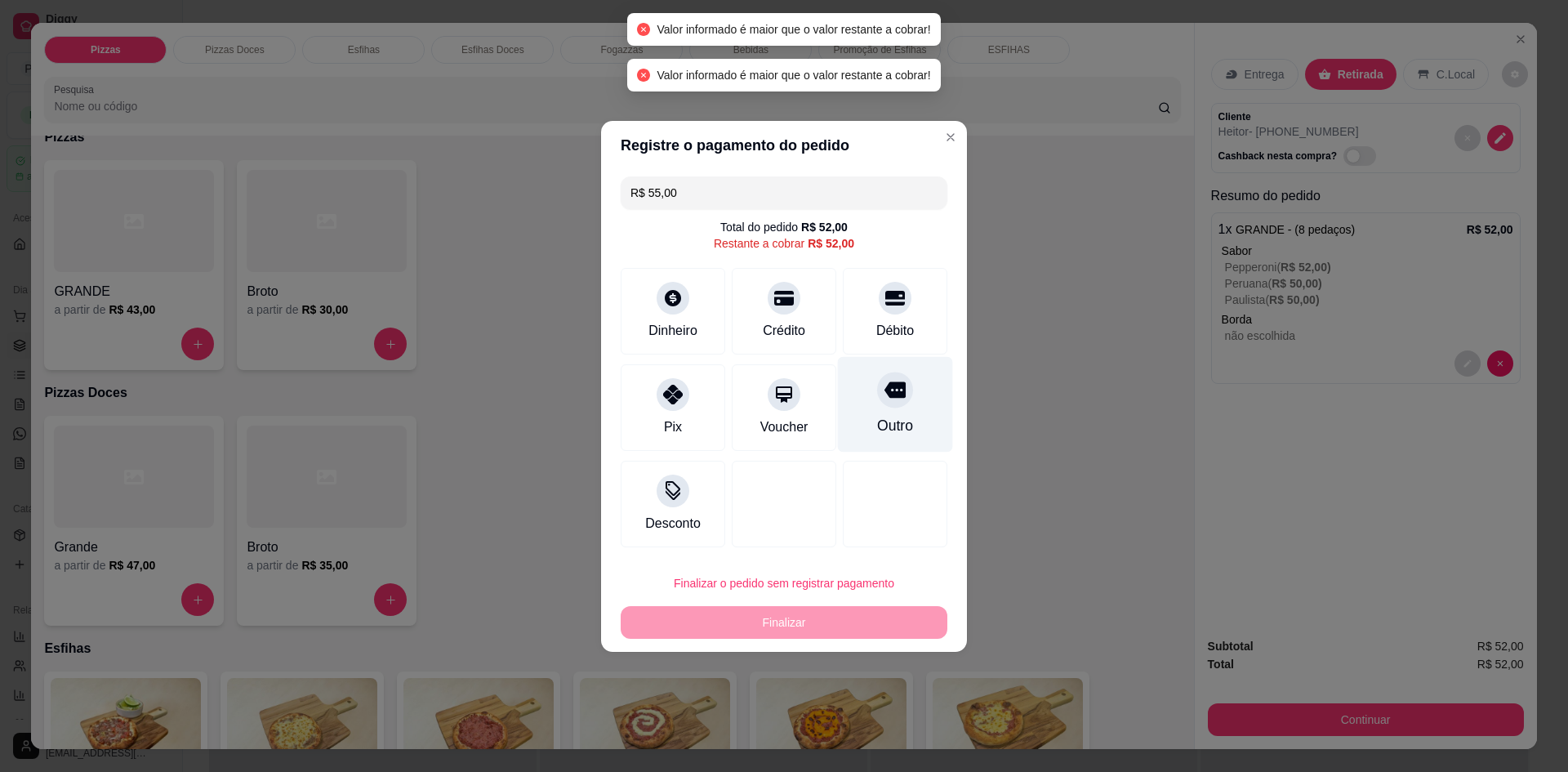
click at [890, 409] on div "Outro" at bounding box center [896, 404] width 115 height 96
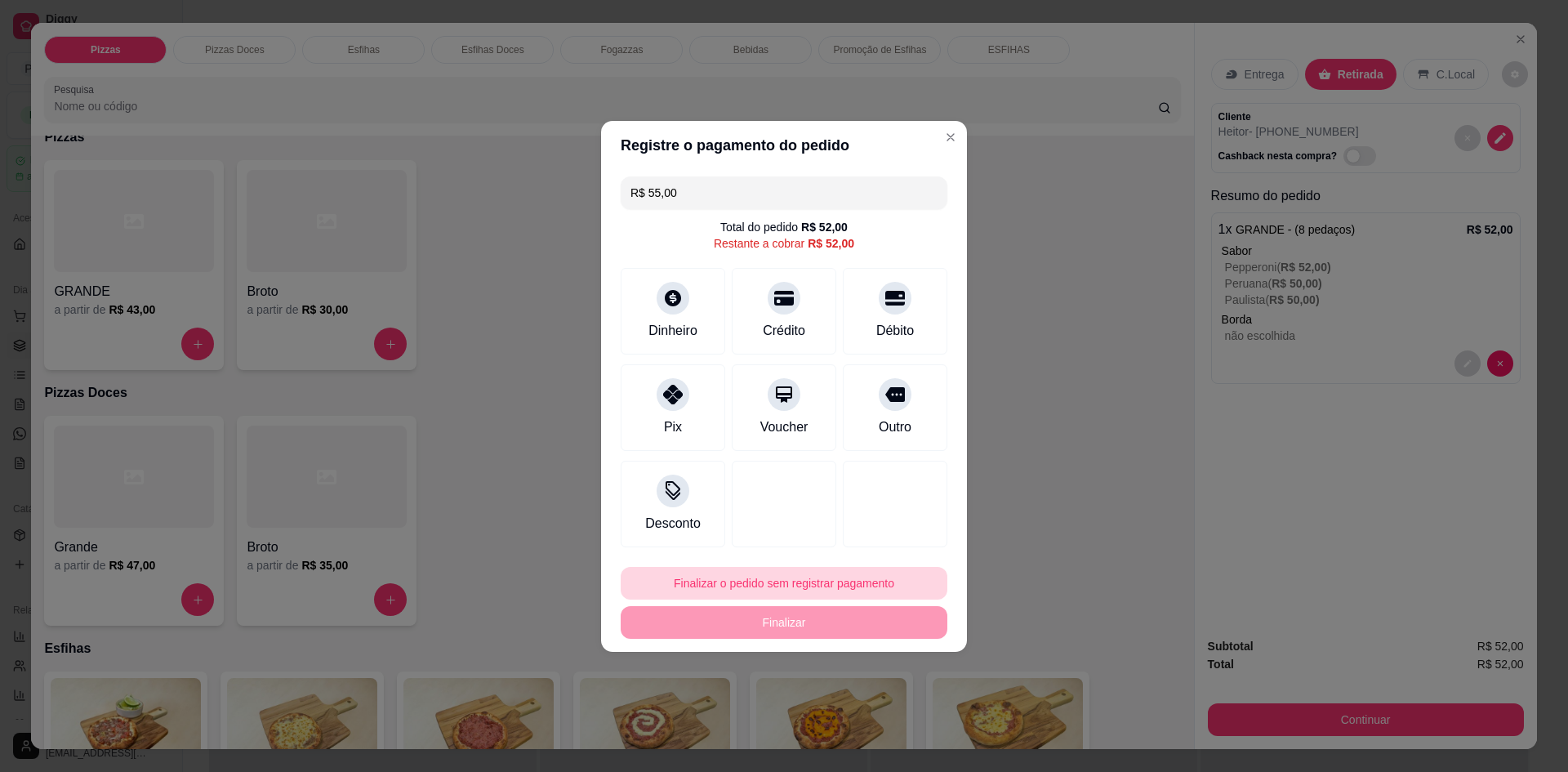
click at [753, 586] on button "Finalizar o pedido sem registrar pagamento" at bounding box center [784, 583] width 327 height 32
click at [904, 728] on button "Confirmar" at bounding box center [889, 717] width 60 height 25
type input "R$ 0,00"
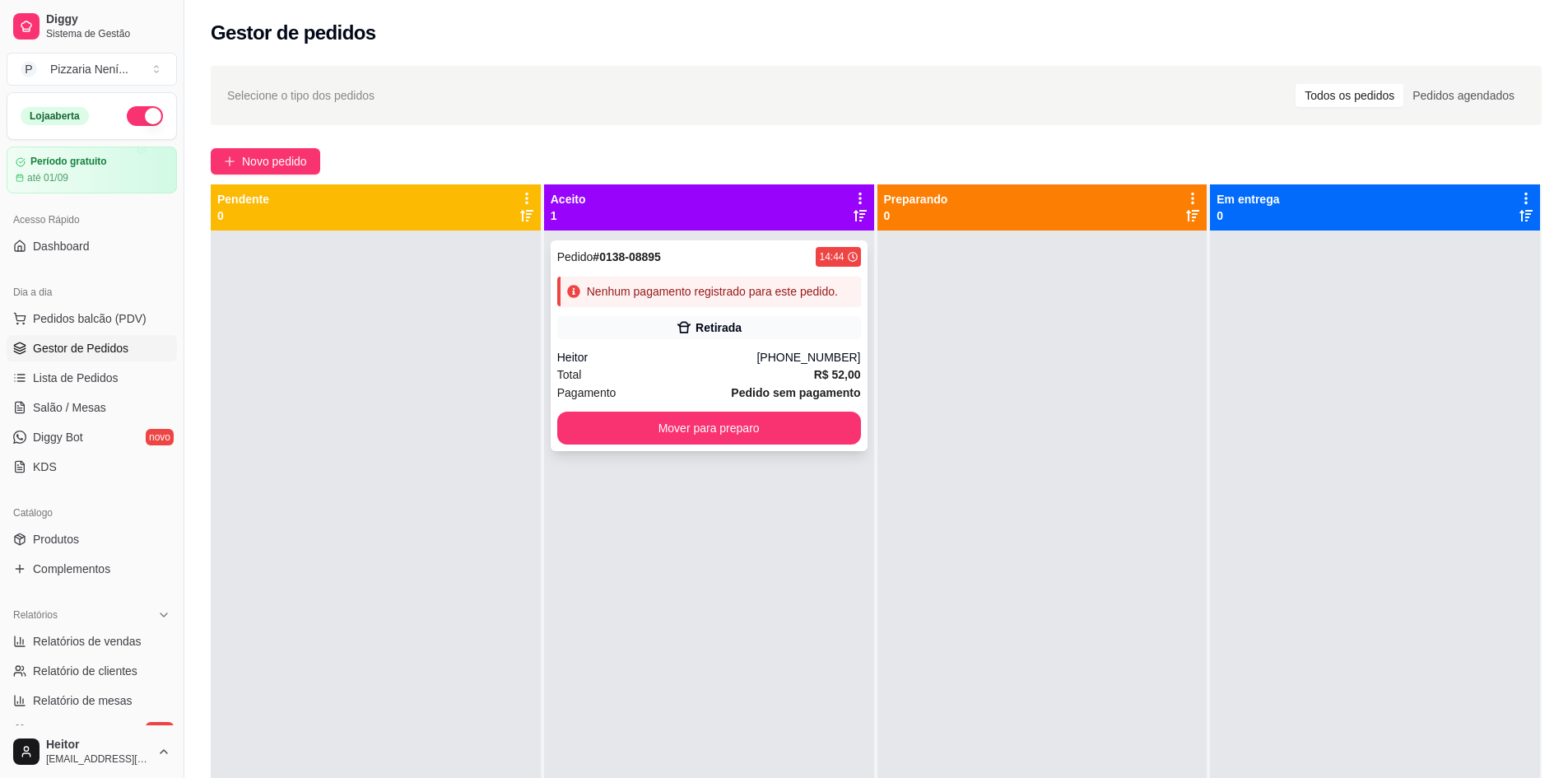
click at [833, 356] on div "[PHONE_NUMBER]" at bounding box center [809, 357] width 104 height 17
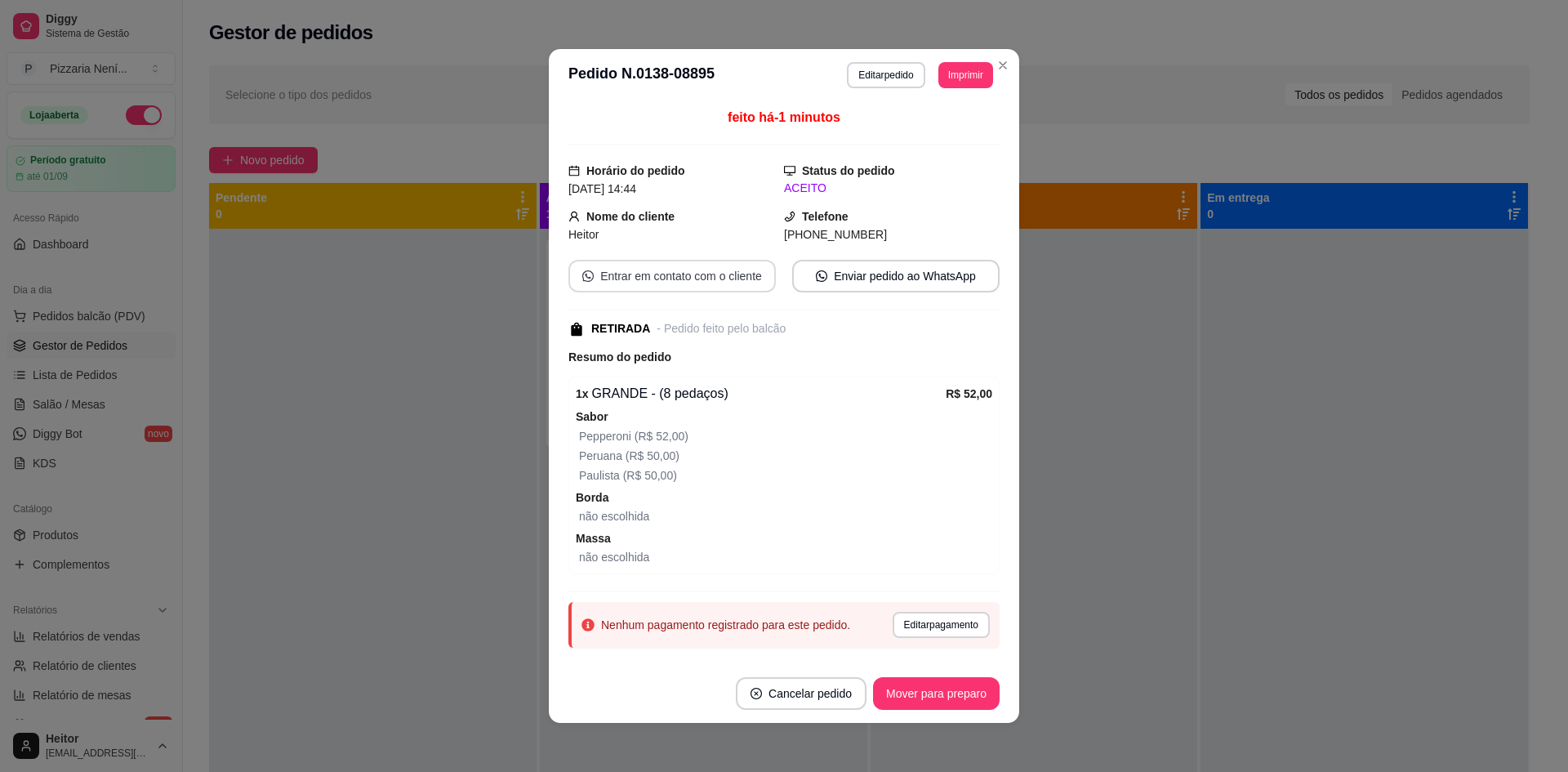
click at [665, 284] on button "Entrar em contato com o cliente" at bounding box center [672, 276] width 208 height 32
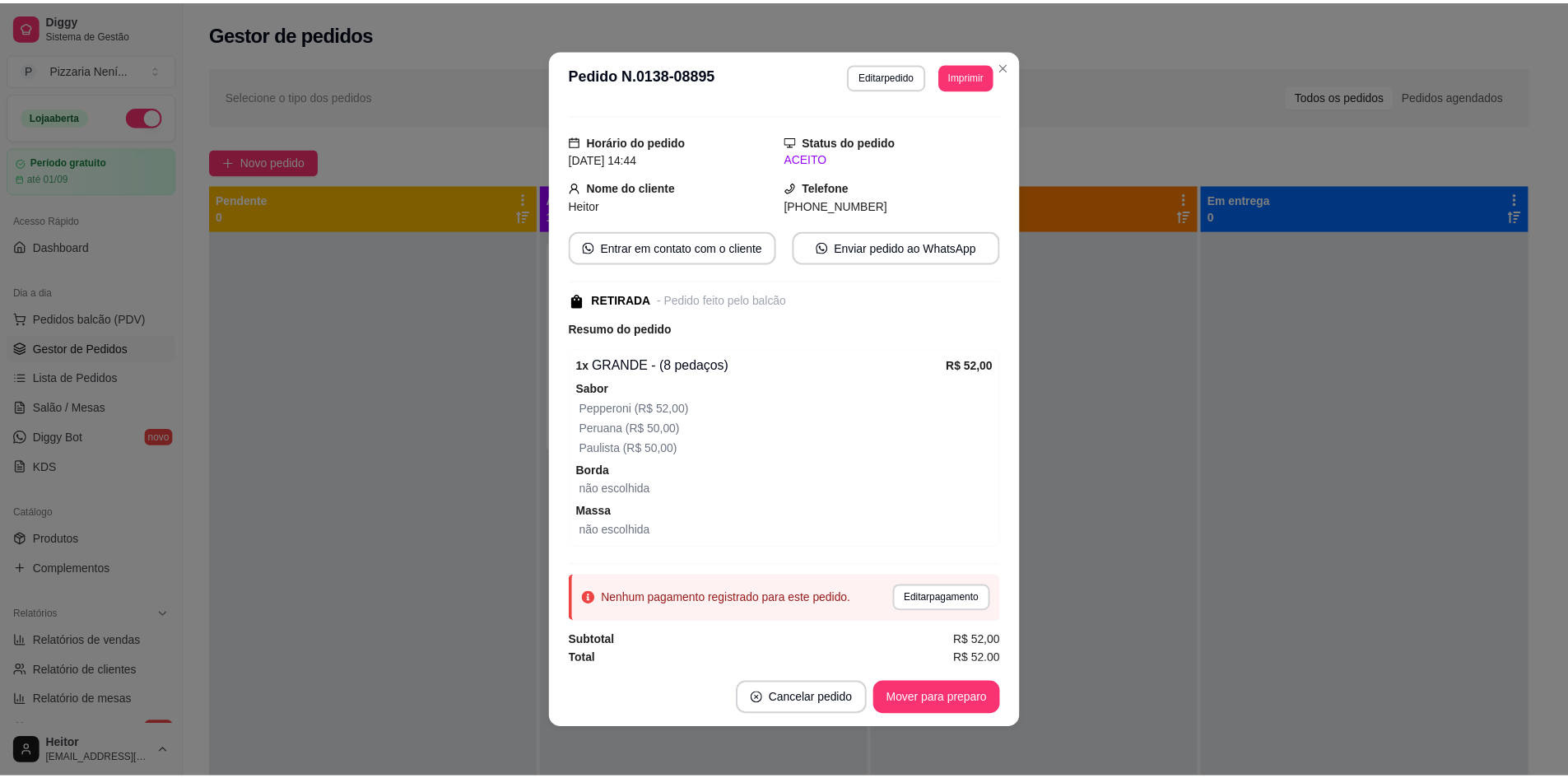
scroll to position [36, 0]
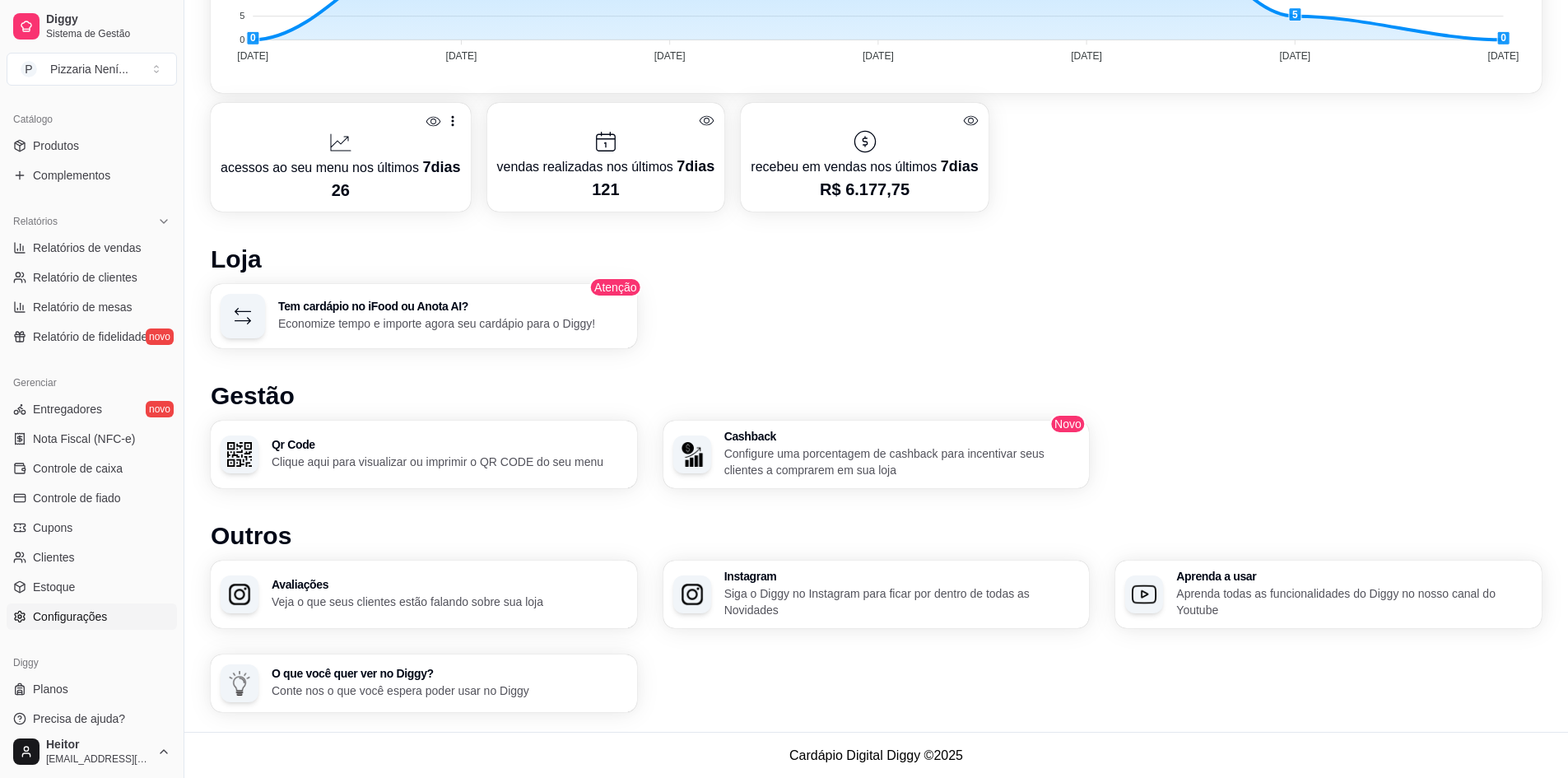
scroll to position [407, 0]
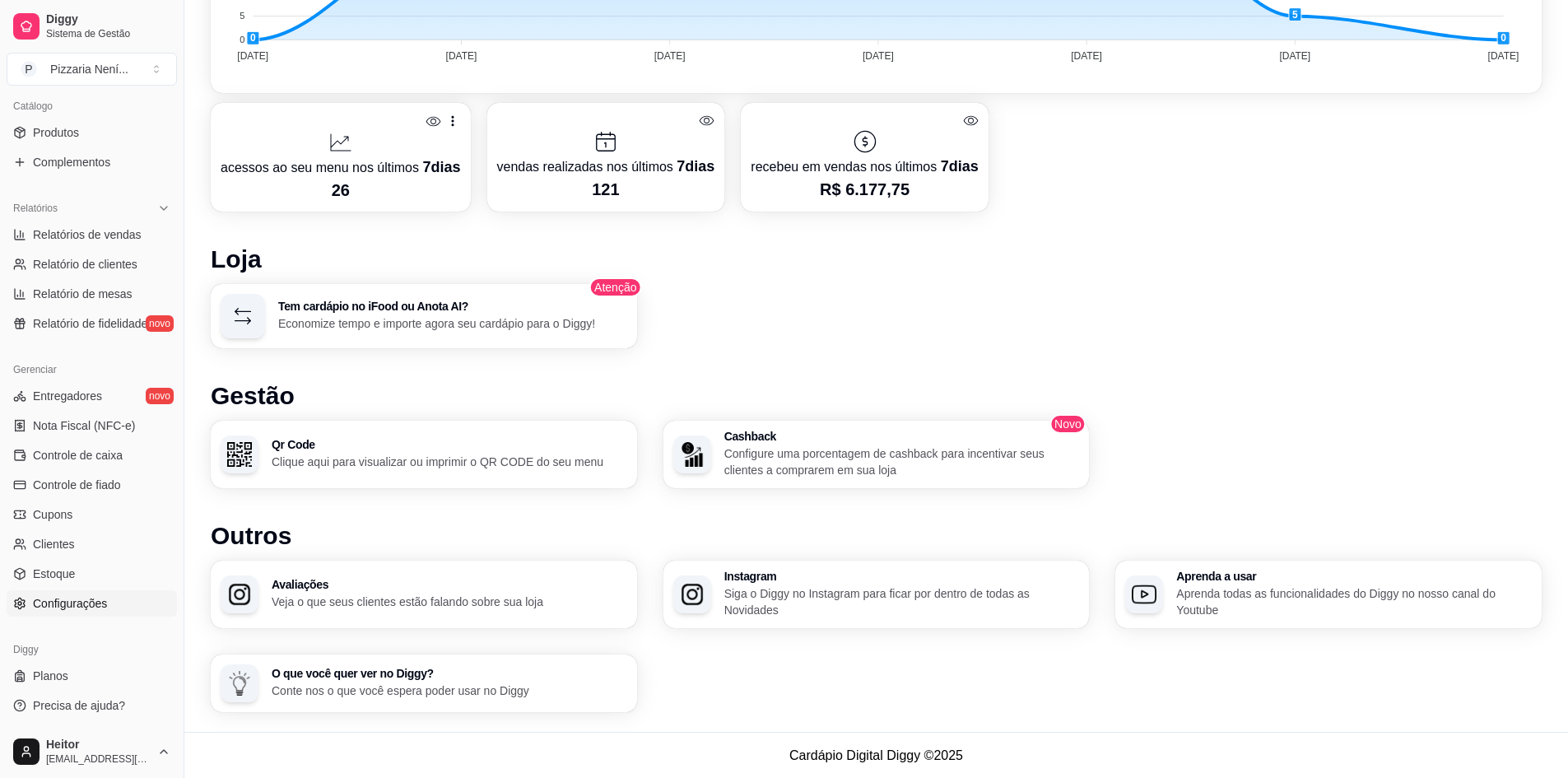
click at [77, 609] on span "Configurações" at bounding box center [69, 603] width 74 height 17
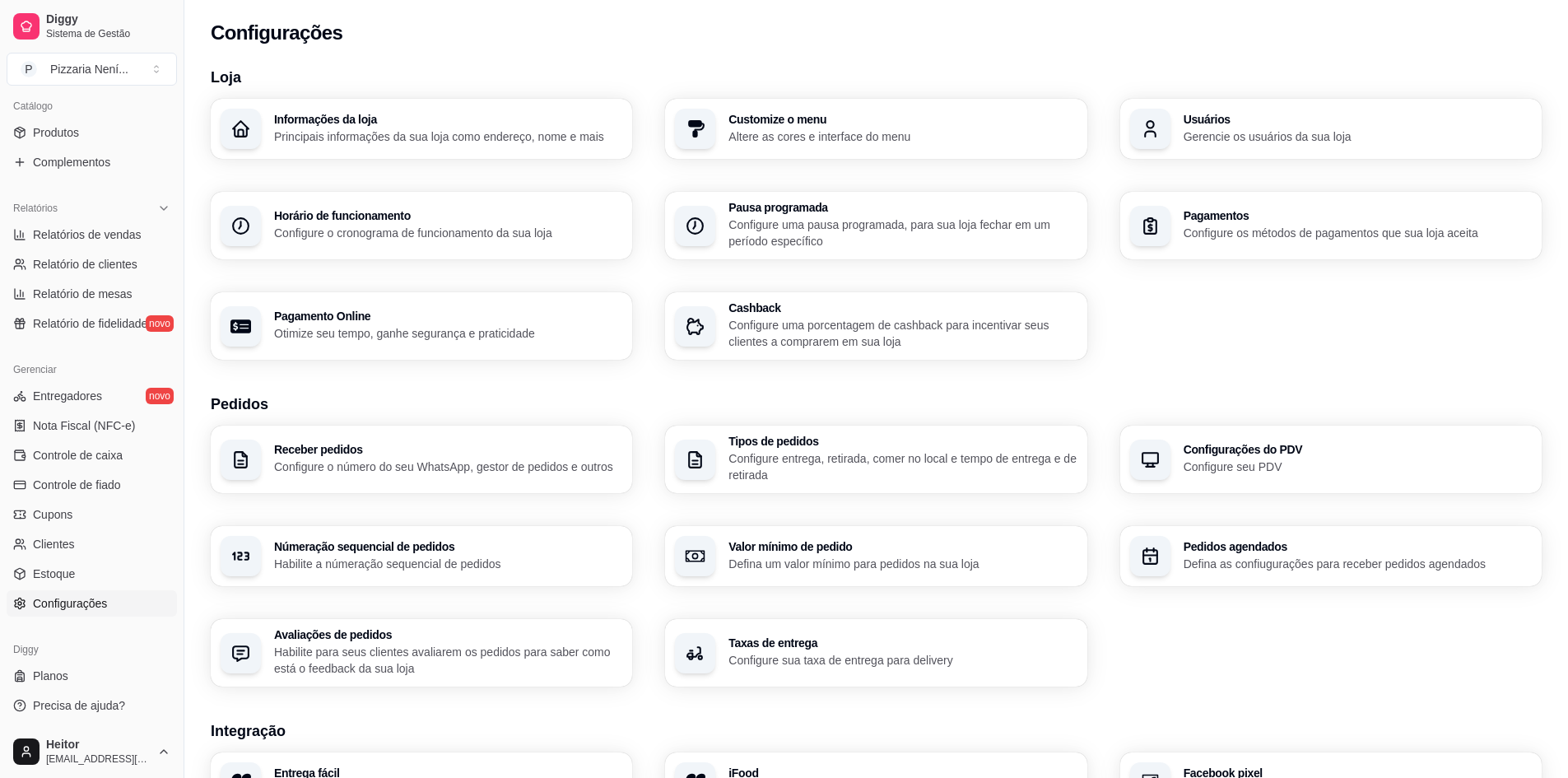
click at [449, 331] on p "Otimize seu tempo, ganhe segurança e praticidade" at bounding box center [448, 333] width 348 height 17
select select "4.98"
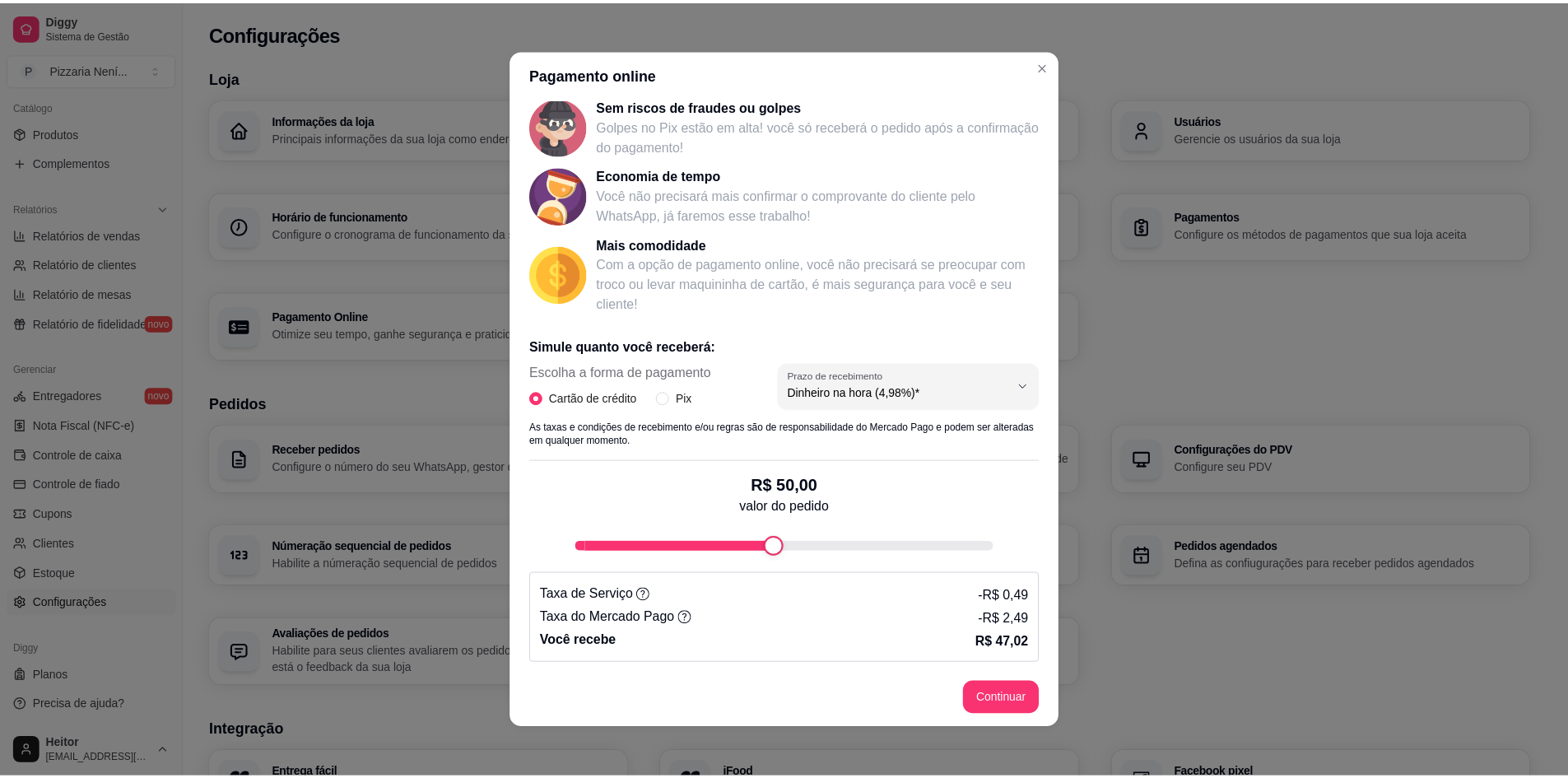
scroll to position [92, 0]
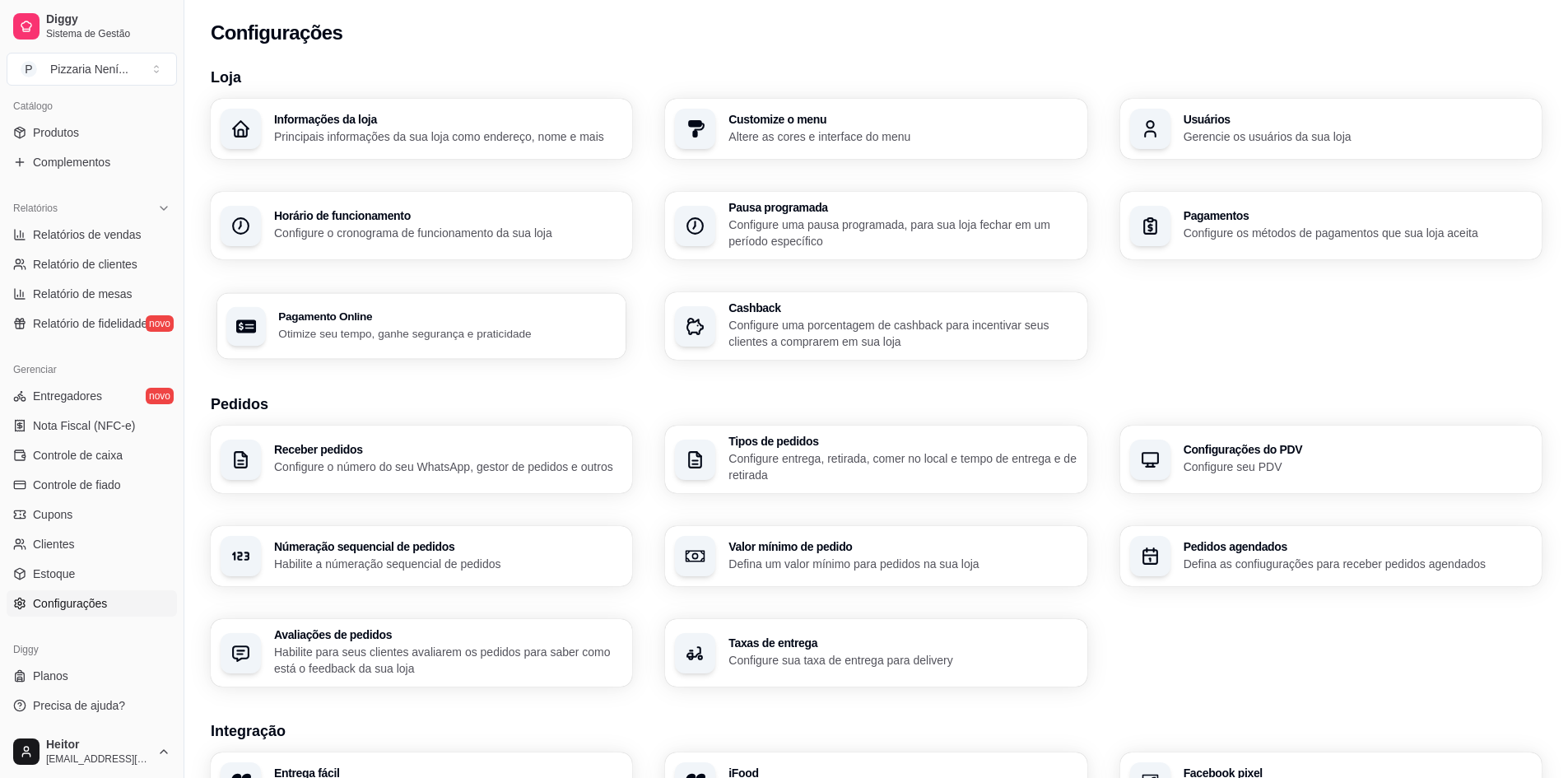
click at [360, 322] on h3 "Pagamento Online" at bounding box center [447, 316] width 338 height 11
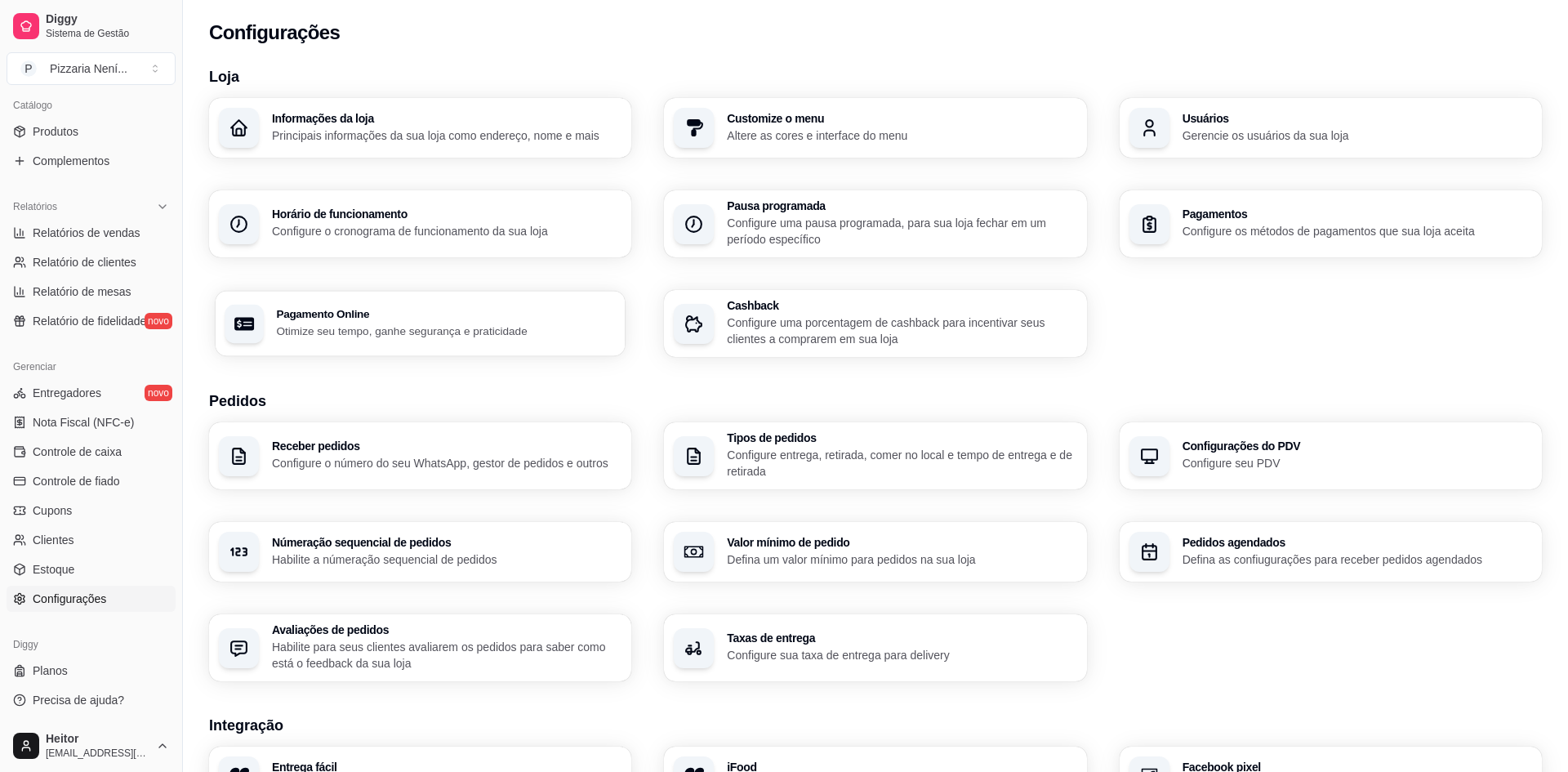
select select "4.98"
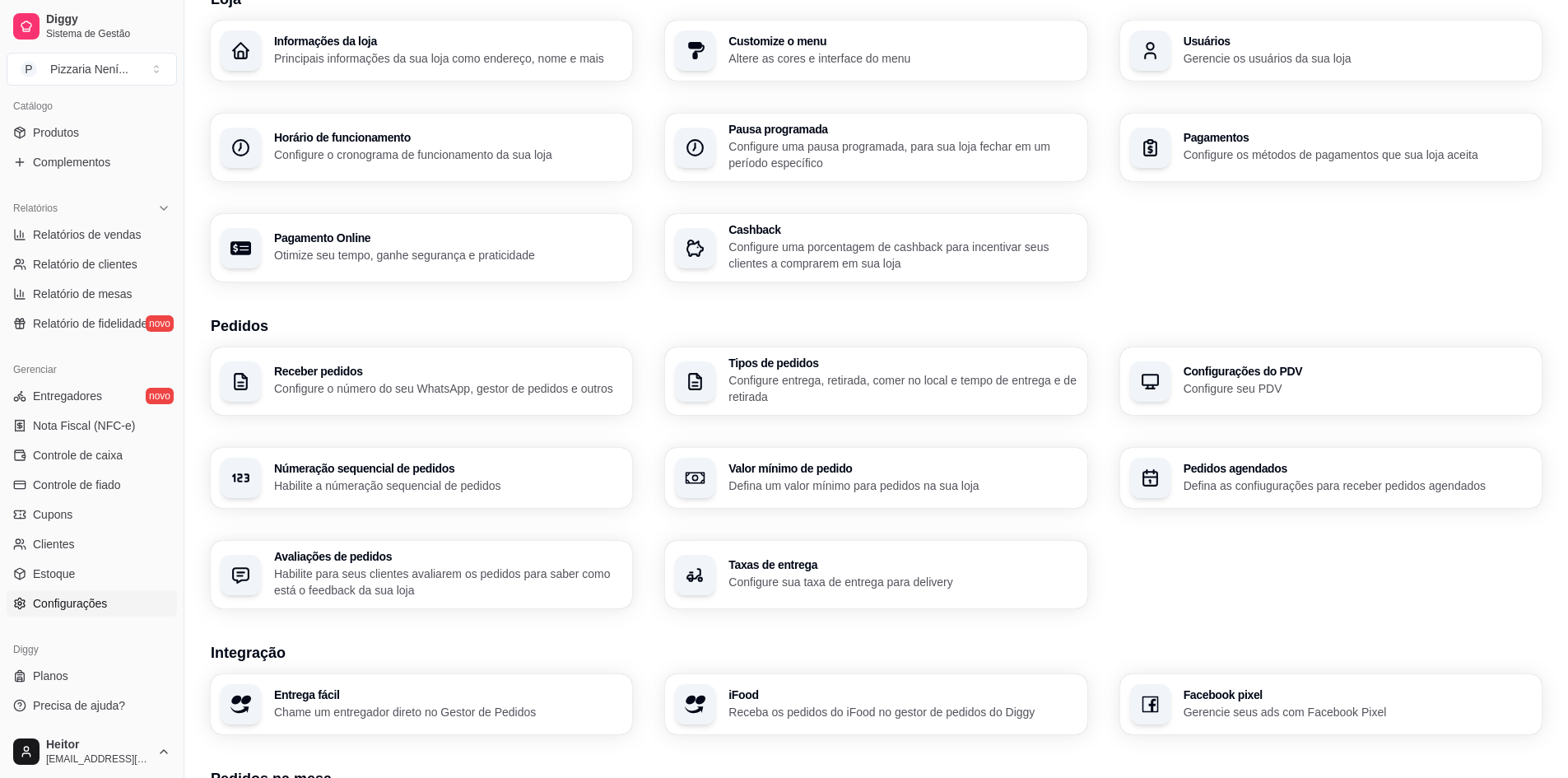
scroll to position [353, 0]
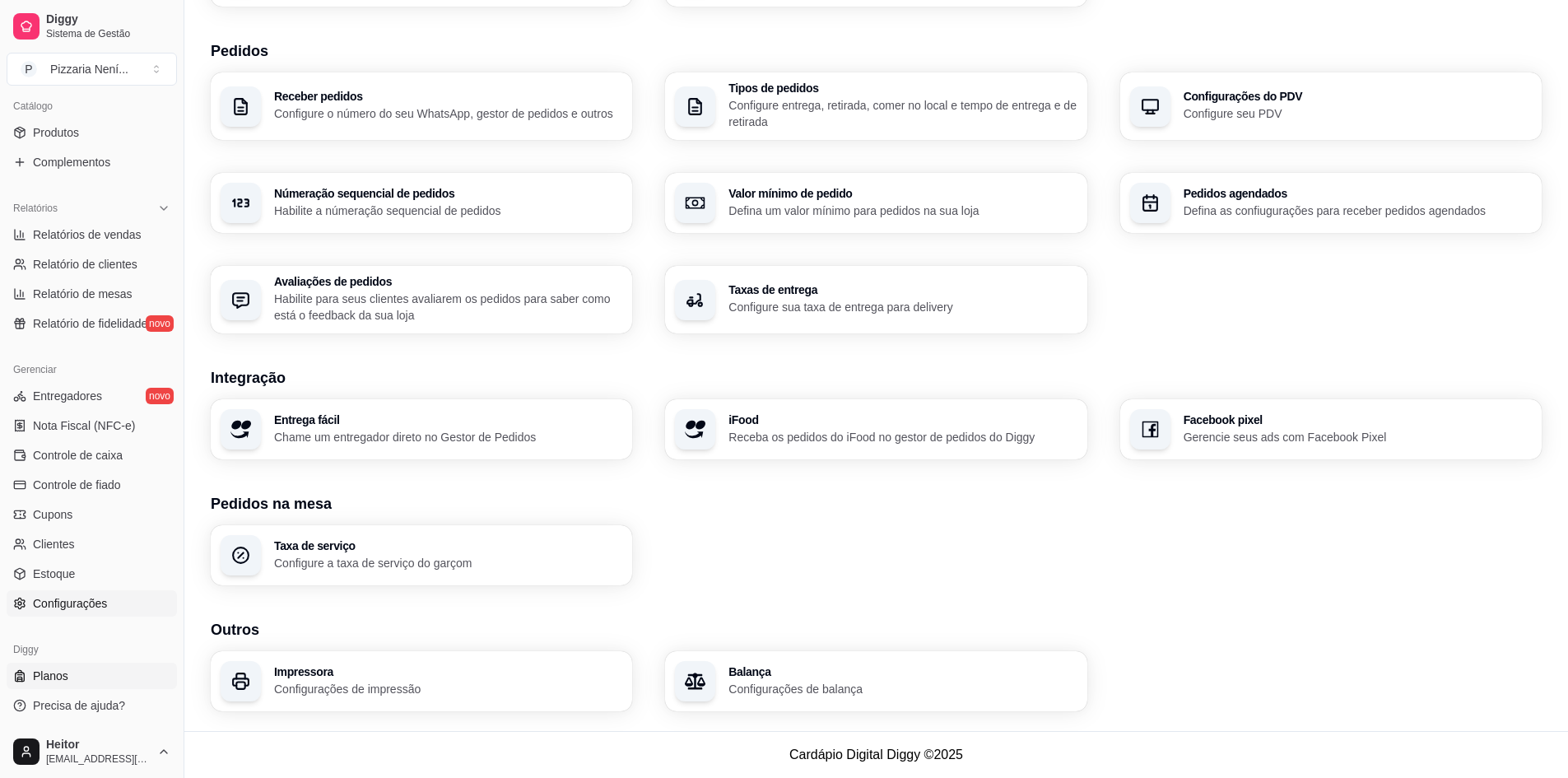
click at [73, 680] on link "Planos" at bounding box center [91, 676] width 171 height 26
